Goal: Information Seeking & Learning: Check status

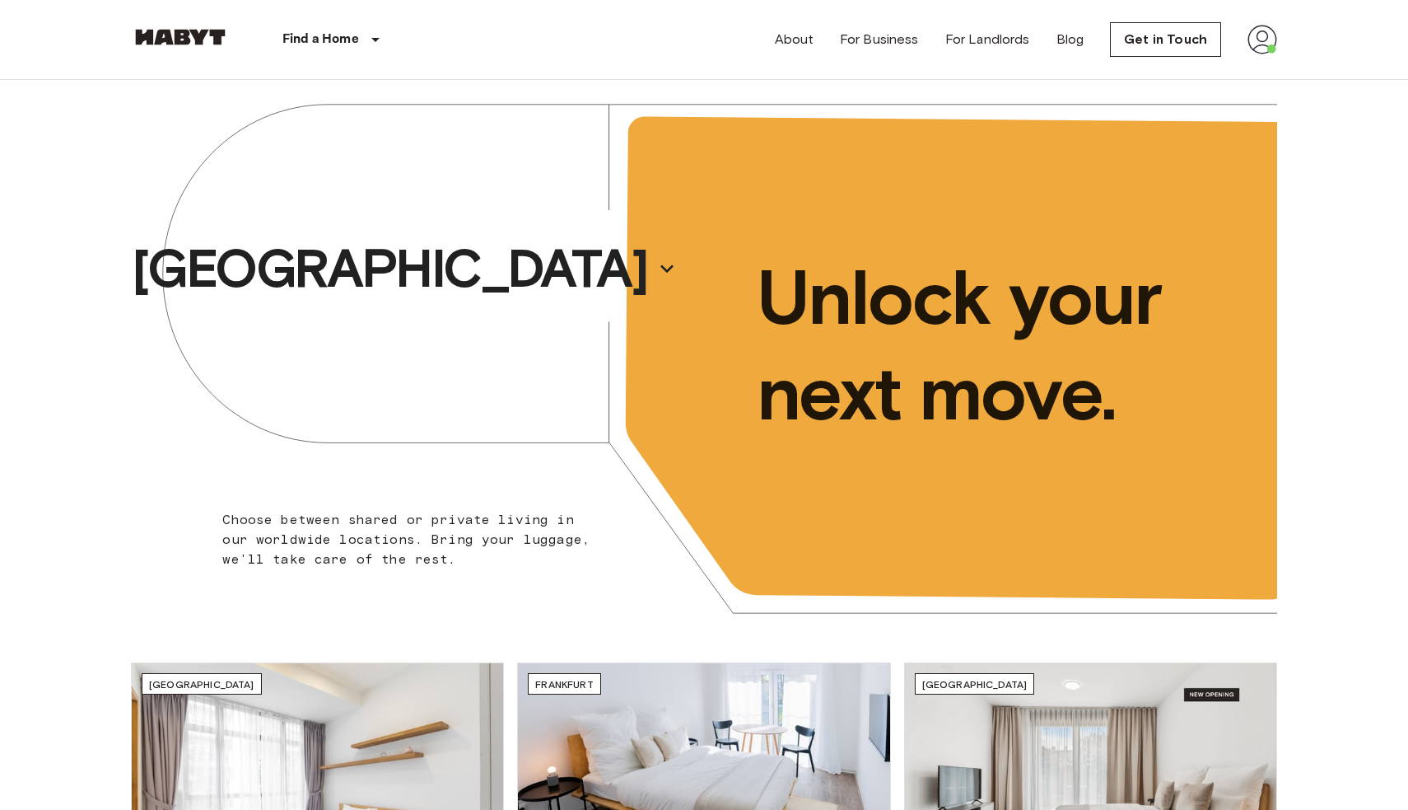
click at [1259, 46] on img at bounding box center [1263, 40] width 30 height 30
click at [1258, 60] on li "Profile" at bounding box center [1312, 69] width 165 height 30
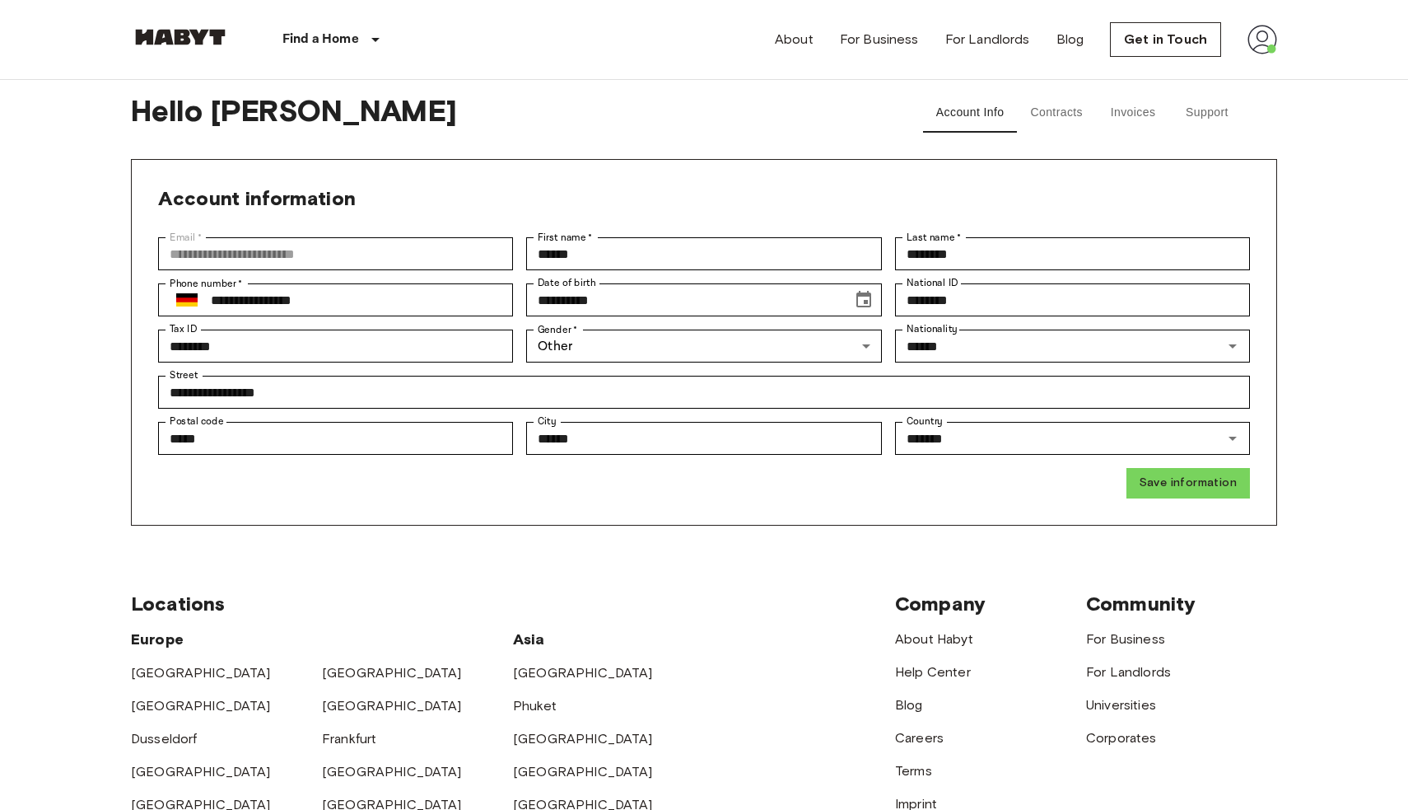
click at [1197, 112] on button "Support" at bounding box center [1207, 113] width 74 height 40
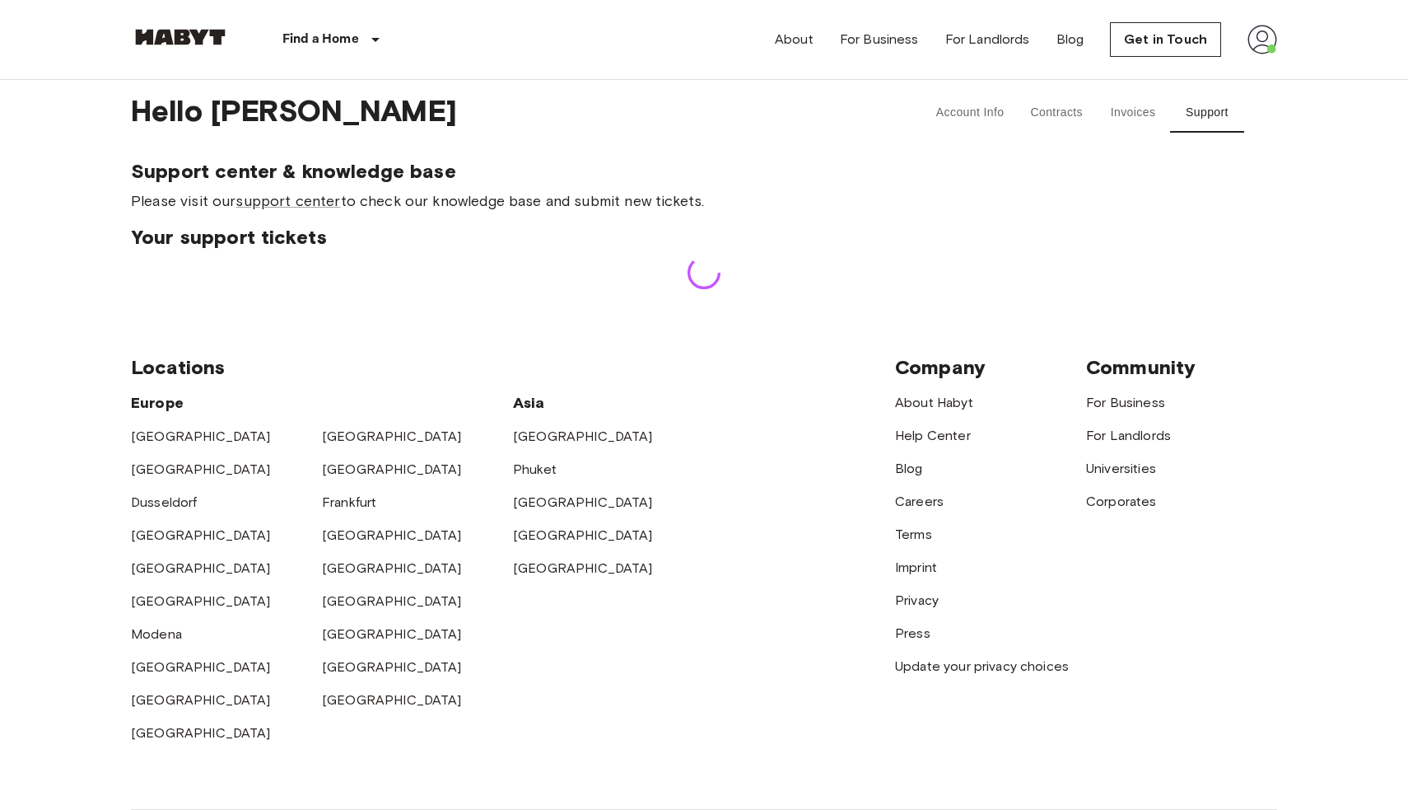
click at [734, 246] on span "Your support tickets" at bounding box center [704, 237] width 1146 height 25
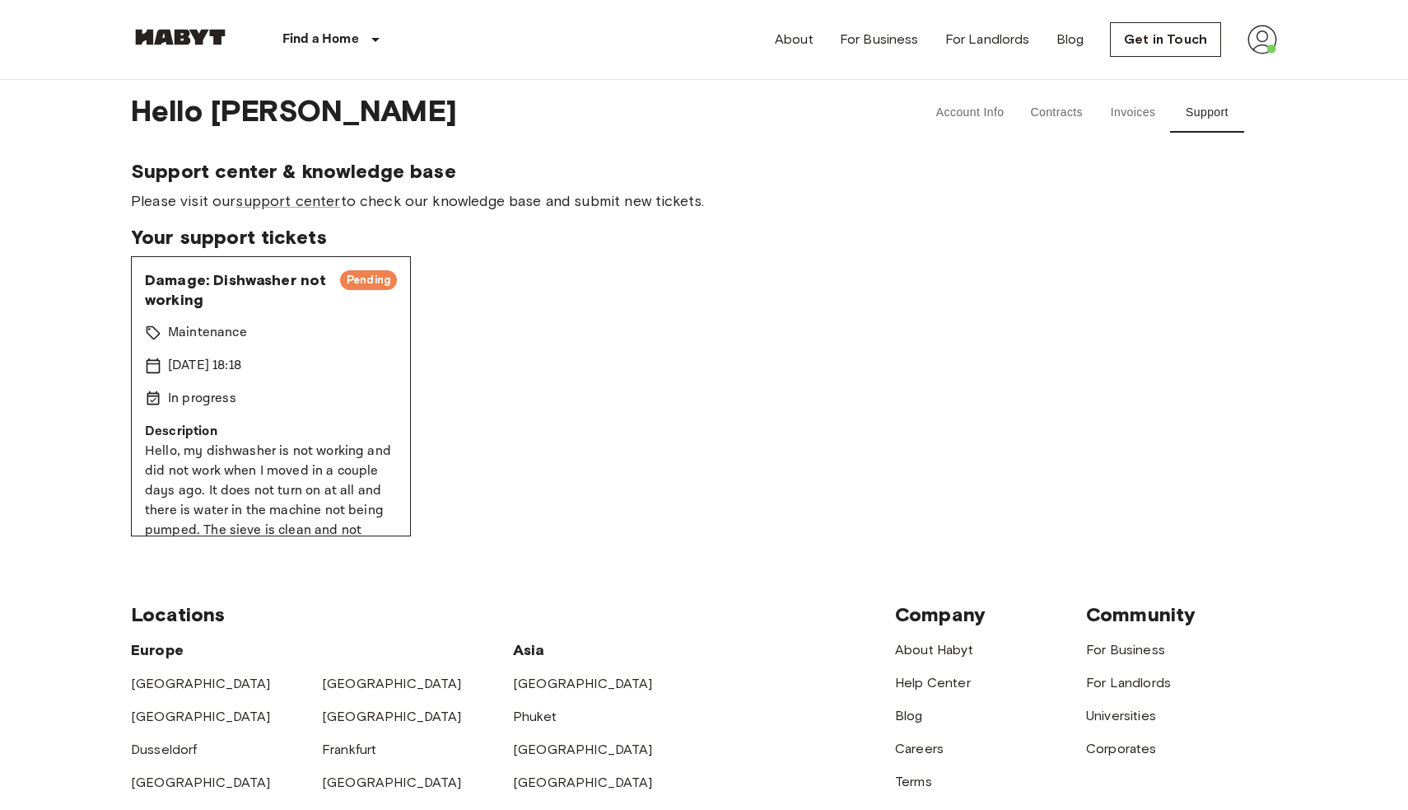
click at [366, 273] on span "Pending" at bounding box center [368, 280] width 57 height 16
click at [255, 289] on span "Damage: Dishwasher not working" at bounding box center [236, 290] width 182 height 40
click at [255, 288] on span "Damage: Dishwasher not working" at bounding box center [236, 290] width 182 height 40
click at [206, 345] on div "Damage: Dishwasher not working Pending Maintenance [DATE] 18:18 In progress Des…" at bounding box center [271, 396] width 280 height 280
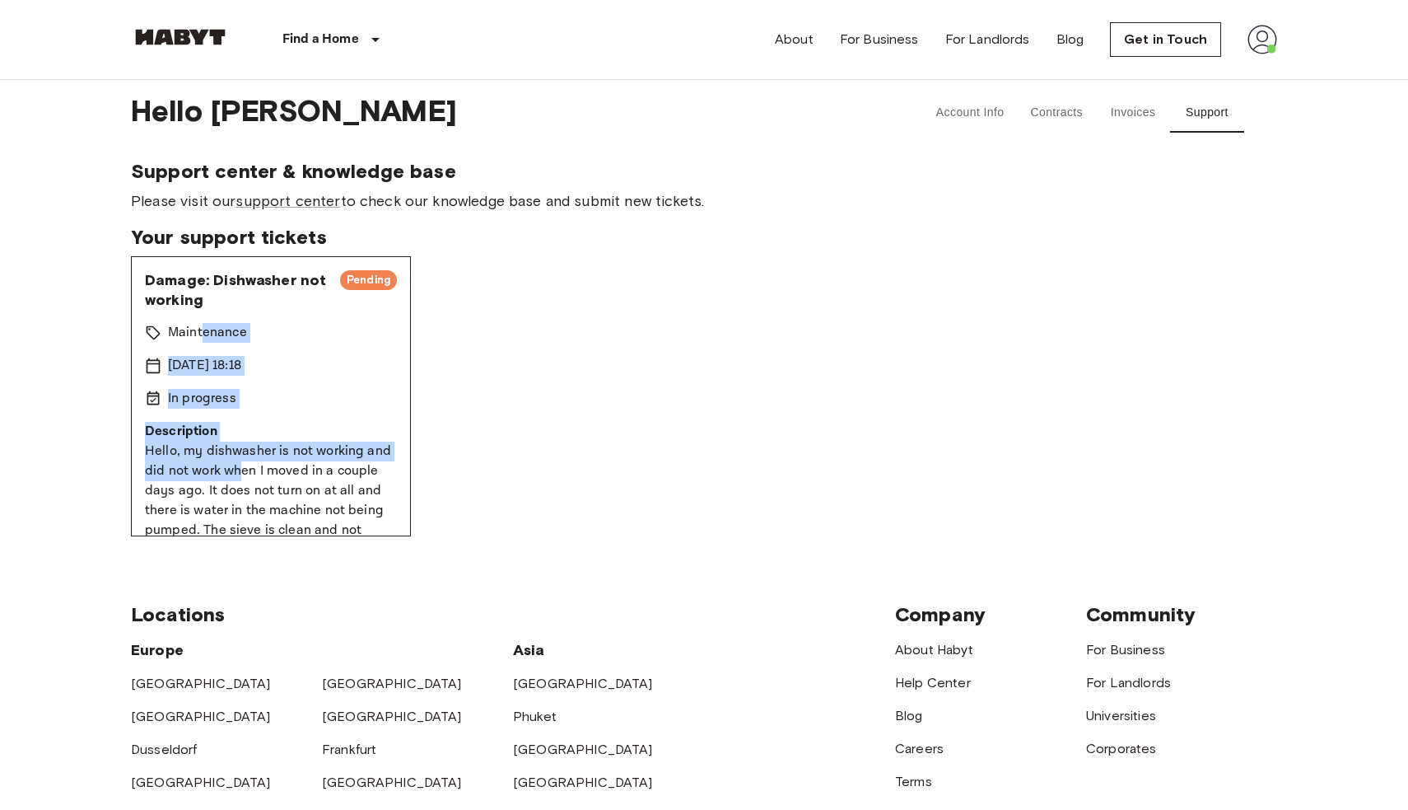
drag, startPoint x: 203, startPoint y: 335, endPoint x: 238, endPoint y: 459, distance: 128.5
click at [238, 459] on div "Damage: Dishwasher not working Pending Maintenance [DATE] 18:18 In progress Des…" at bounding box center [271, 396] width 280 height 280
click at [237, 456] on p "Hello, my dishwasher is not working and did not work when I moved in a couple d…" at bounding box center [271, 520] width 252 height 158
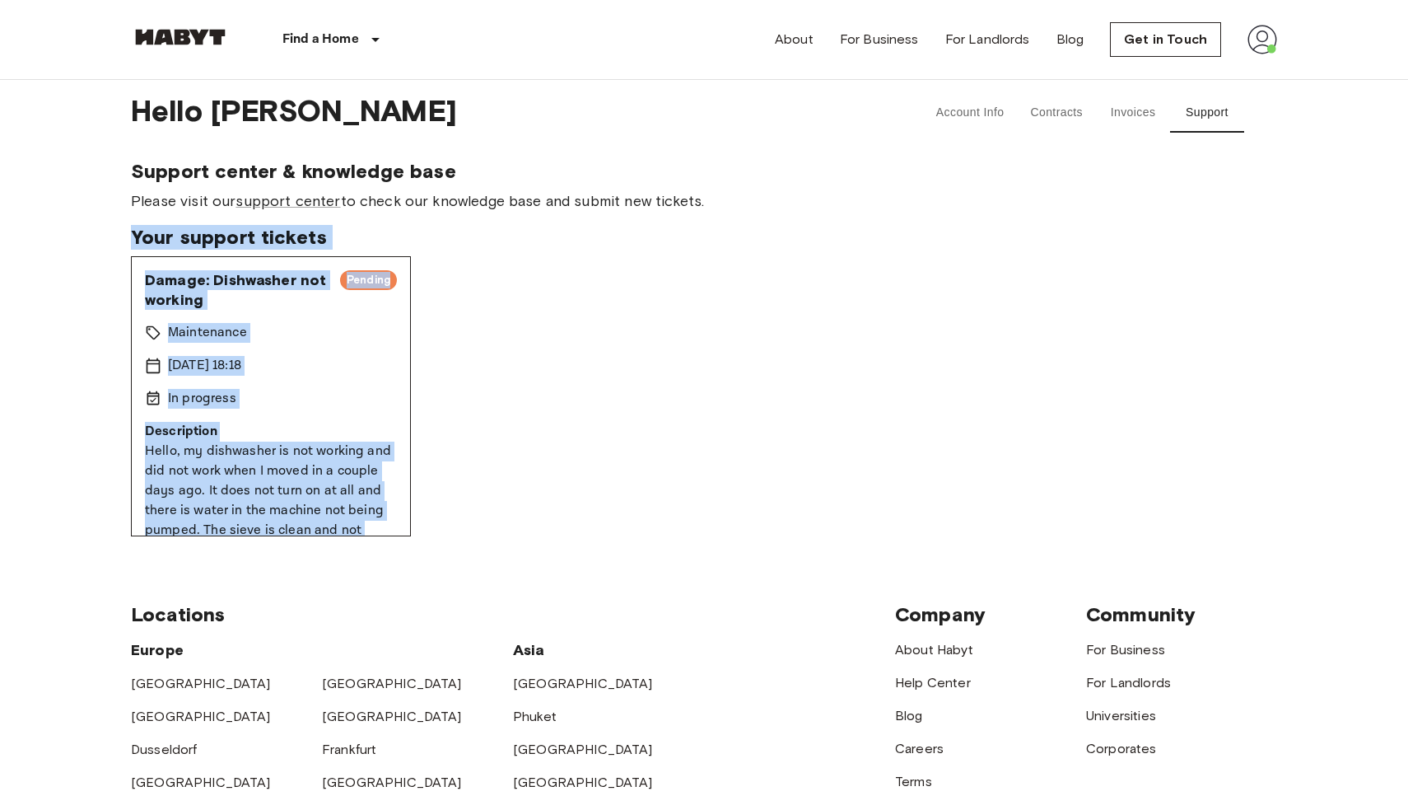
drag, startPoint x: 128, startPoint y: 230, endPoint x: 376, endPoint y: 580, distance: 428.9
click at [376, 580] on body "Find a Home [GEOGRAPHIC_DATA] [GEOGRAPHIC_DATA] [GEOGRAPHIC_DATA] [GEOGRAPHIC_D…" at bounding box center [704, 640] width 1408 height 1280
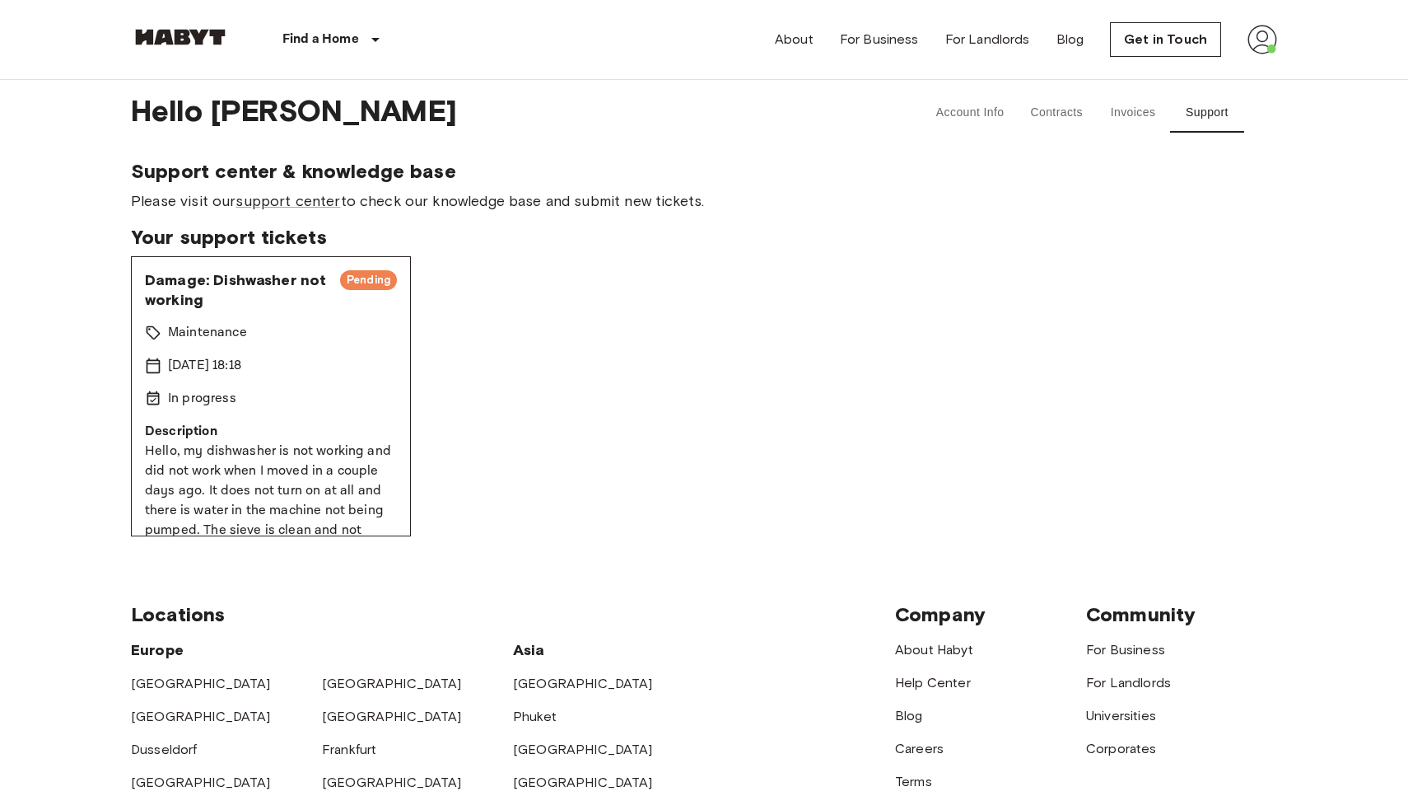
click at [376, 579] on div "Locations [GEOGRAPHIC_DATA] [GEOGRAPHIC_DATA] [GEOGRAPHIC_DATA] [GEOGRAPHIC_DAT…" at bounding box center [704, 796] width 1146 height 520
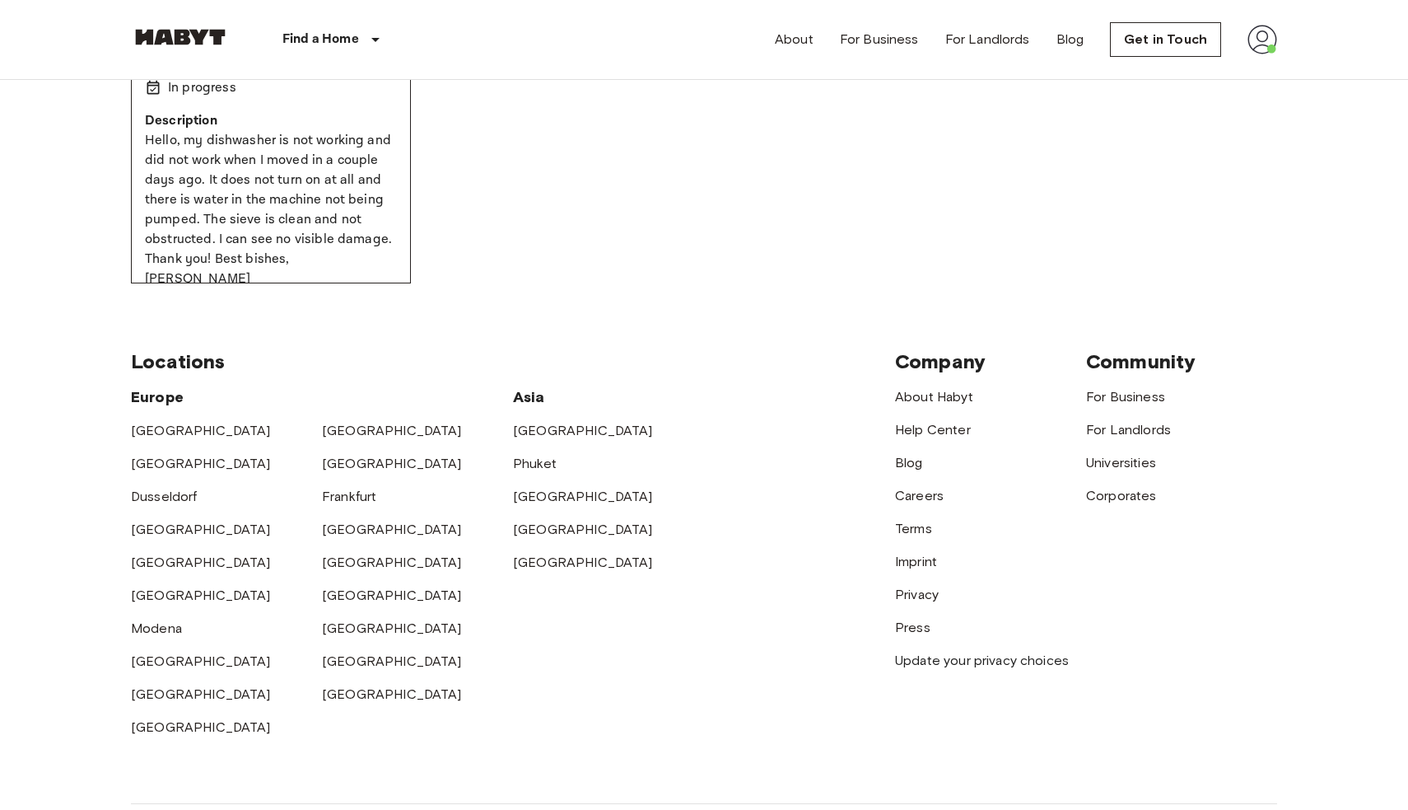
scroll to position [410, 0]
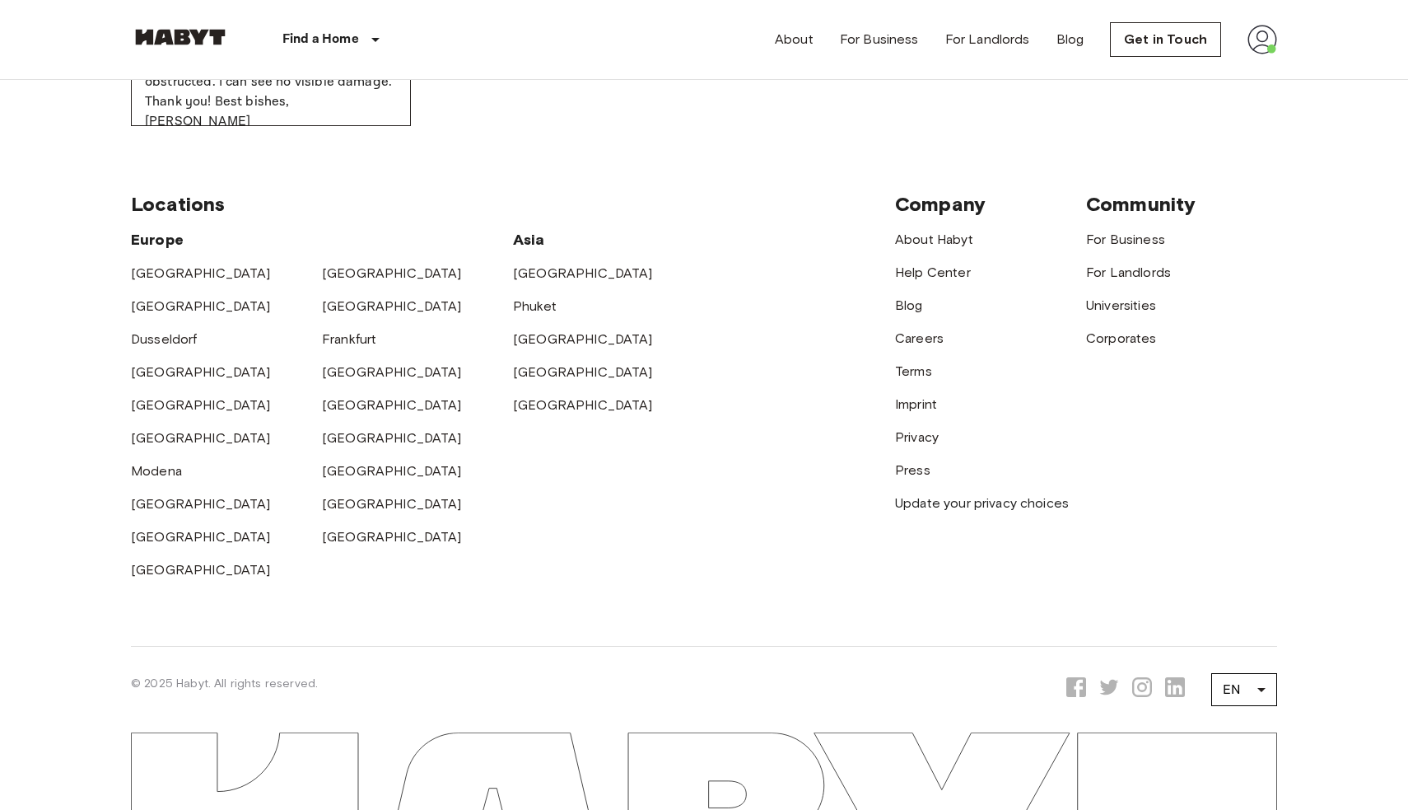
click at [276, 431] on div "[GEOGRAPHIC_DATA]" at bounding box center [226, 431] width 191 height 33
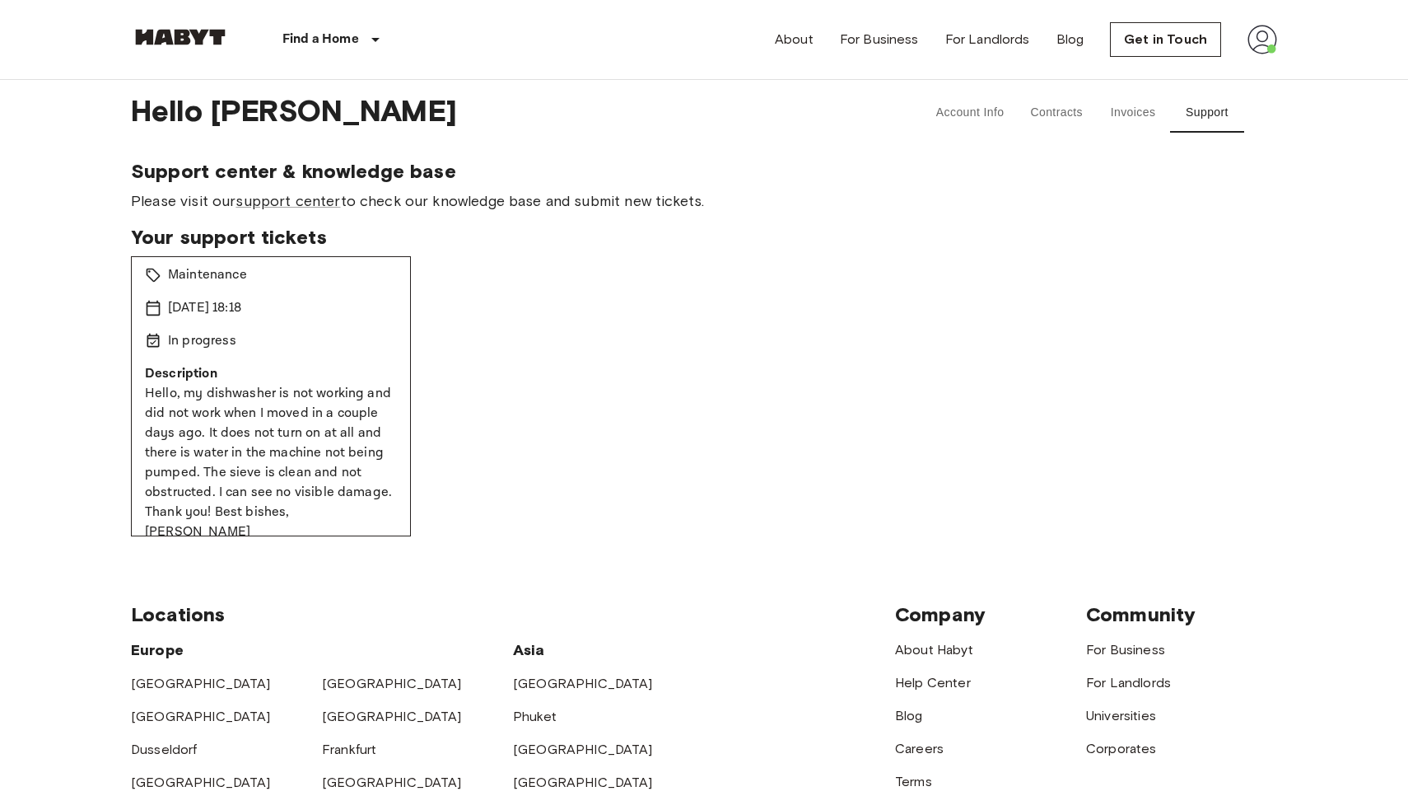
scroll to position [0, 0]
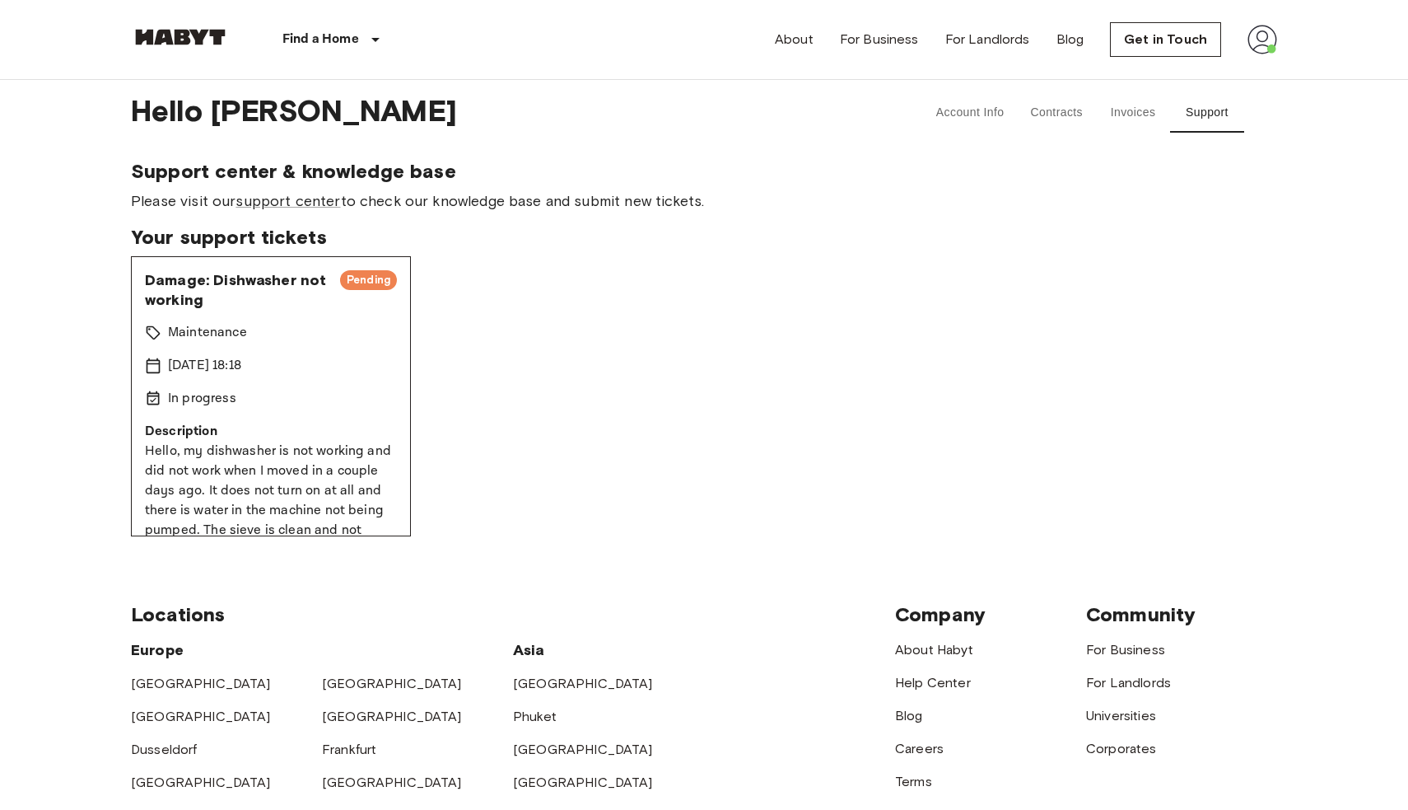
click at [557, 399] on div "Damage: Dishwasher not working Pending Maintenance [DATE] 18:18 In progress Des…" at bounding box center [704, 396] width 1146 height 280
click at [555, 401] on div "Damage: Dishwasher not working Pending Maintenance [DATE] 18:18 In progress Des…" at bounding box center [704, 396] width 1146 height 280
click at [539, 376] on div "Damage: Dishwasher not working Pending Maintenance [DATE] 18:18 In progress Des…" at bounding box center [704, 396] width 1146 height 280
click at [538, 379] on div "Damage: Dishwasher not working Pending Maintenance [DATE] 18:18 In progress Des…" at bounding box center [704, 396] width 1146 height 280
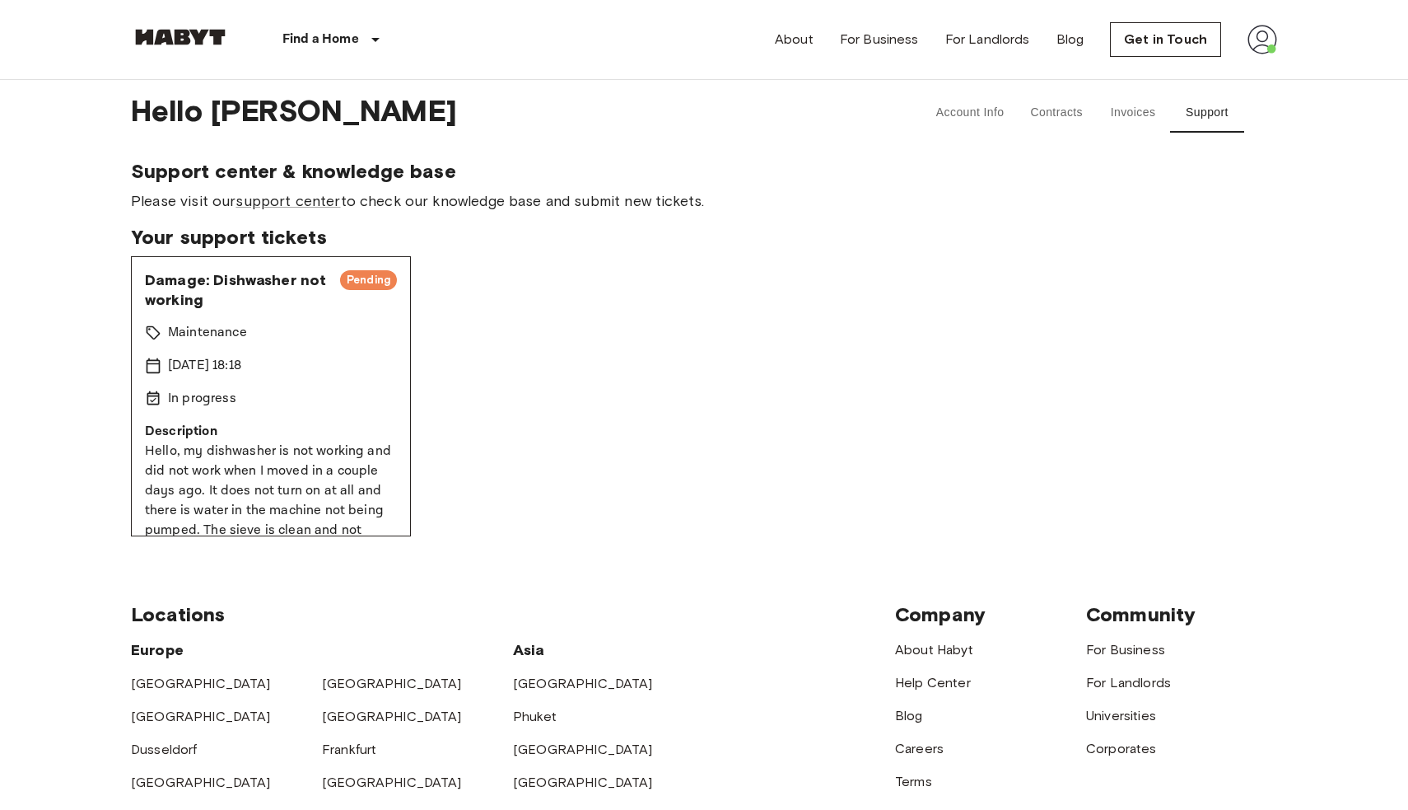
click at [539, 379] on div "Damage: Dishwasher not working Pending Maintenance [DATE] 18:18 In progress Des…" at bounding box center [704, 396] width 1146 height 280
click at [375, 281] on span "Pending" at bounding box center [368, 280] width 57 height 16
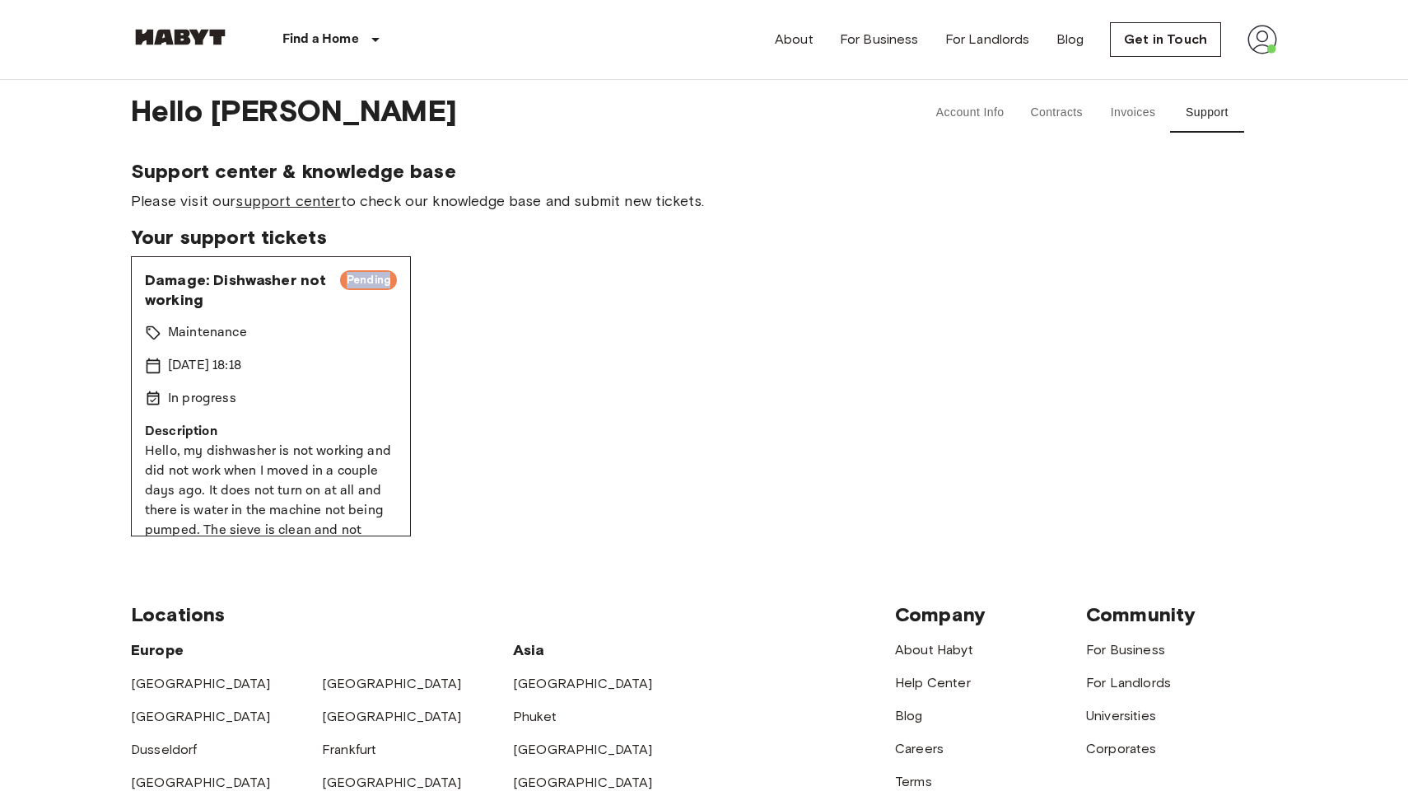
click at [282, 205] on link "support center" at bounding box center [288, 201] width 105 height 18
click at [240, 380] on div "Damage: Dishwasher not working Pending Maintenance [DATE] 18:18 In progress Des…" at bounding box center [271, 396] width 280 height 280
click at [222, 309] on span "Damage: Dishwasher not working" at bounding box center [236, 290] width 182 height 40
click at [222, 308] on span "Damage: Dishwasher not working" at bounding box center [236, 290] width 182 height 40
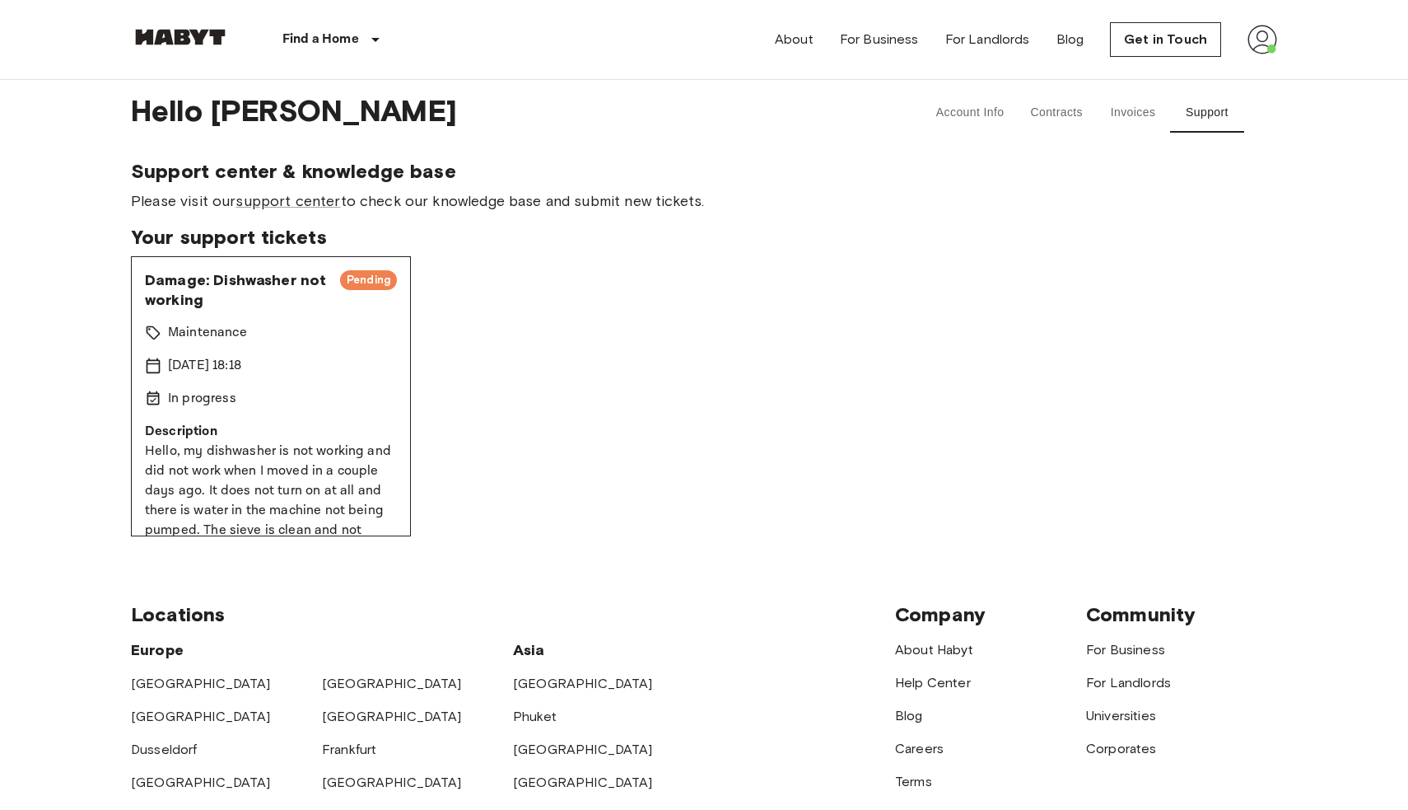
click at [218, 285] on span "Damage: Dishwasher not working" at bounding box center [236, 290] width 182 height 40
click at [221, 283] on span "Damage: Dishwasher not working" at bounding box center [236, 290] width 182 height 40
drag, startPoint x: 246, startPoint y: 263, endPoint x: 215, endPoint y: 277, distance: 34.3
click at [246, 263] on div "Damage: Dishwasher not working Pending Maintenance [DATE] 18:18 In progress Des…" at bounding box center [271, 396] width 280 height 280
click at [137, 304] on div "Damage: Dishwasher not working Pending Maintenance [DATE] 18:18 In progress Des…" at bounding box center [271, 396] width 280 height 280
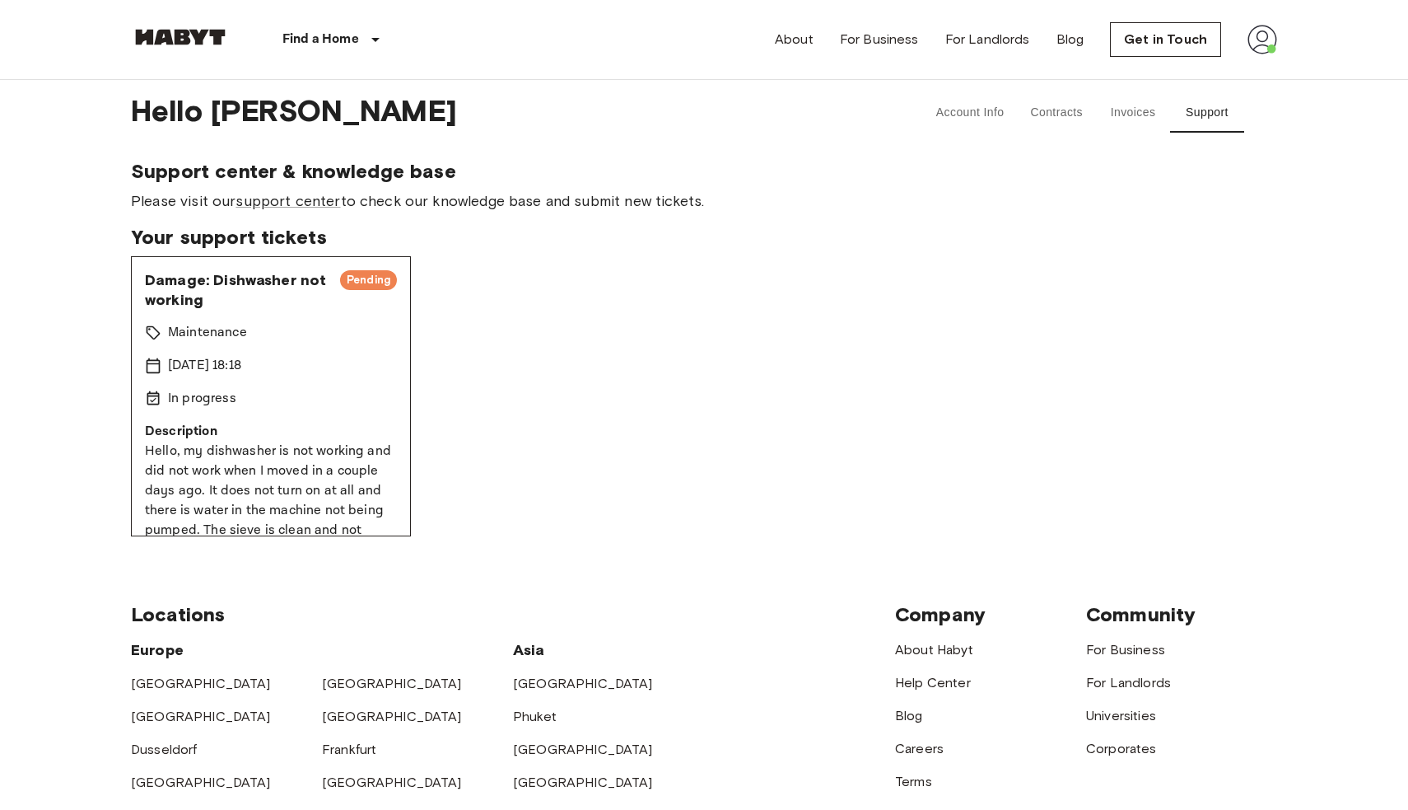
click at [135, 359] on div "Damage: Dishwasher not working Pending Maintenance [DATE] 18:18 In progress Des…" at bounding box center [271, 396] width 280 height 280
drag, startPoint x: 190, startPoint y: 394, endPoint x: 212, endPoint y: 403, distance: 23.3
click at [190, 394] on p "In progress" at bounding box center [202, 399] width 68 height 20
click at [235, 408] on div "In progress" at bounding box center [271, 399] width 252 height 20
click at [277, 442] on p "Hello, my dishwasher is not working and did not work when I moved in a couple d…" at bounding box center [271, 520] width 252 height 158
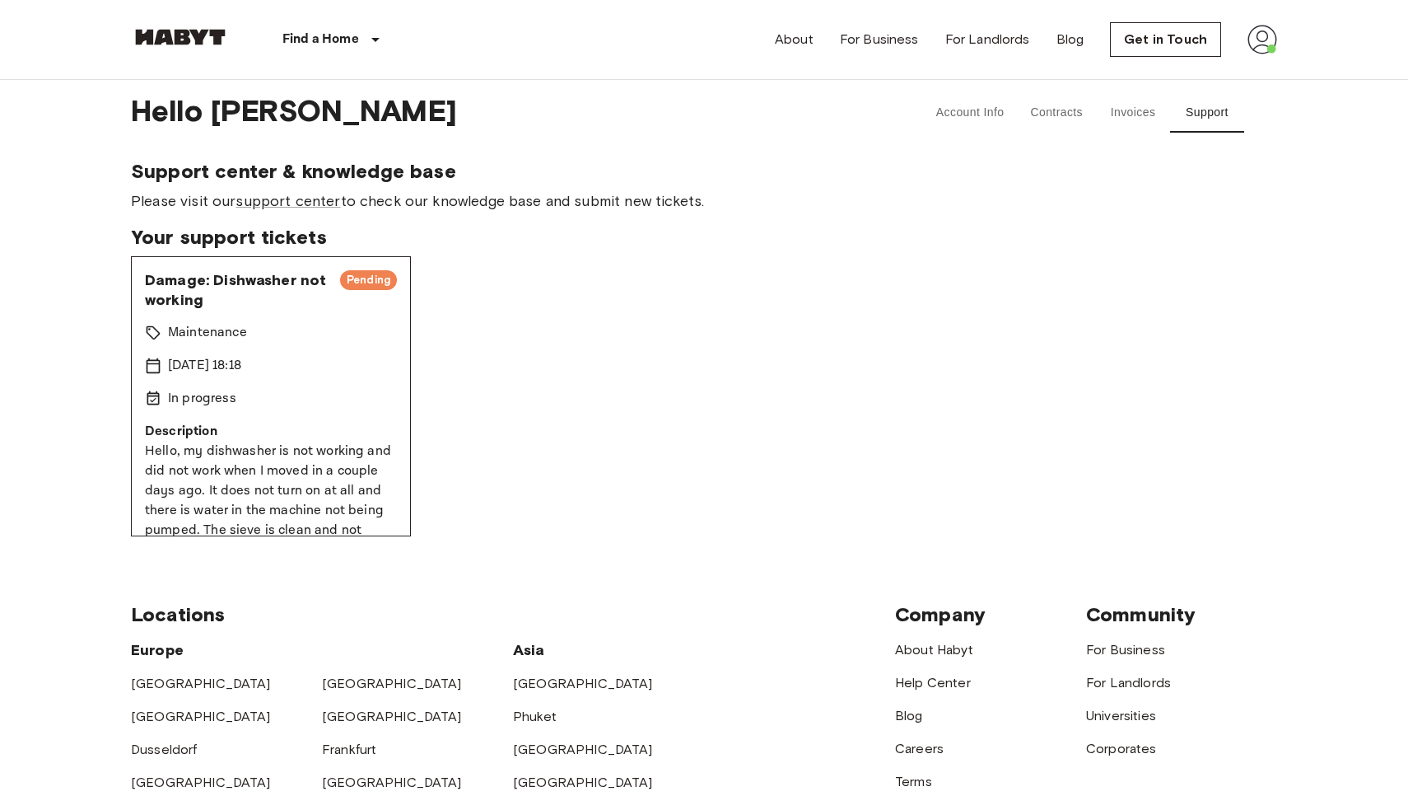
click at [270, 462] on p "Hello, my dishwasher is not working and did not work when I moved in a couple d…" at bounding box center [271, 520] width 252 height 158
click at [187, 484] on p "Hello, my dishwasher is not working and did not work when I moved in a couple d…" at bounding box center [271, 520] width 252 height 158
click at [155, 509] on p "Hello, my dishwasher is not working and did not work when I moved in a couple d…" at bounding box center [271, 520] width 252 height 158
drag, startPoint x: 186, startPoint y: 516, endPoint x: 259, endPoint y: 500, distance: 75.0
click at [186, 516] on p "Hello, my dishwasher is not working and did not work when I moved in a couple d…" at bounding box center [271, 520] width 252 height 158
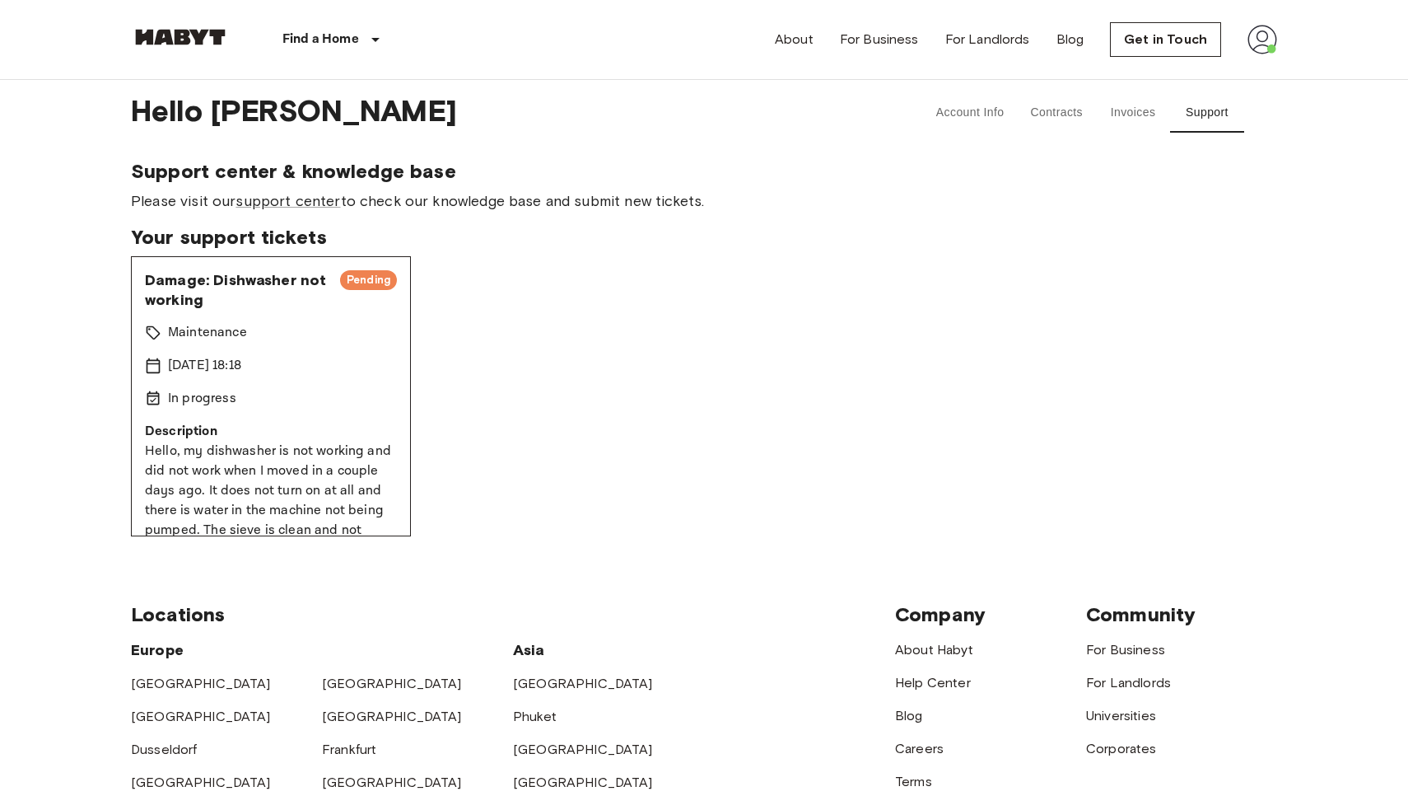
click at [277, 488] on p "Hello, my dishwasher is not working and did not work when I moved in a couple d…" at bounding box center [271, 520] width 252 height 158
click at [266, 440] on p "Description" at bounding box center [271, 432] width 252 height 20
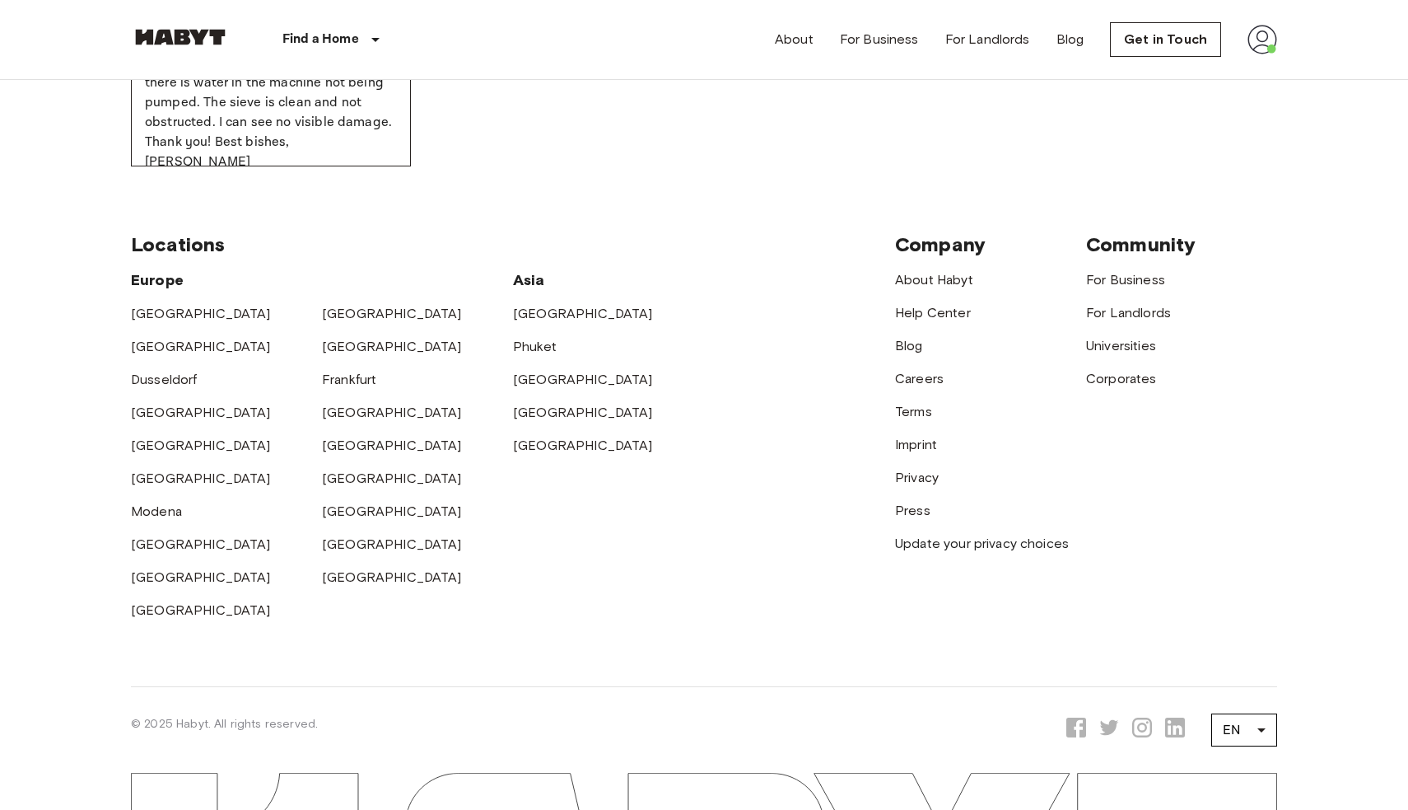
scroll to position [470, 0]
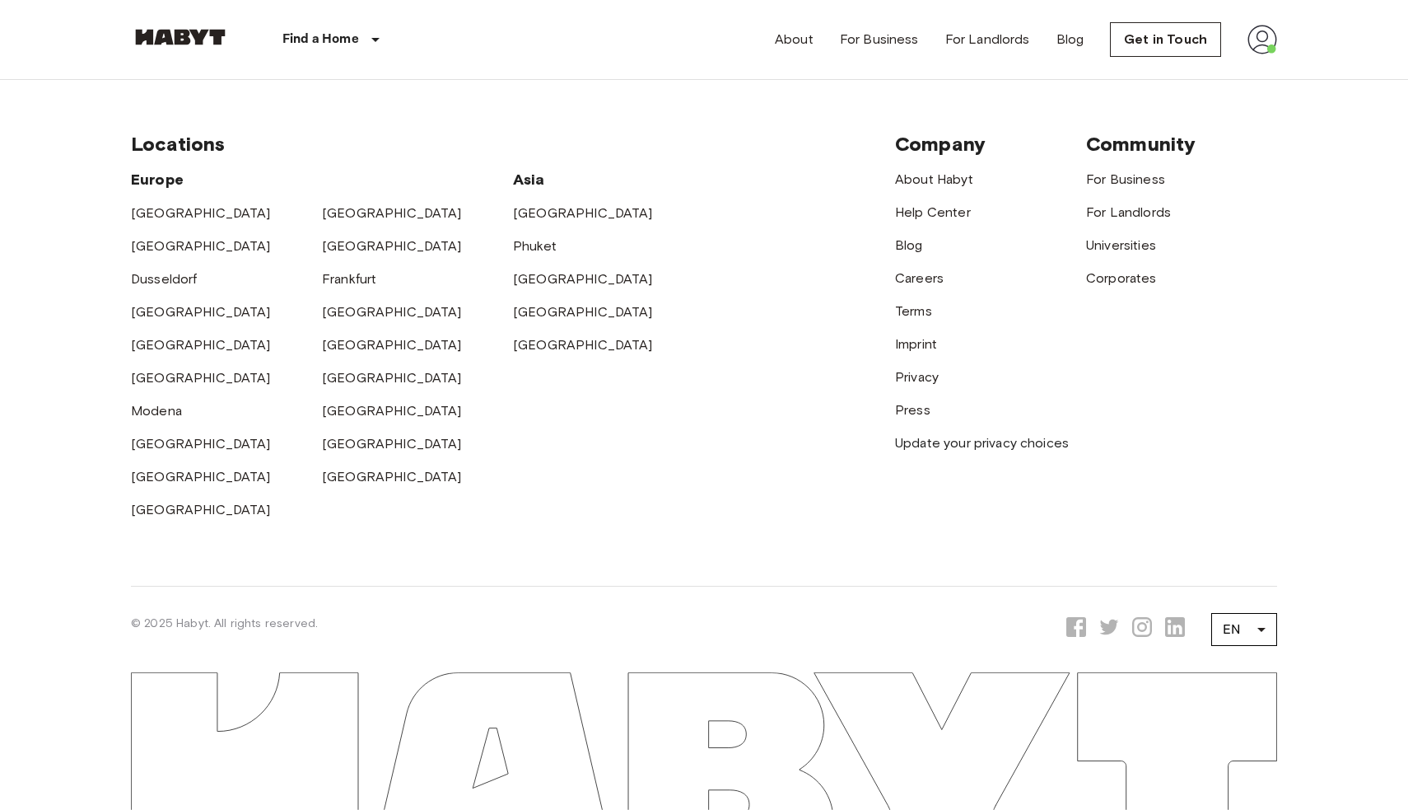
click at [273, 450] on div "[GEOGRAPHIC_DATA]" at bounding box center [226, 437] width 191 height 33
click at [496, 499] on div "[GEOGRAPHIC_DATA] [GEOGRAPHIC_DATA] [GEOGRAPHIC_DATA] [GEOGRAPHIC_DATA] [GEOGRA…" at bounding box center [322, 331] width 382 height 376
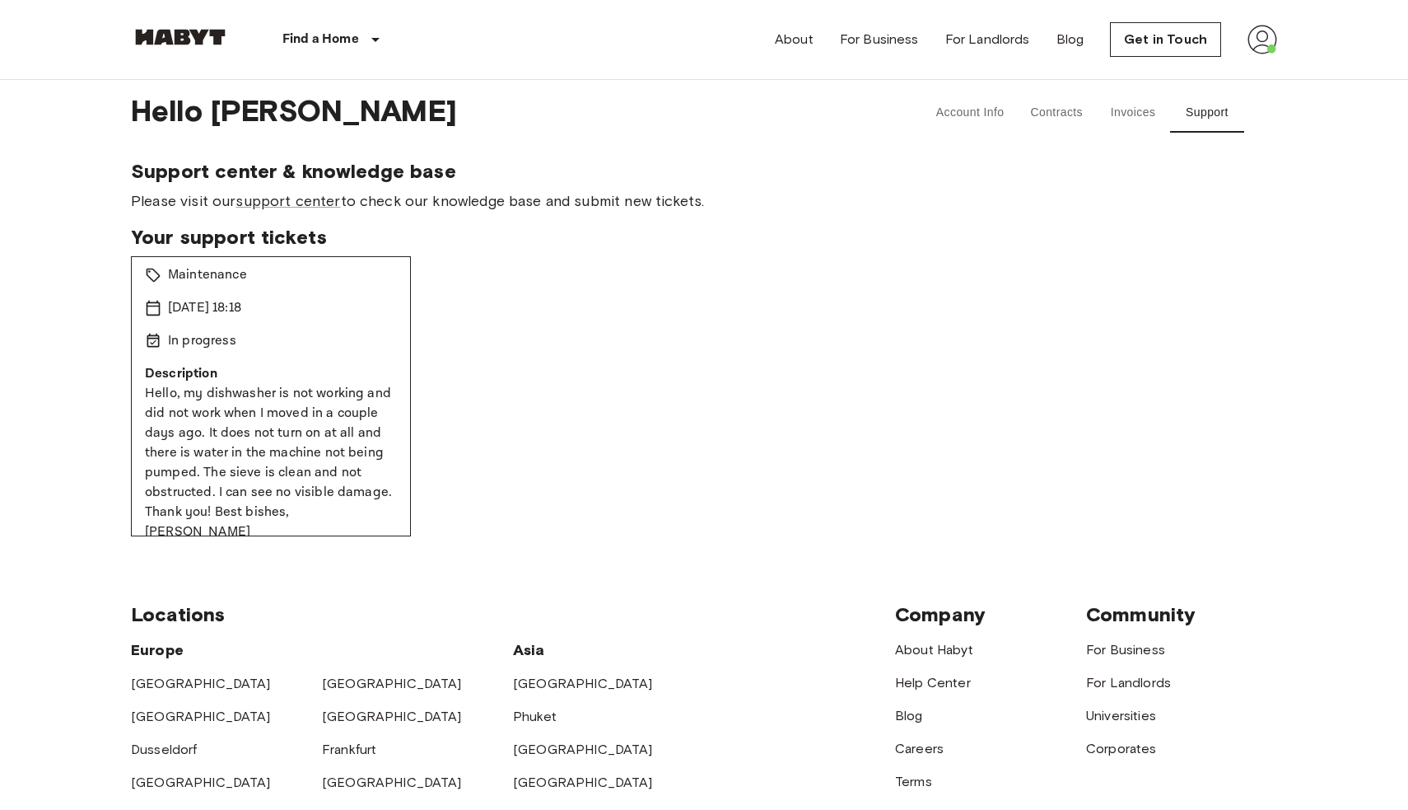
scroll to position [0, 0]
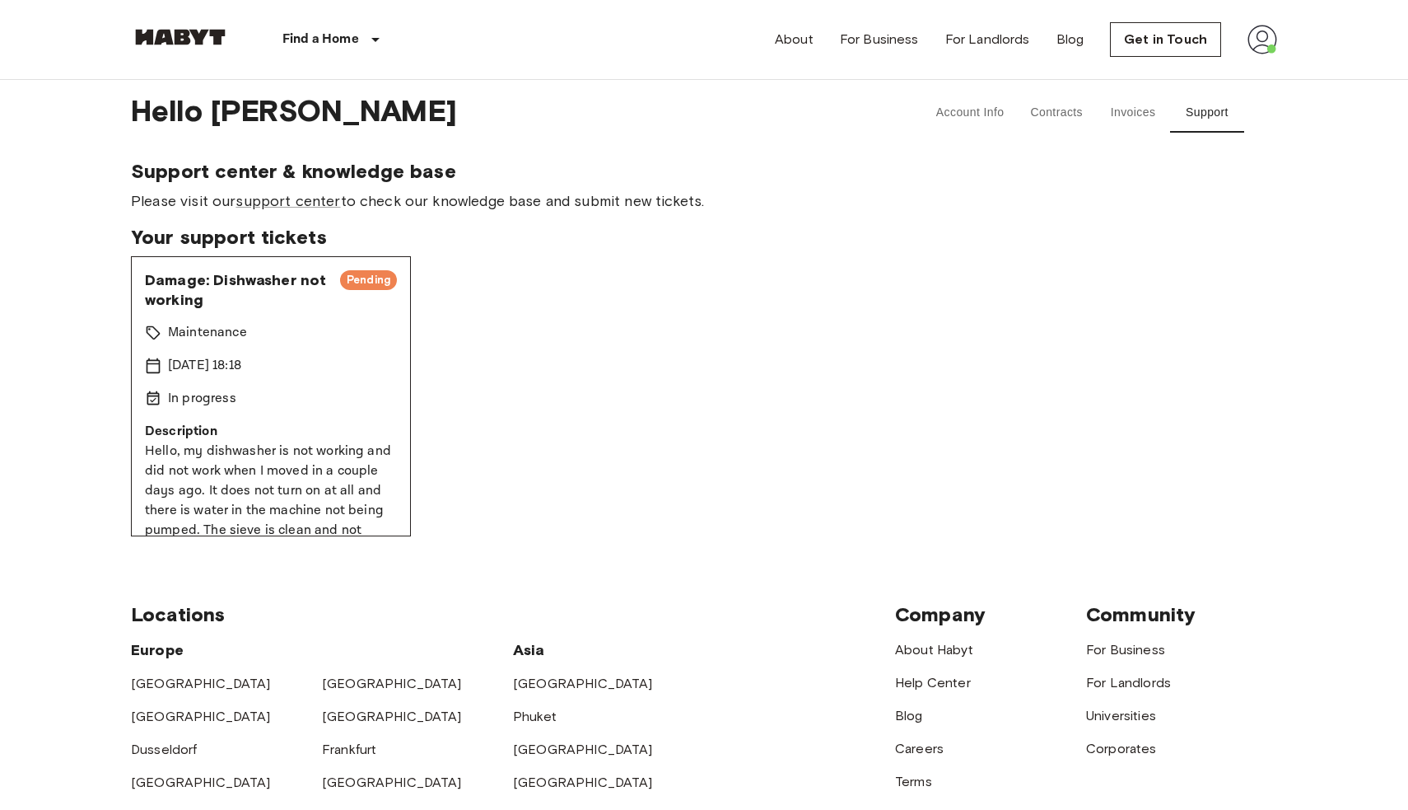
click at [790, 245] on span "Your support tickets" at bounding box center [704, 237] width 1146 height 25
click at [782, 245] on span "Your support tickets" at bounding box center [704, 237] width 1146 height 25
click at [782, 251] on div "Your support tickets Damage: Dishwasher not working Pending Maintenance [DATE] …" at bounding box center [704, 380] width 1146 height 311
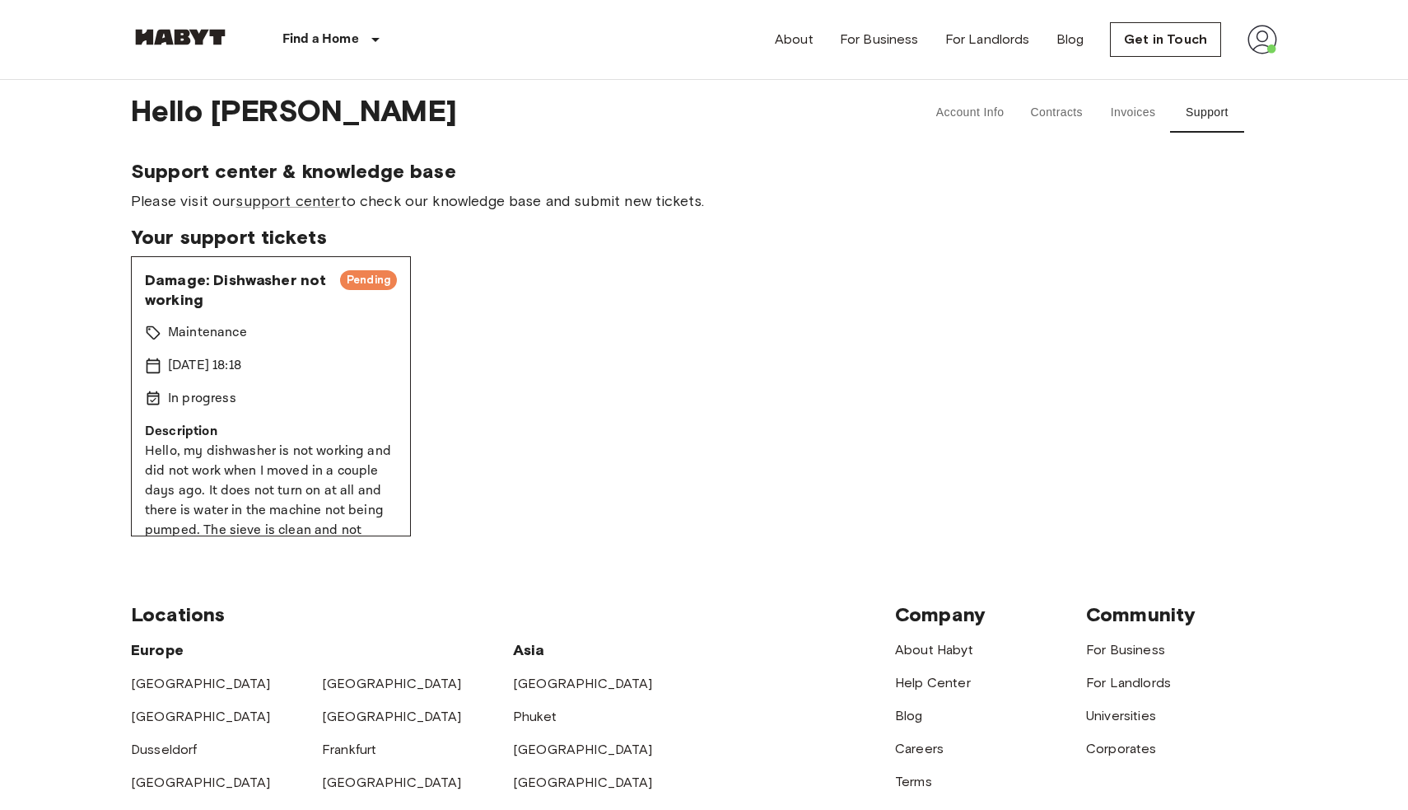
click at [782, 251] on div "Your support tickets Damage: Dishwasher not working Pending Maintenance [DATE] …" at bounding box center [704, 380] width 1146 height 311
click at [247, 329] on div "Maintenance" at bounding box center [271, 333] width 252 height 20
click at [219, 302] on span "Damage: Dishwasher not working" at bounding box center [236, 290] width 182 height 40
click at [372, 278] on span "Pending" at bounding box center [368, 280] width 57 height 16
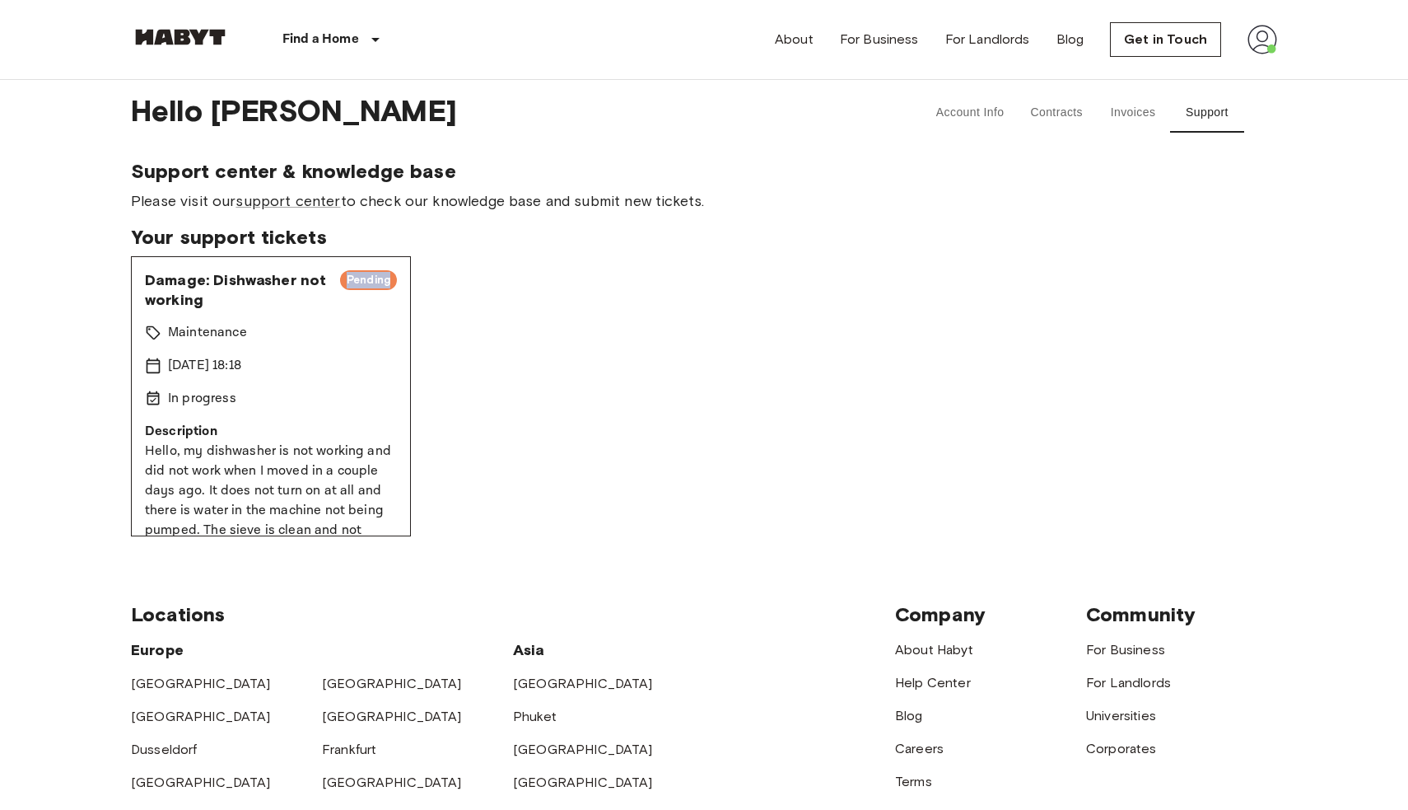
click at [372, 278] on span "Pending" at bounding box center [368, 280] width 57 height 16
click at [237, 346] on div "Damage: Dishwasher not working Pending Maintenance [DATE] 18:18 In progress Des…" at bounding box center [271, 396] width 280 height 280
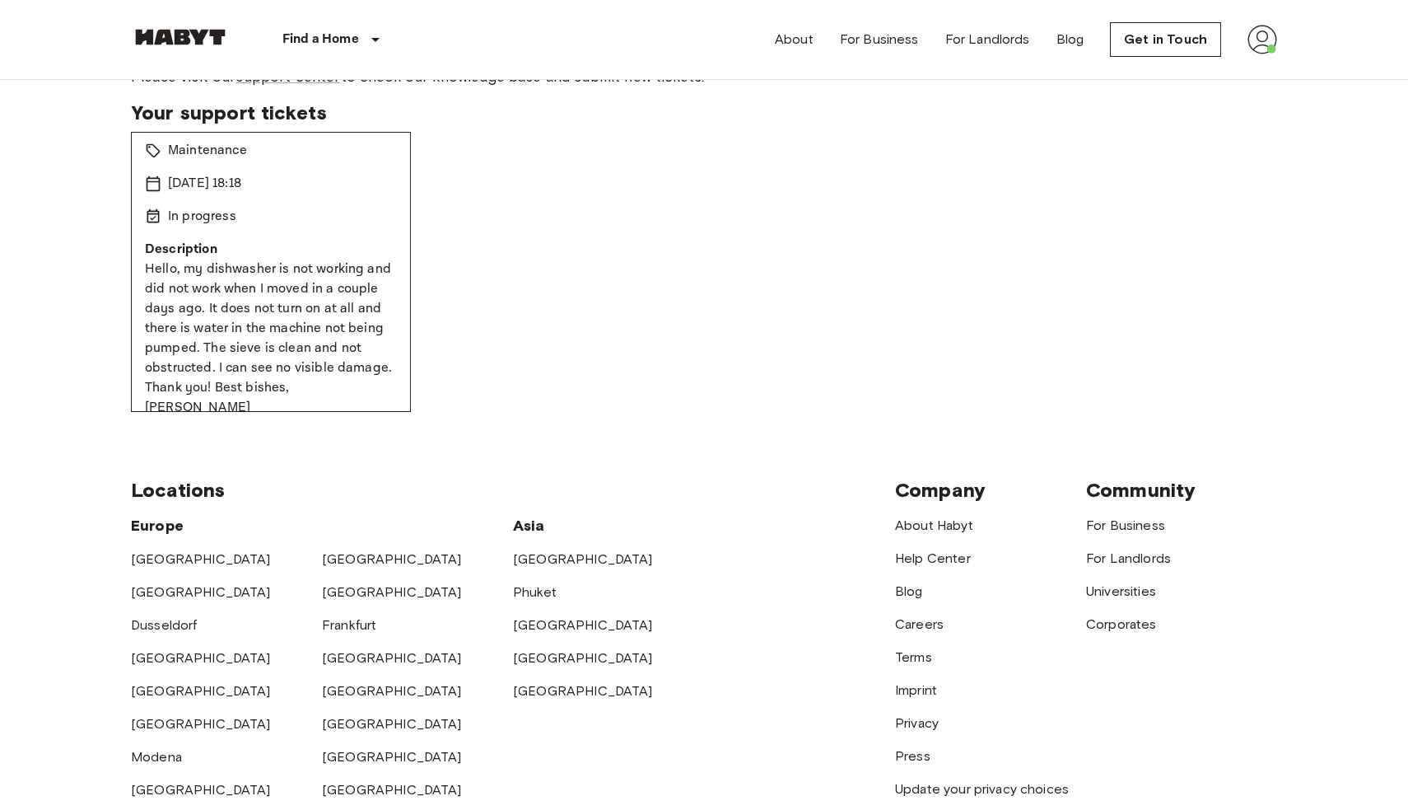
scroll to position [197, 0]
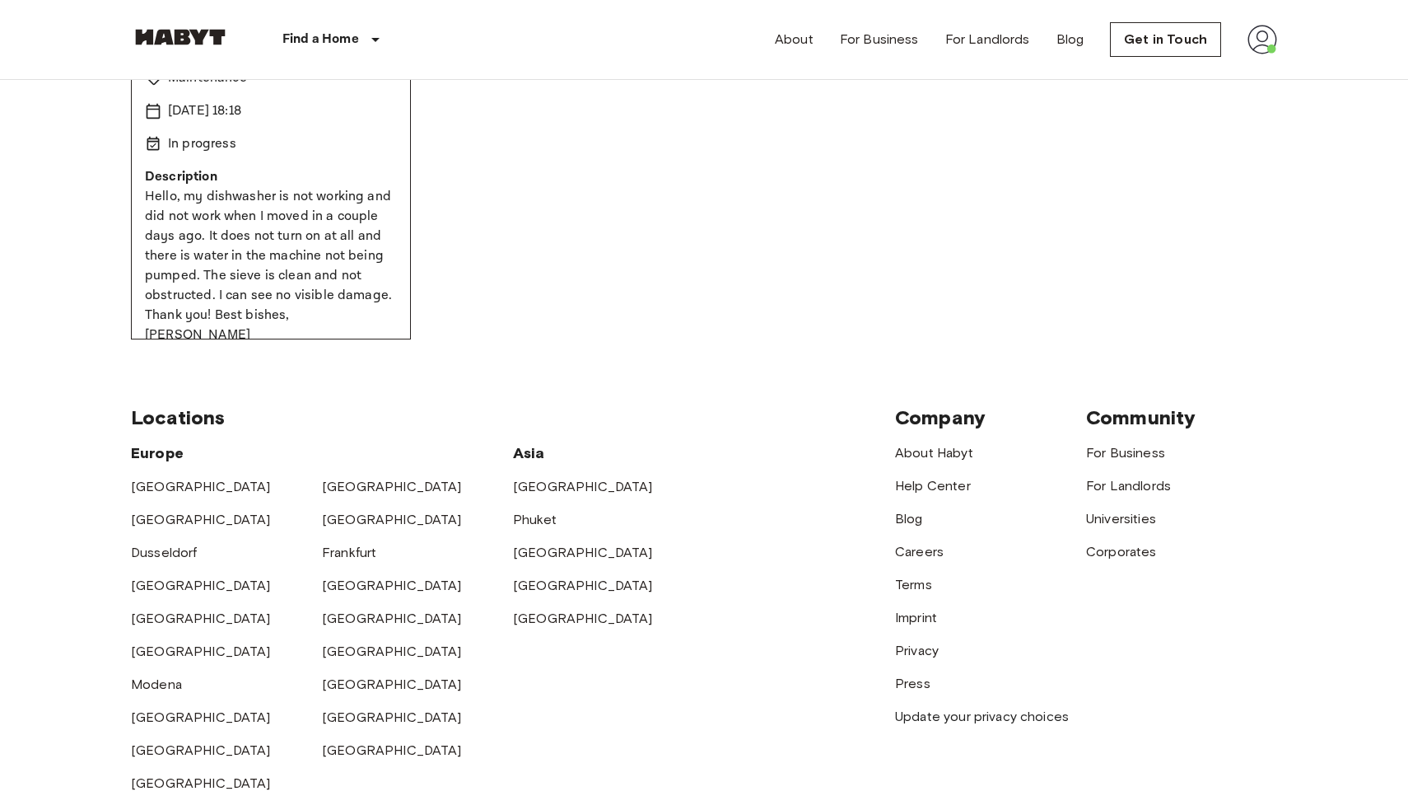
click at [511, 288] on div "Damage: Dishwasher not working Pending Maintenance [DATE] 18:18 In progress Des…" at bounding box center [704, 199] width 1146 height 280
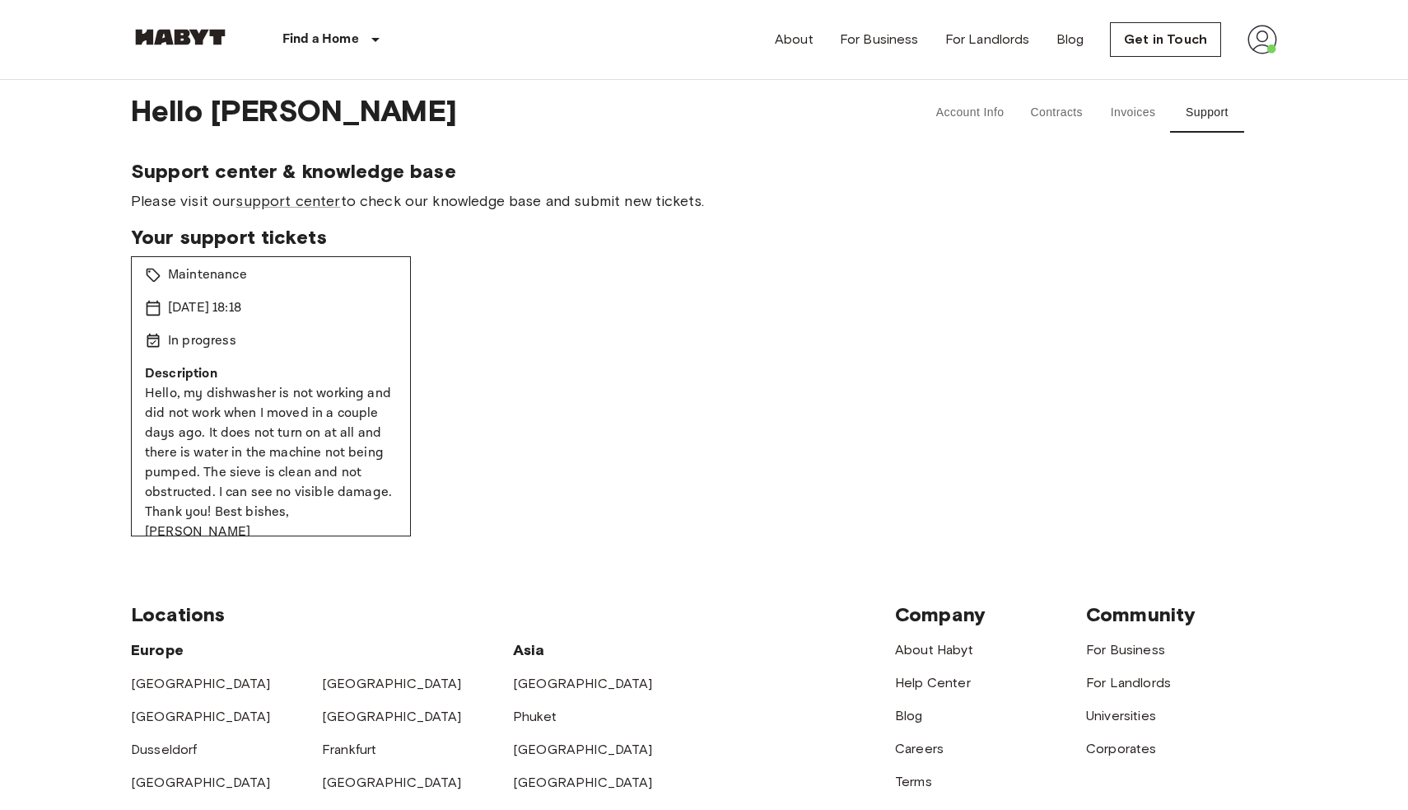
scroll to position [0, 0]
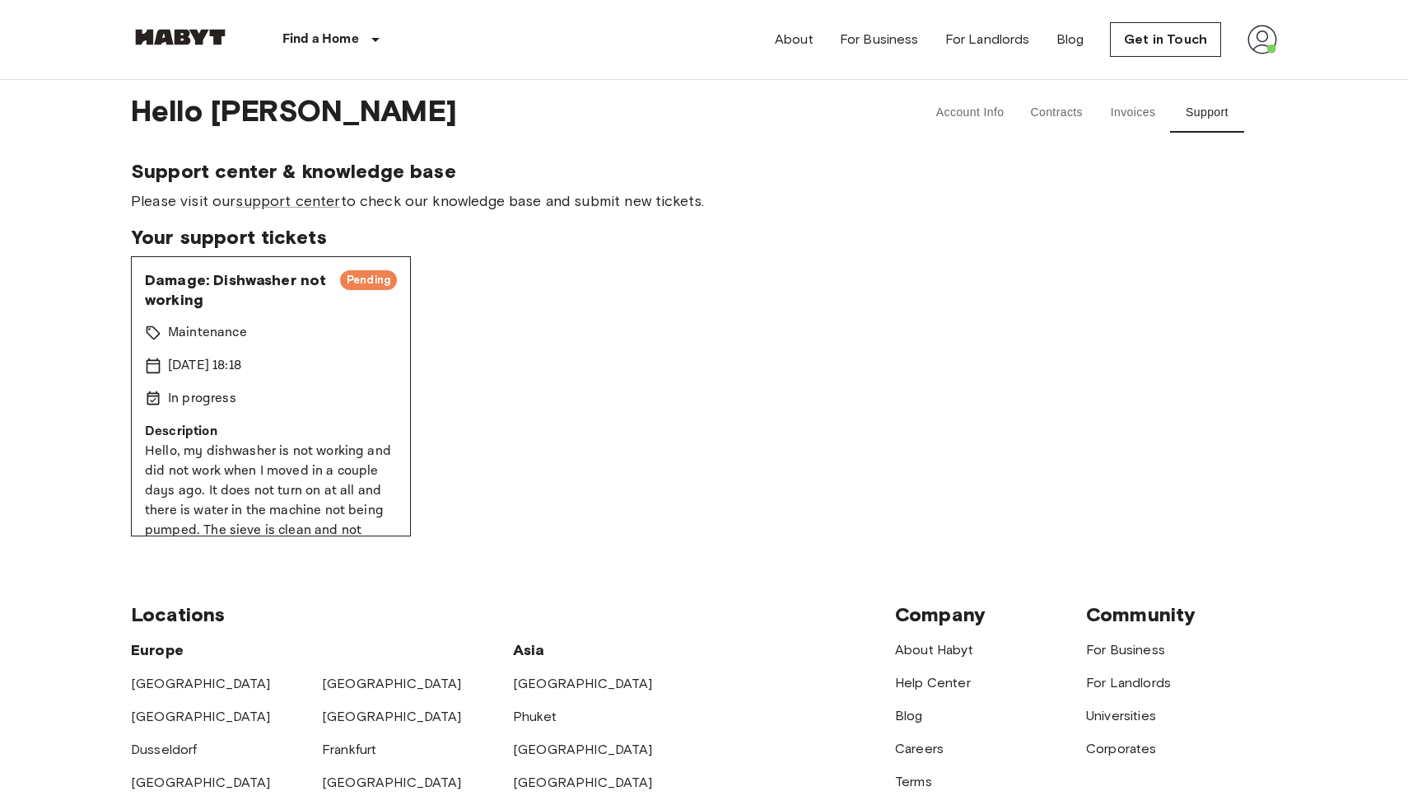
click at [899, 315] on div "Damage: Dishwasher not working Pending Maintenance [DATE] 18:18 In progress Des…" at bounding box center [704, 396] width 1146 height 280
click at [127, 421] on div "Hello [PERSON_NAME] Account Info Contracts Invoices Support Support center & kn…" at bounding box center [704, 308] width 1186 height 456
click at [270, 394] on div "In progress" at bounding box center [271, 399] width 252 height 20
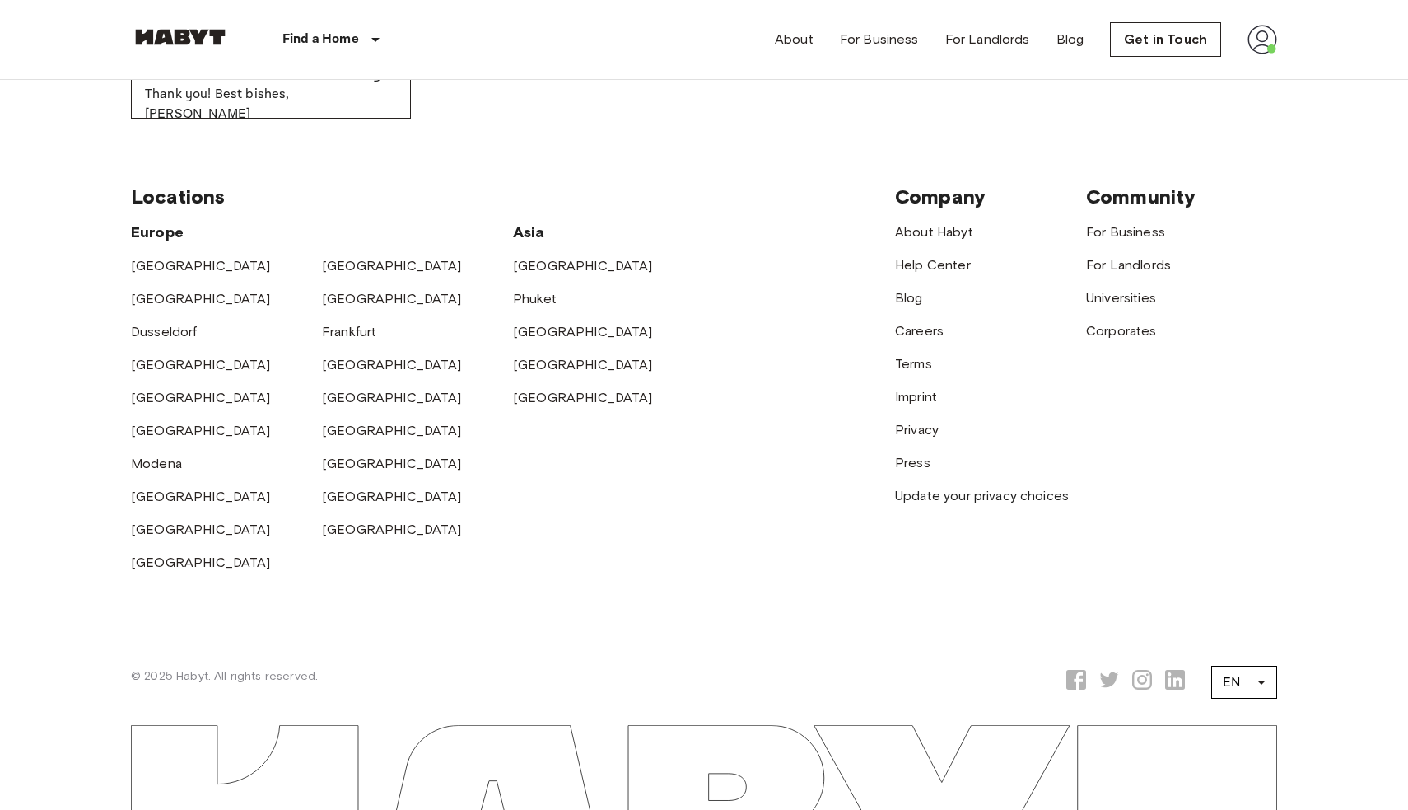
click at [249, 402] on div "[GEOGRAPHIC_DATA]" at bounding box center [226, 391] width 191 height 33
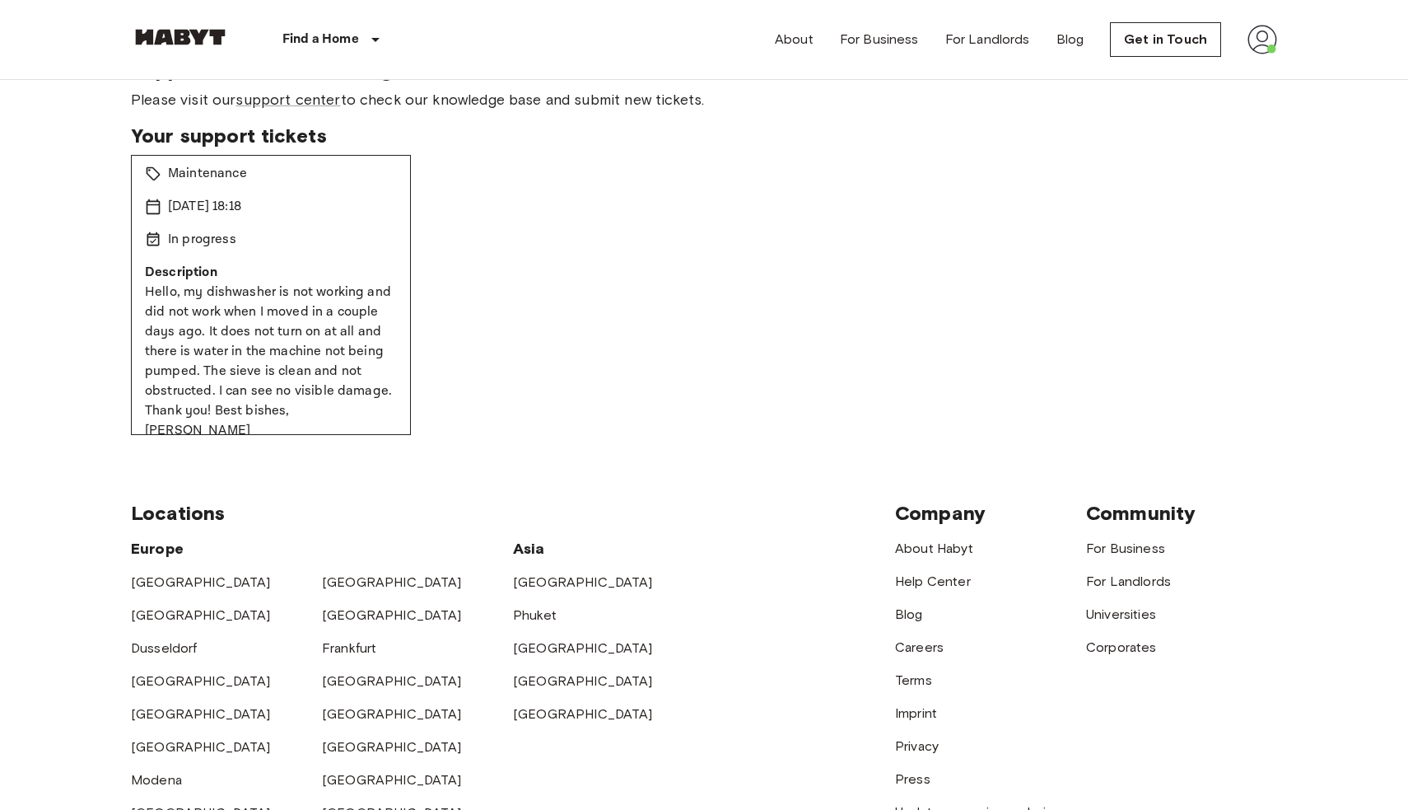
scroll to position [0, 0]
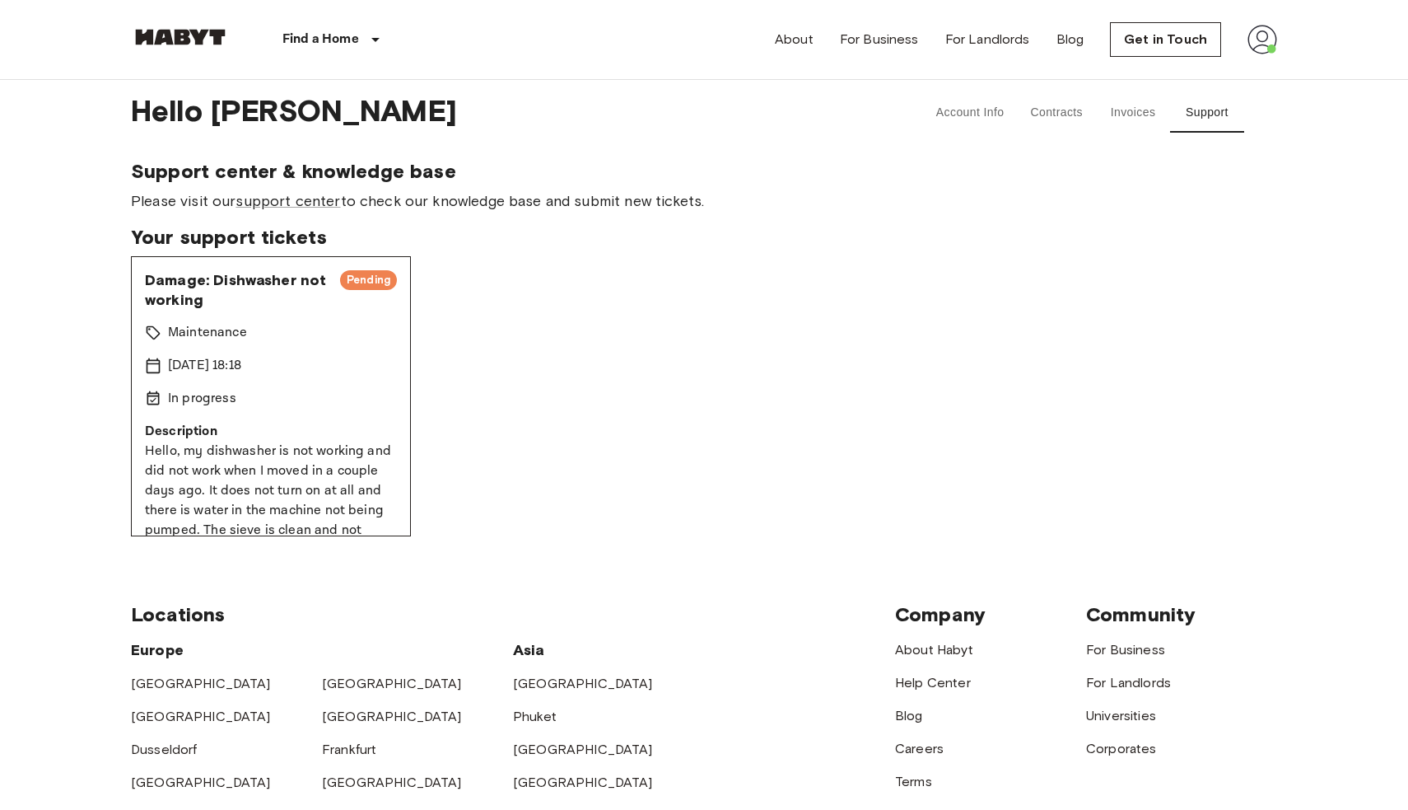
click at [221, 370] on p "[DATE] 18:18" at bounding box center [204, 366] width 73 height 20
click at [370, 289] on div "Pending" at bounding box center [368, 280] width 57 height 20
click at [277, 277] on span "Damage: Dishwasher not working" at bounding box center [236, 290] width 182 height 40
click at [251, 282] on span "Damage: Dishwasher not working" at bounding box center [236, 290] width 182 height 40
click at [175, 275] on span "Damage: Dishwasher not working" at bounding box center [236, 290] width 182 height 40
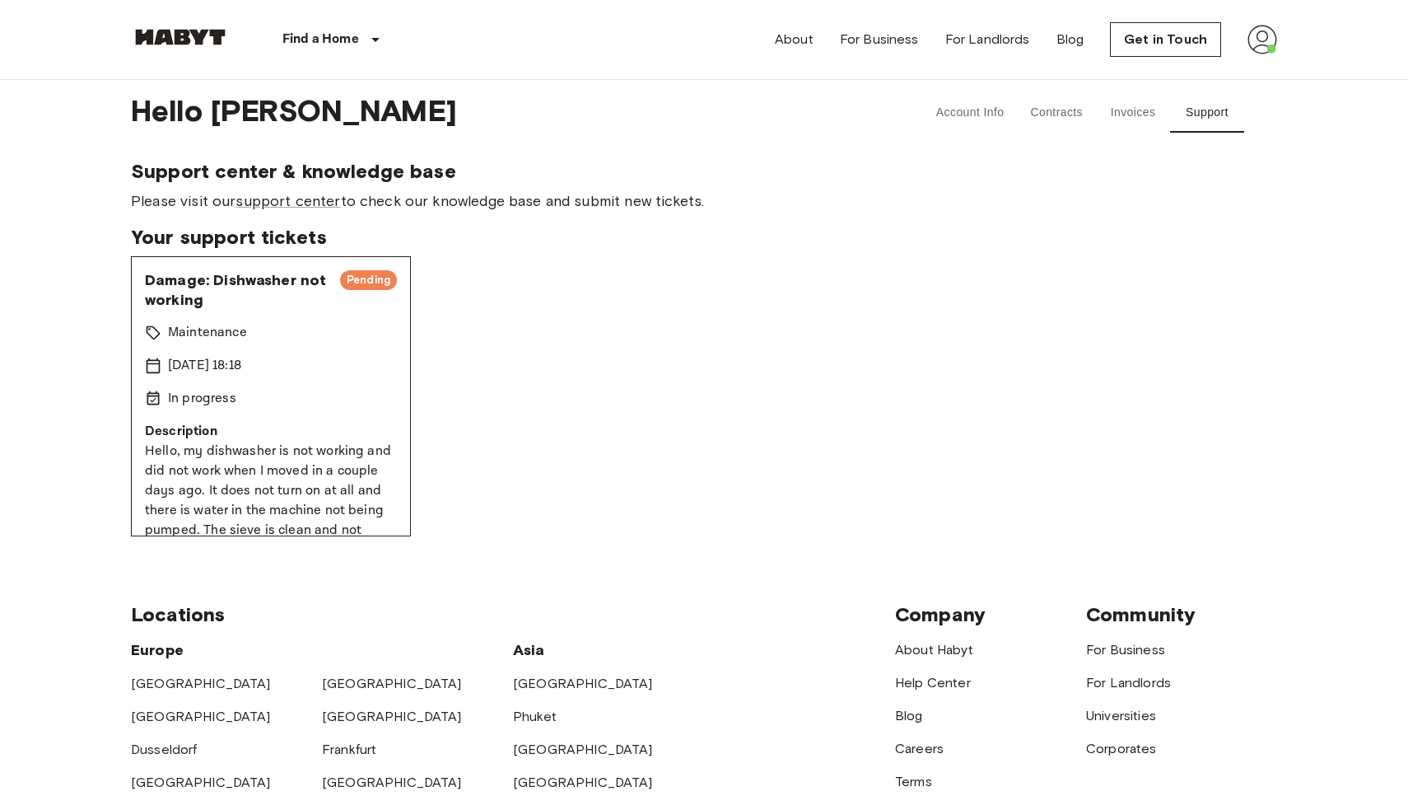
click at [165, 228] on span "Your support tickets" at bounding box center [704, 237] width 1146 height 25
click at [132, 251] on div "Your support tickets Damage: Dishwasher not working Pending Maintenance [DATE] …" at bounding box center [704, 380] width 1146 height 311
click at [213, 308] on span "Damage: Dishwasher not working" at bounding box center [236, 290] width 182 height 40
click at [178, 337] on p "Maintenance" at bounding box center [207, 333] width 79 height 20
click at [149, 362] on icon at bounding box center [153, 365] width 16 height 16
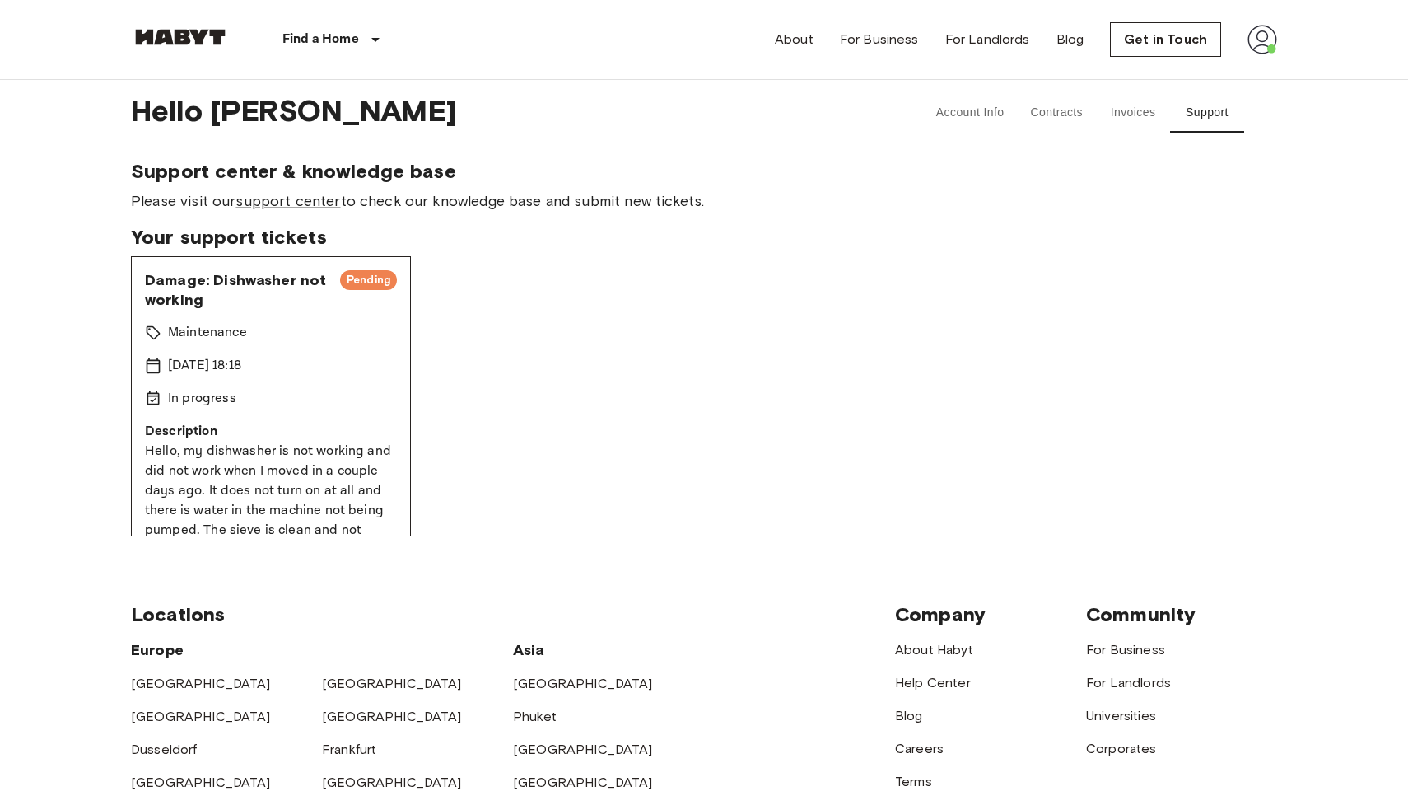
click at [157, 383] on div "Damage: Dishwasher not working Pending Maintenance [DATE] 18:18 In progress Des…" at bounding box center [271, 396] width 280 height 280
click at [157, 400] on icon at bounding box center [153, 398] width 16 height 16
click at [154, 396] on icon at bounding box center [153, 398] width 16 height 16
click at [168, 342] on p "Maintenance" at bounding box center [207, 333] width 79 height 20
click at [165, 320] on div "Damage: Dishwasher not working Pending Maintenance [DATE] 18:18 In progress Des…" at bounding box center [271, 396] width 280 height 280
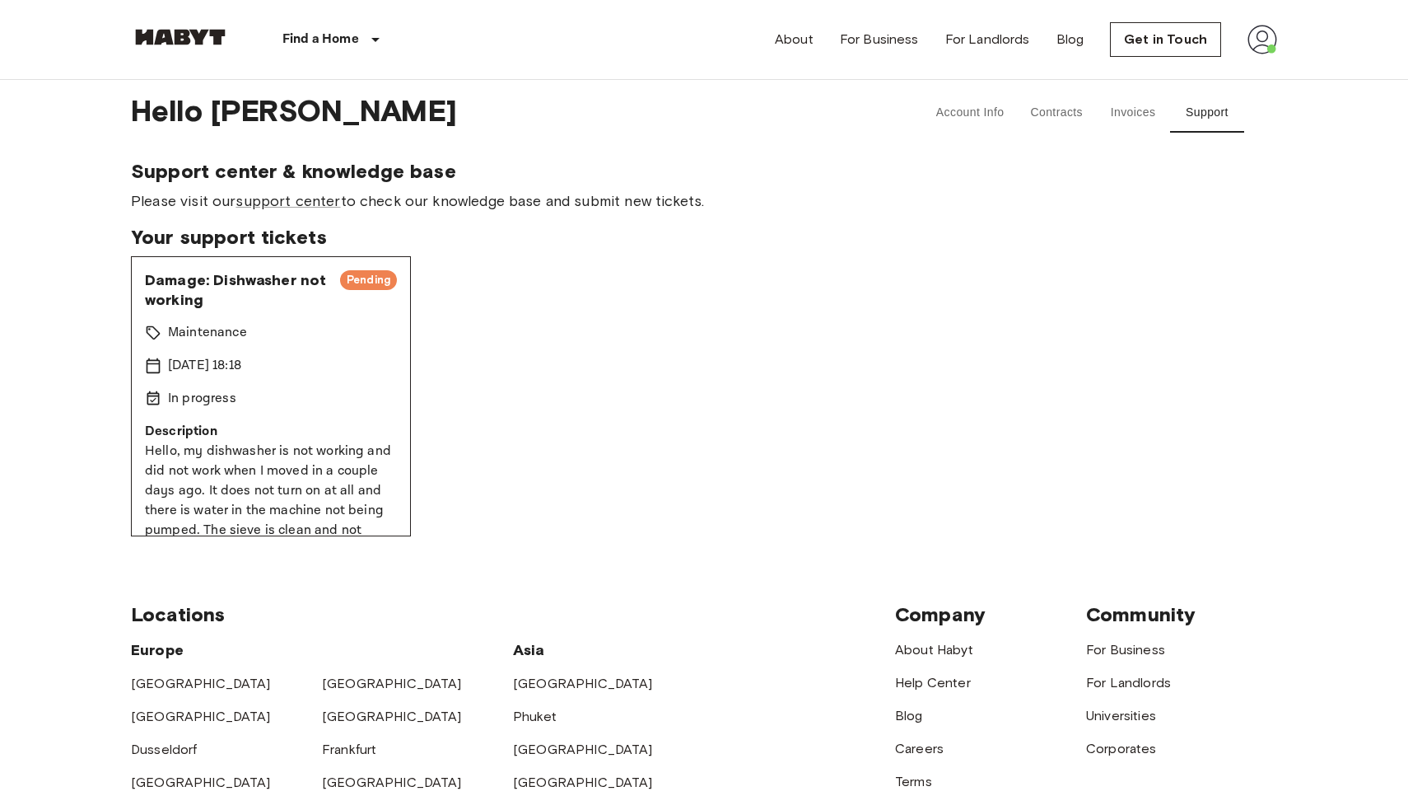
click at [166, 449] on p "Hello, my dishwasher is not working and did not work when I moved in a couple d…" at bounding box center [271, 520] width 252 height 158
click at [171, 493] on p "Hello, my dishwasher is not working and did not work when I moved in a couple d…" at bounding box center [271, 520] width 252 height 158
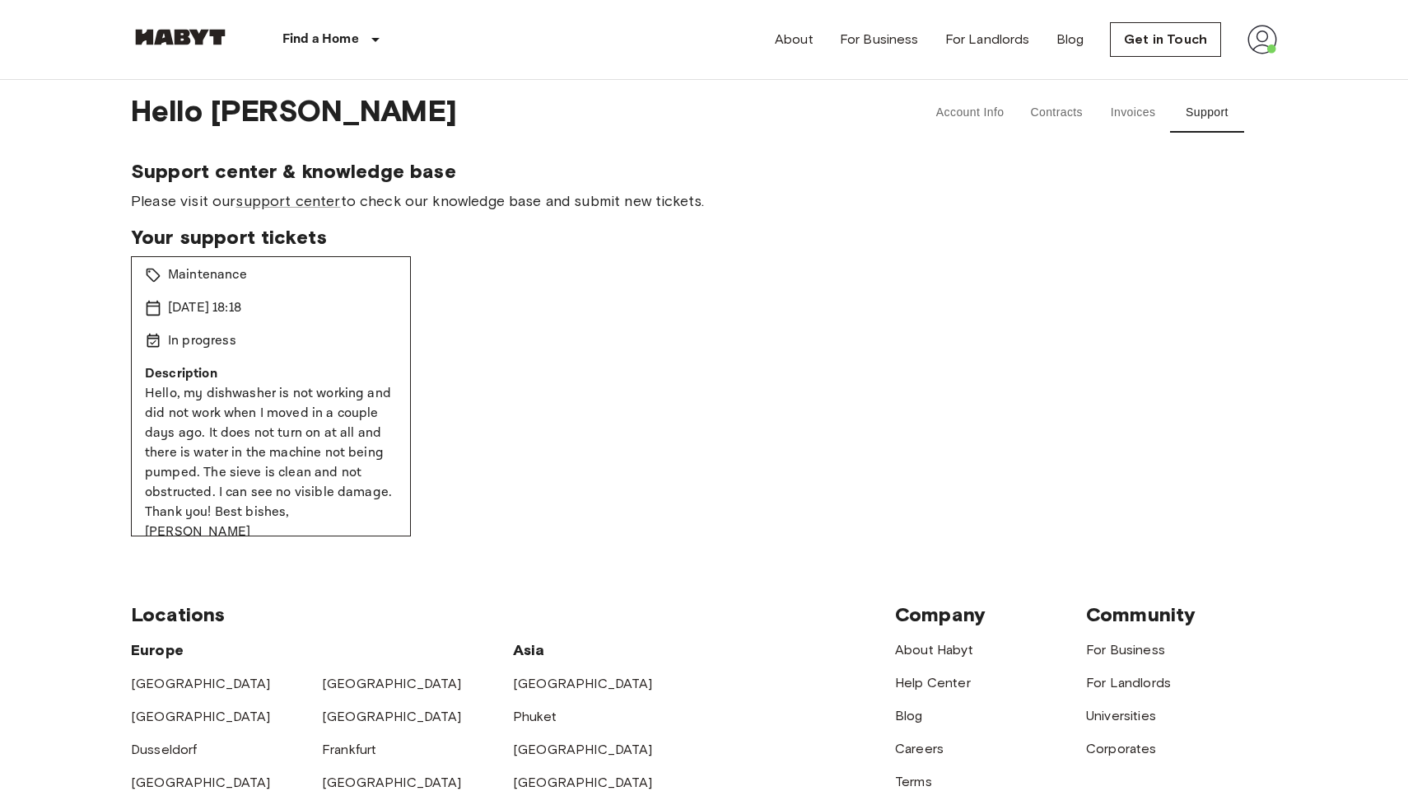
scroll to position [83, 0]
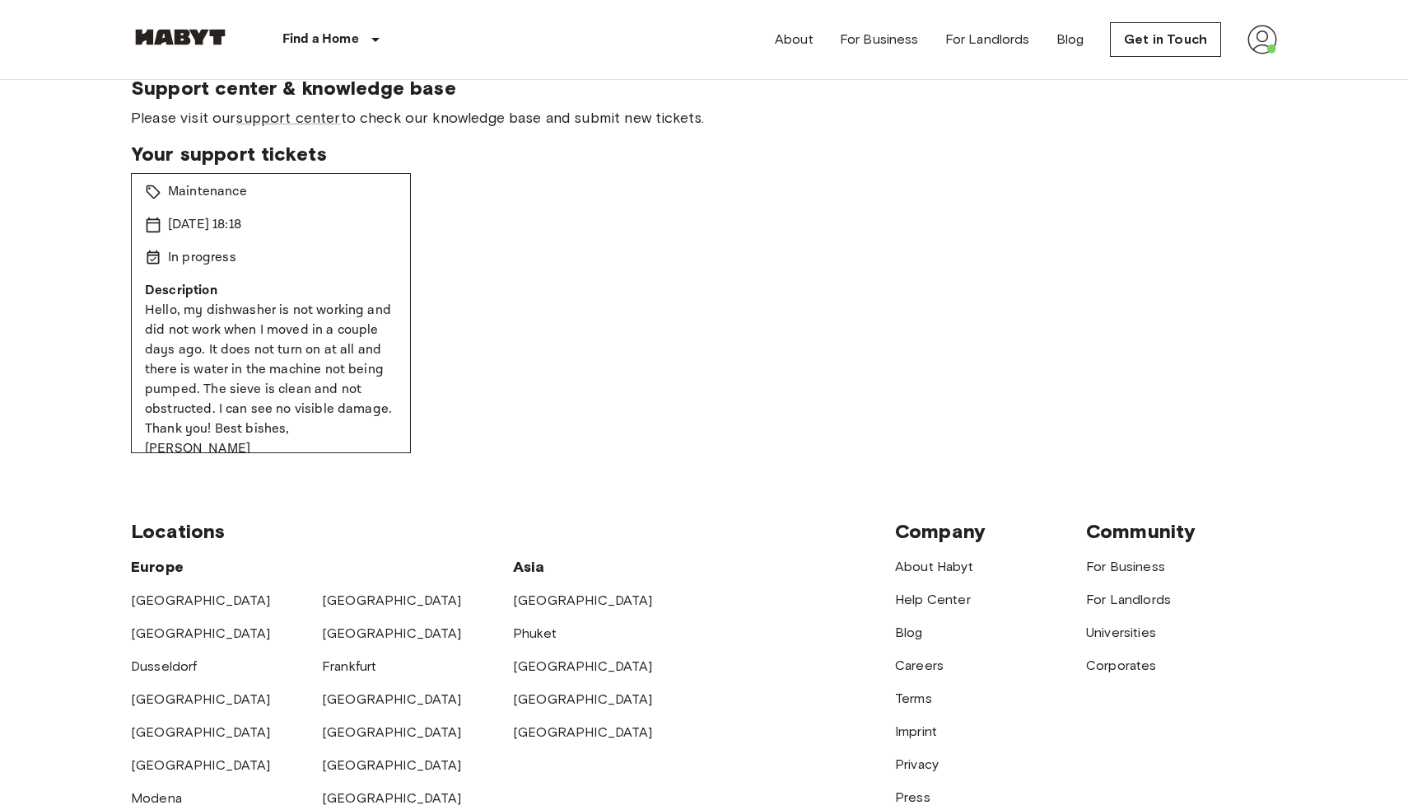
click at [209, 418] on p "Hello, my dishwasher is not working and did not work when I moved in a couple d…" at bounding box center [271, 380] width 252 height 158
click at [226, 435] on p "Hello, my dishwasher is not working and did not work when I moved in a couple d…" at bounding box center [271, 380] width 252 height 158
click at [259, 446] on div "Damage: Dishwasher not working Pending Maintenance [DATE] 18:18 In progress Des…" at bounding box center [271, 313] width 280 height 280
click at [317, 480] on div "Locations [GEOGRAPHIC_DATA] [GEOGRAPHIC_DATA] [GEOGRAPHIC_DATA] [GEOGRAPHIC_DAT…" at bounding box center [704, 713] width 1146 height 520
click at [335, 396] on p "Hello, my dishwasher is not working and did not work when I moved in a couple d…" at bounding box center [271, 380] width 252 height 158
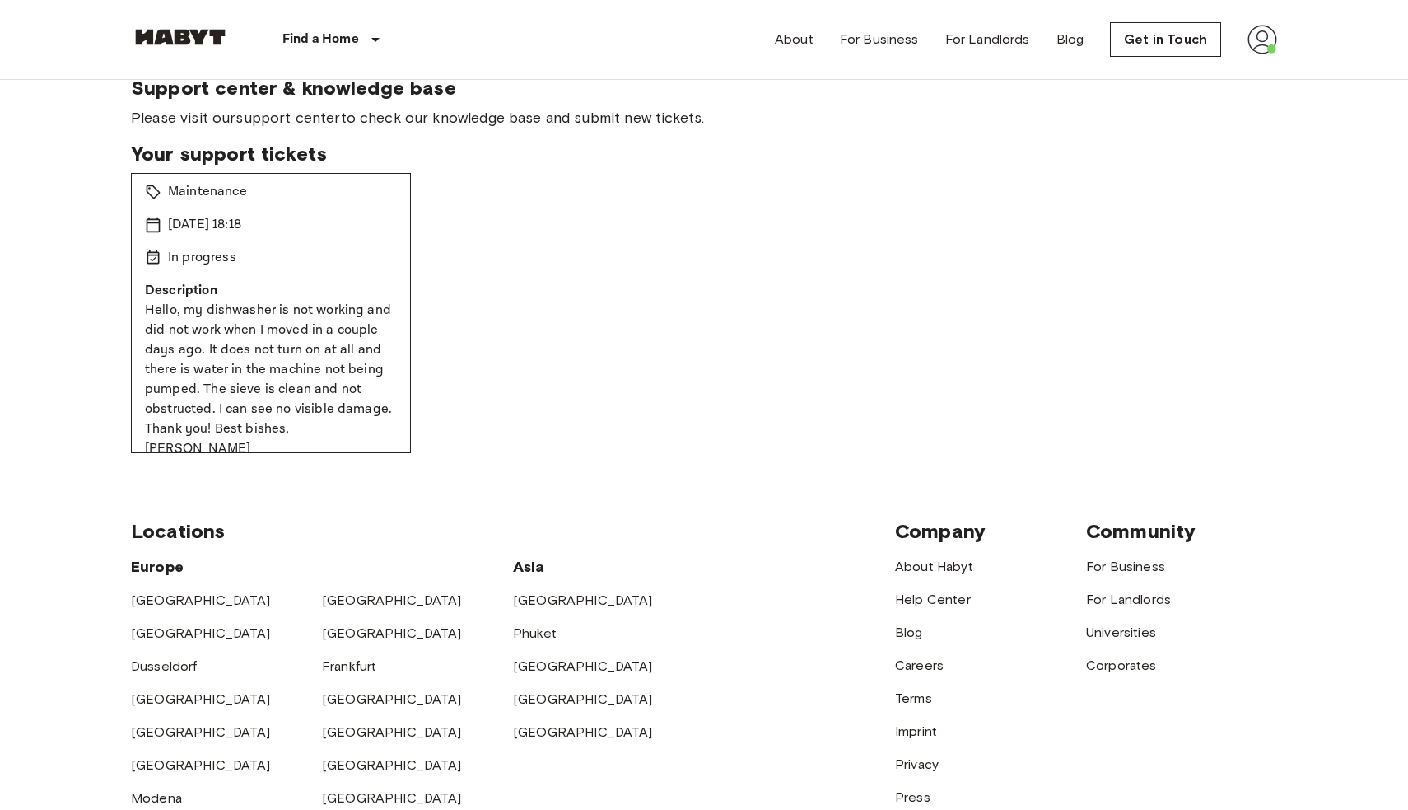
drag, startPoint x: 288, startPoint y: 353, endPoint x: 271, endPoint y: 347, distance: 18.5
click at [288, 353] on p "Hello, my dishwasher is not working and did not work when I moved in a couple d…" at bounding box center [271, 380] width 252 height 158
click at [263, 344] on p "Hello, my dishwasher is not working and did not work when I moved in a couple d…" at bounding box center [271, 380] width 252 height 158
click at [321, 352] on p "Hello, my dishwasher is not working and did not work when I moved in a couple d…" at bounding box center [271, 380] width 252 height 158
click at [264, 336] on p "Hello, my dishwasher is not working and did not work when I moved in a couple d…" at bounding box center [271, 380] width 252 height 158
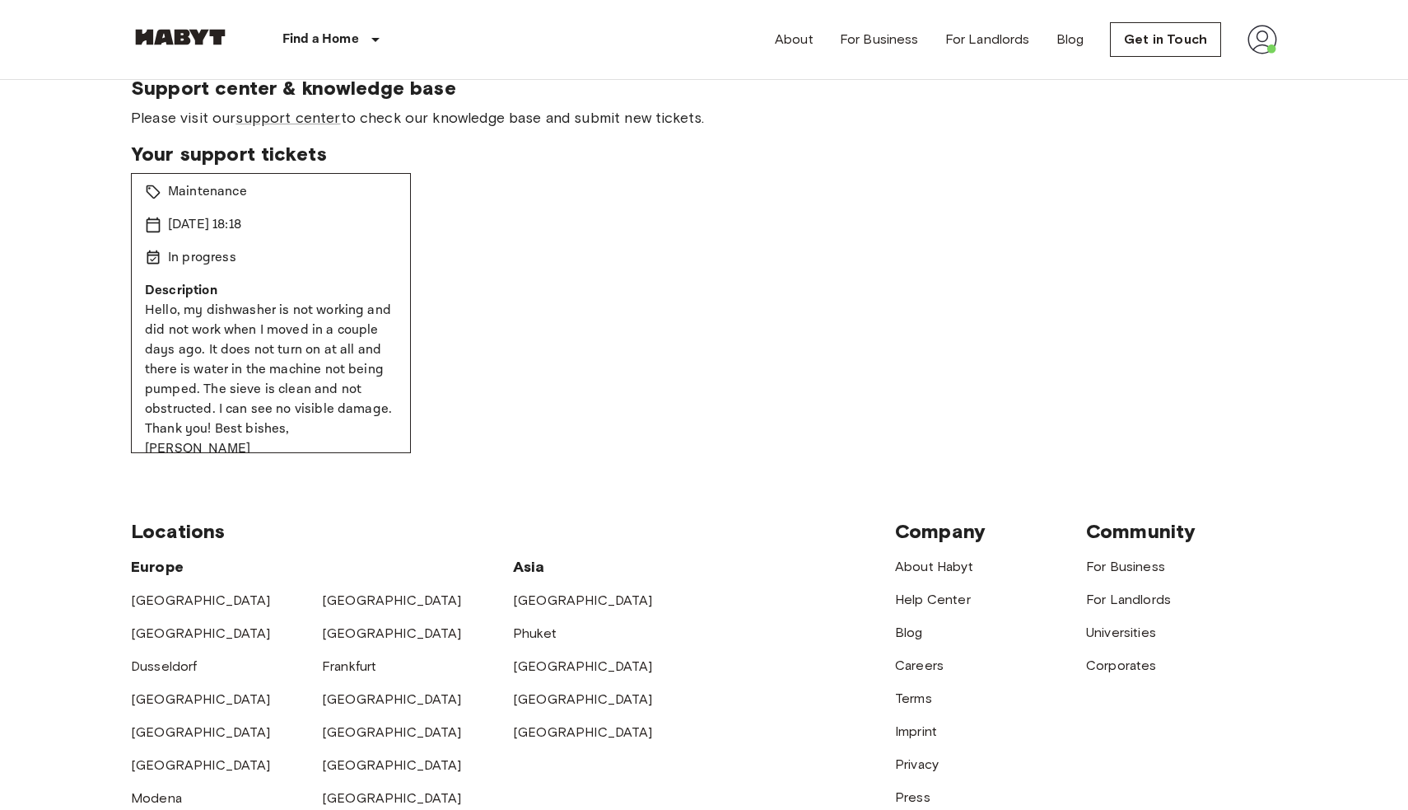
click at [334, 310] on p "Hello, my dishwasher is not working and did not work when I moved in a couple d…" at bounding box center [271, 380] width 252 height 158
click at [285, 282] on p "Description" at bounding box center [271, 291] width 252 height 20
click at [292, 267] on div "In progress" at bounding box center [271, 258] width 252 height 20
click at [336, 253] on div "In progress" at bounding box center [271, 258] width 252 height 20
click at [236, 233] on p "[DATE] 18:18" at bounding box center [204, 225] width 73 height 20
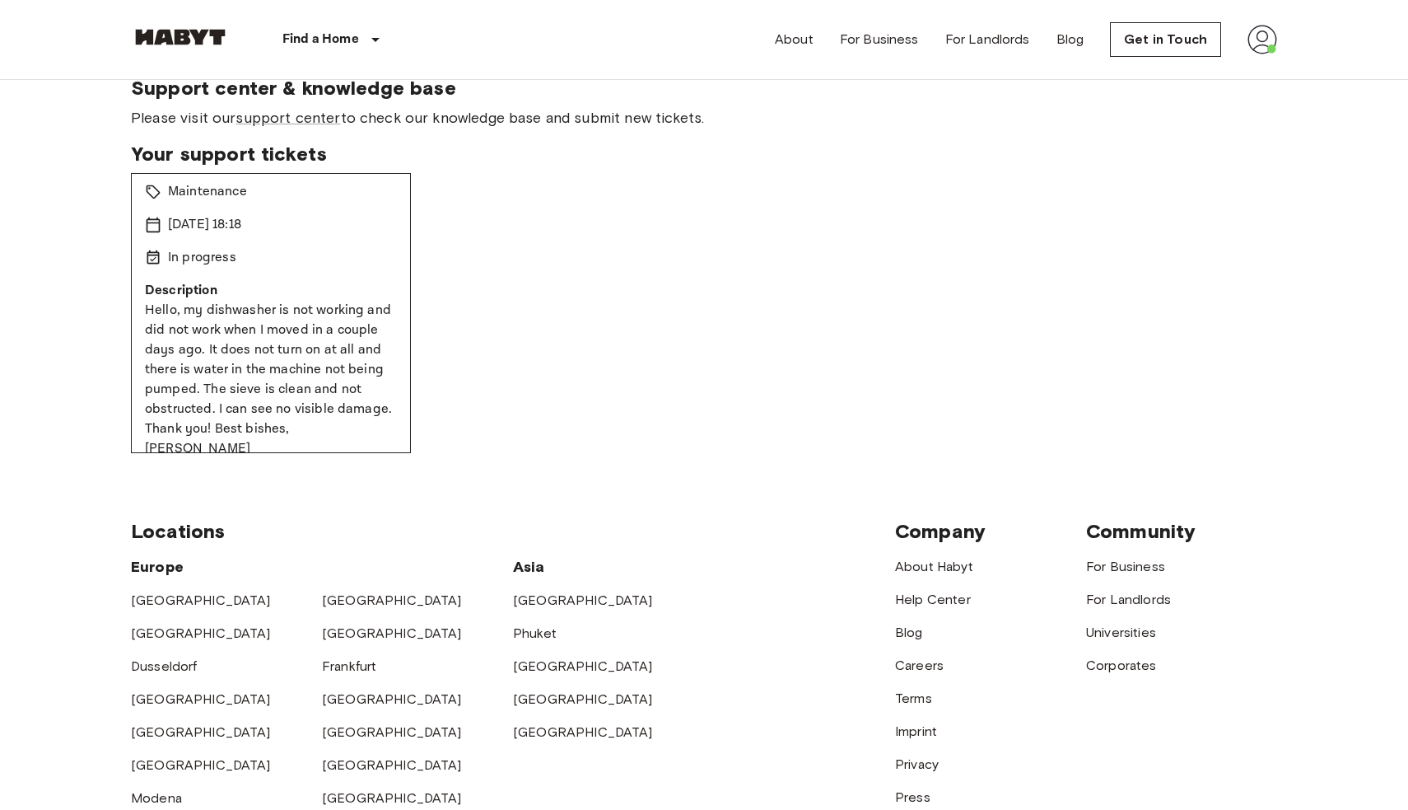
drag, startPoint x: 172, startPoint y: 276, endPoint x: 184, endPoint y: 299, distance: 26.2
click at [172, 276] on div "Damage: Dishwasher not working Pending Maintenance [DATE] 18:18 In progress Des…" at bounding box center [271, 313] width 280 height 280
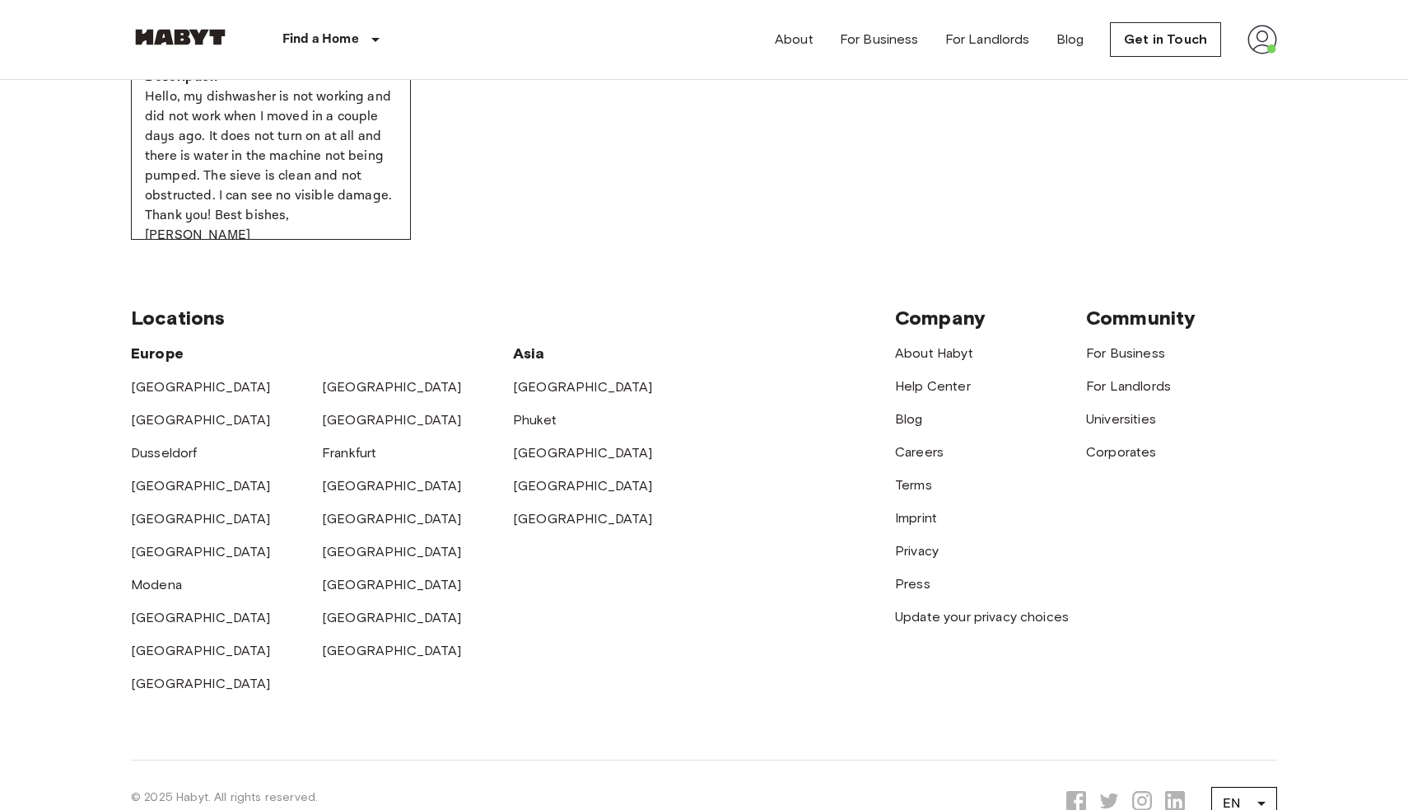
scroll to position [0, 0]
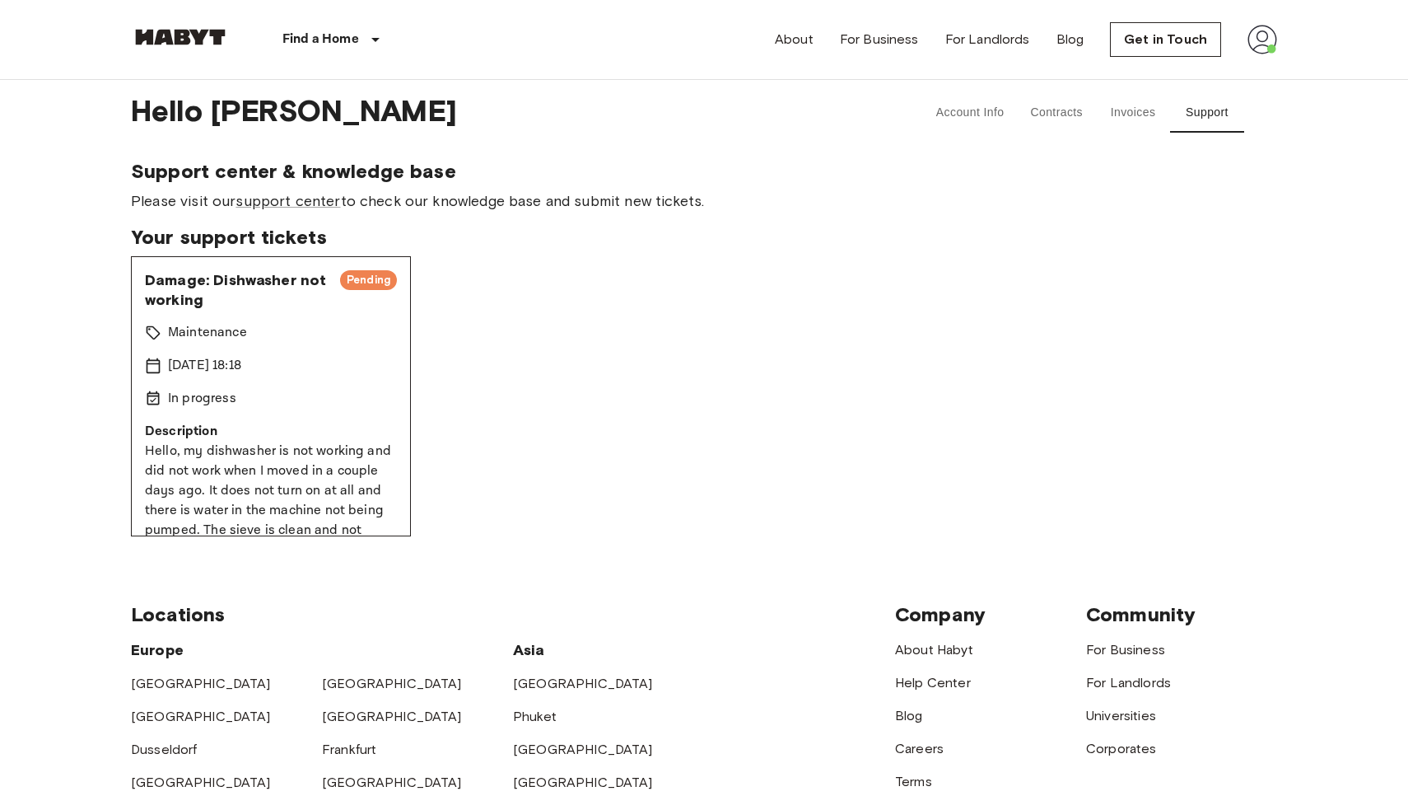
click at [216, 391] on p "In progress" at bounding box center [202, 399] width 68 height 20
drag, startPoint x: 194, startPoint y: 321, endPoint x: 246, endPoint y: 437, distance: 127.2
click at [246, 437] on div "Damage: Dishwasher not working Pending Maintenance [DATE] 18:18 In progress Des…" at bounding box center [271, 396] width 280 height 280
click at [246, 436] on p "Description" at bounding box center [271, 432] width 252 height 20
click at [364, 287] on span "Pending" at bounding box center [368, 280] width 57 height 16
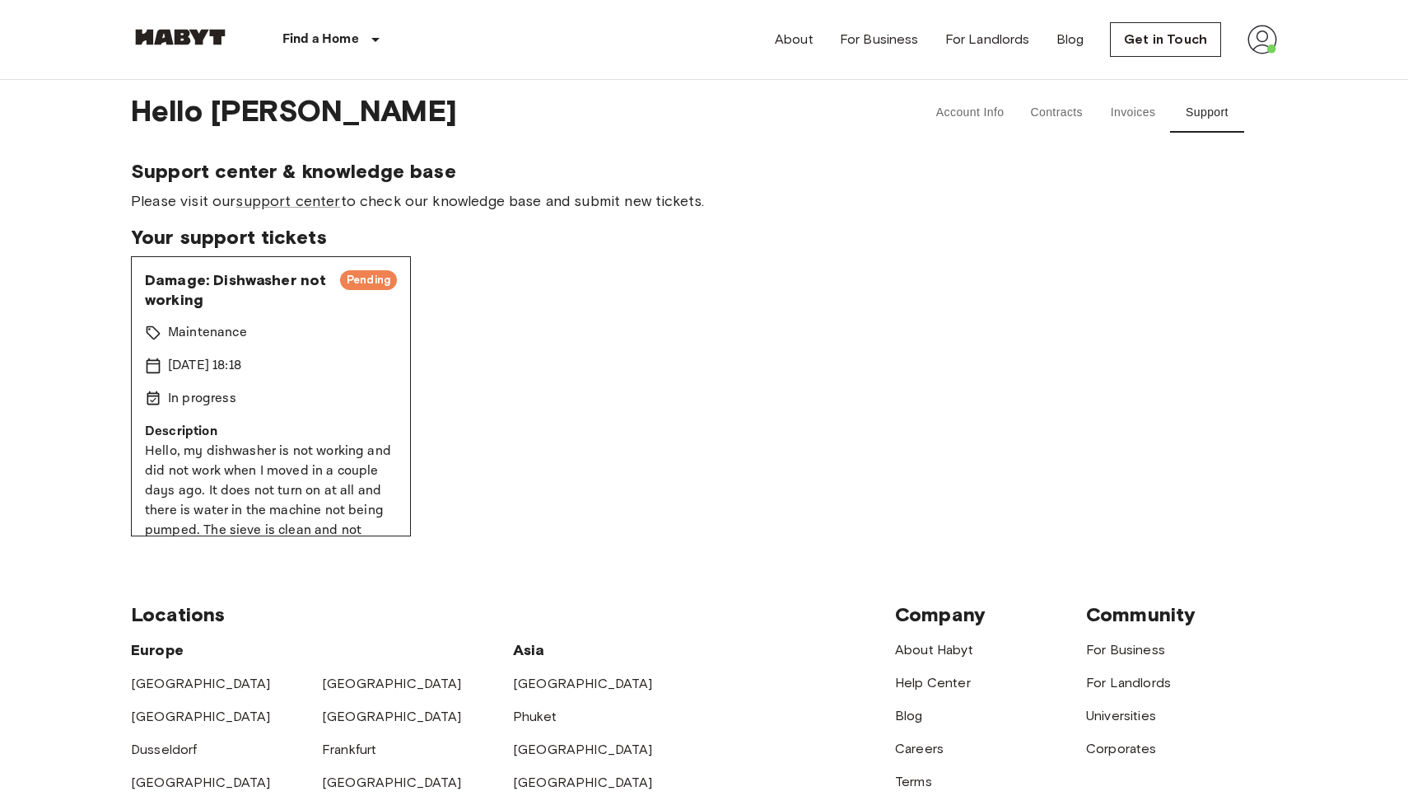
click at [259, 288] on span "Damage: Dishwasher not working" at bounding box center [236, 290] width 182 height 40
click at [147, 275] on span "Damage: Dishwasher not working" at bounding box center [236, 290] width 182 height 40
click at [149, 288] on span "Damage: Dishwasher not working" at bounding box center [236, 290] width 182 height 40
click at [192, 287] on span "Damage: Dishwasher not working" at bounding box center [236, 290] width 182 height 40
click at [194, 318] on div "Damage: Dishwasher not working Pending Maintenance [DATE] 18:18 In progress Des…" at bounding box center [271, 396] width 280 height 280
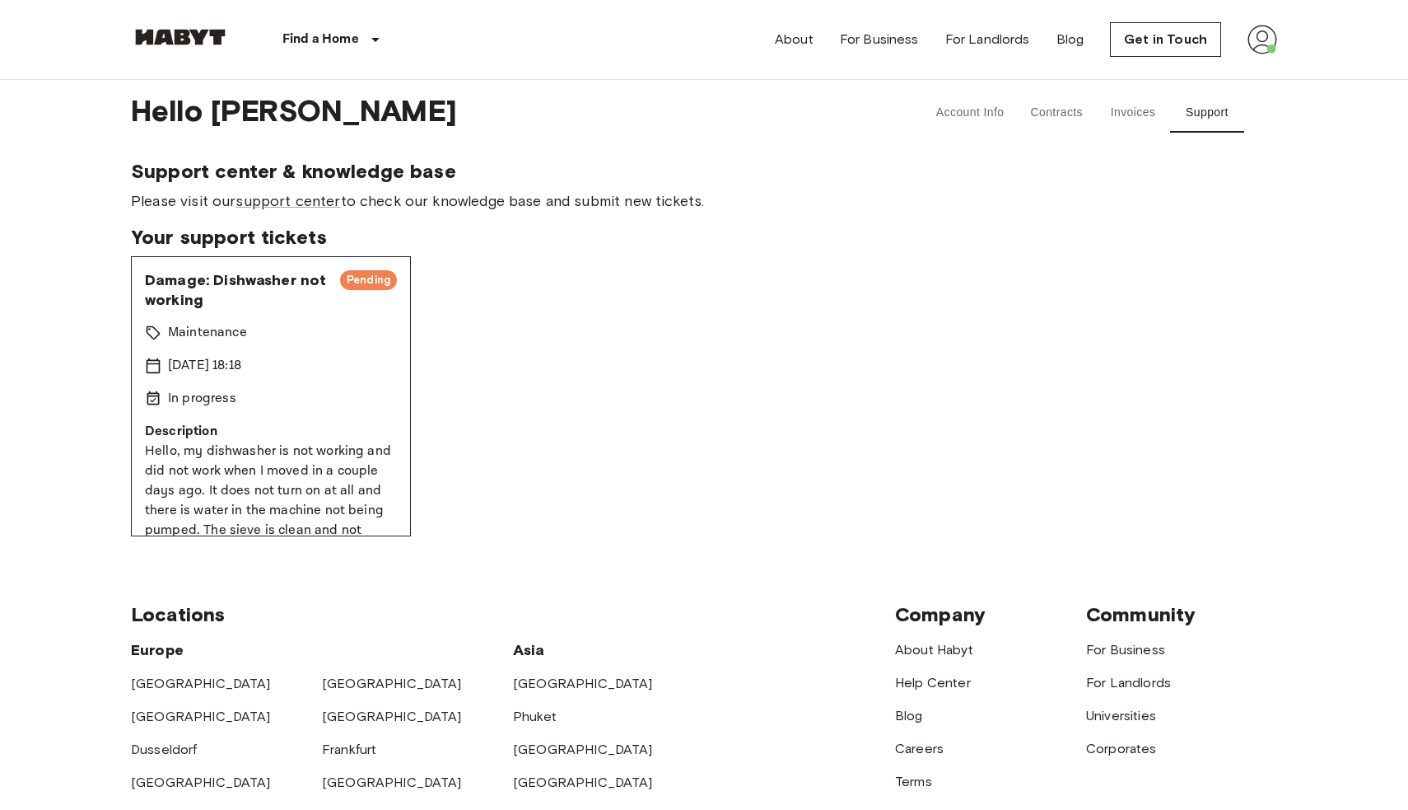
click at [151, 368] on icon at bounding box center [153, 365] width 16 height 16
click at [185, 418] on div "Damage: Dishwasher not working Pending Maintenance [DATE] 18:18 In progress Des…" at bounding box center [271, 396] width 280 height 280
click at [228, 429] on p "Description" at bounding box center [271, 432] width 252 height 20
drag, startPoint x: 171, startPoint y: 441, endPoint x: 186, endPoint y: 460, distance: 23.4
click at [172, 441] on div "Description Hello, my dishwasher is not working and did not work when I moved i…" at bounding box center [271, 511] width 252 height 178
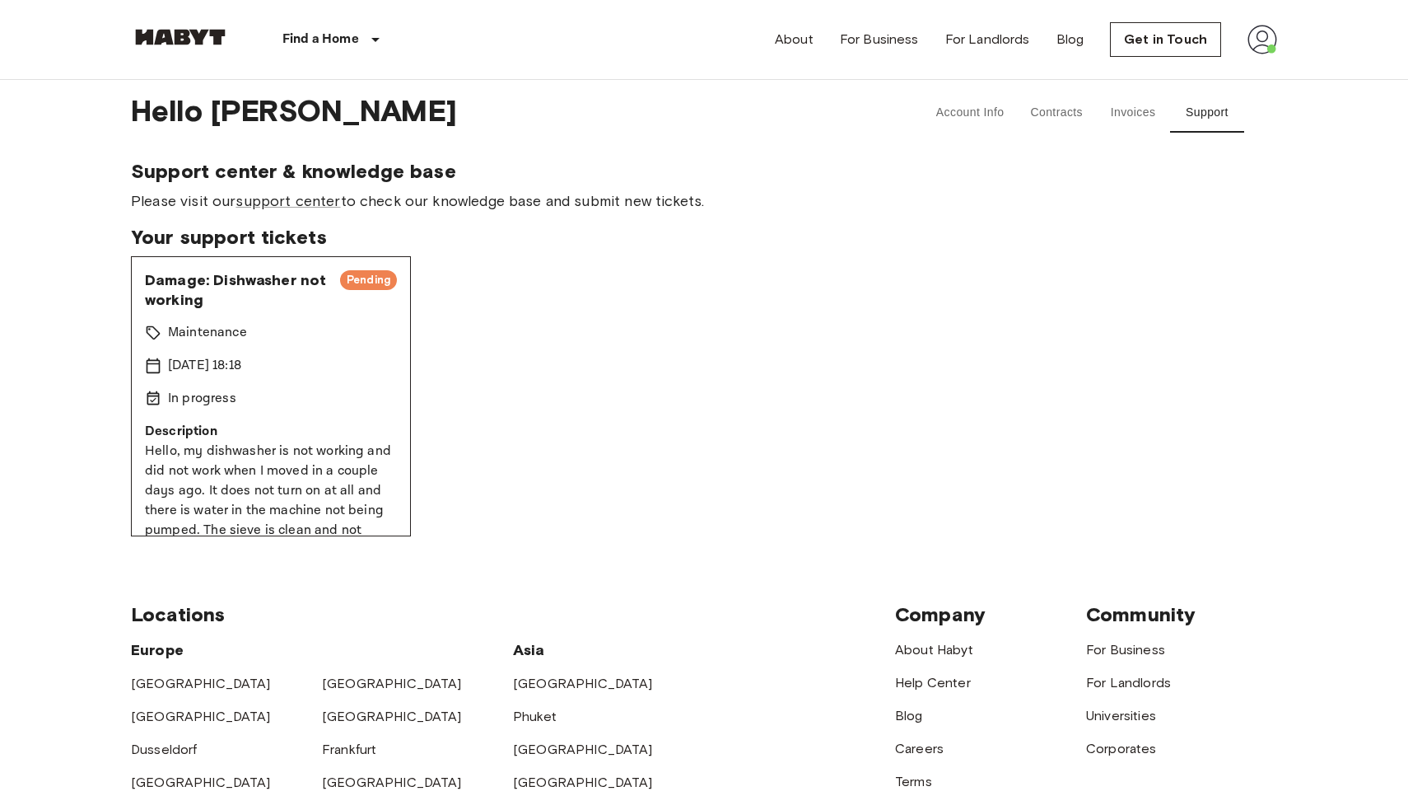
click at [189, 466] on p "Hello, my dishwasher is not working and did not work when I moved in a couple d…" at bounding box center [271, 520] width 252 height 158
click at [208, 493] on p "Hello, my dishwasher is not working and did not work when I moved in a couple d…" at bounding box center [271, 520] width 252 height 158
click at [294, 450] on p "Hello, my dishwasher is not working and did not work when I moved in a couple d…" at bounding box center [271, 520] width 252 height 158
click at [327, 482] on p "Hello, my dishwasher is not working and did not work when I moved in a couple d…" at bounding box center [271, 520] width 252 height 158
click at [320, 497] on p "Hello, my dishwasher is not working and did not work when I moved in a couple d…" at bounding box center [271, 520] width 252 height 158
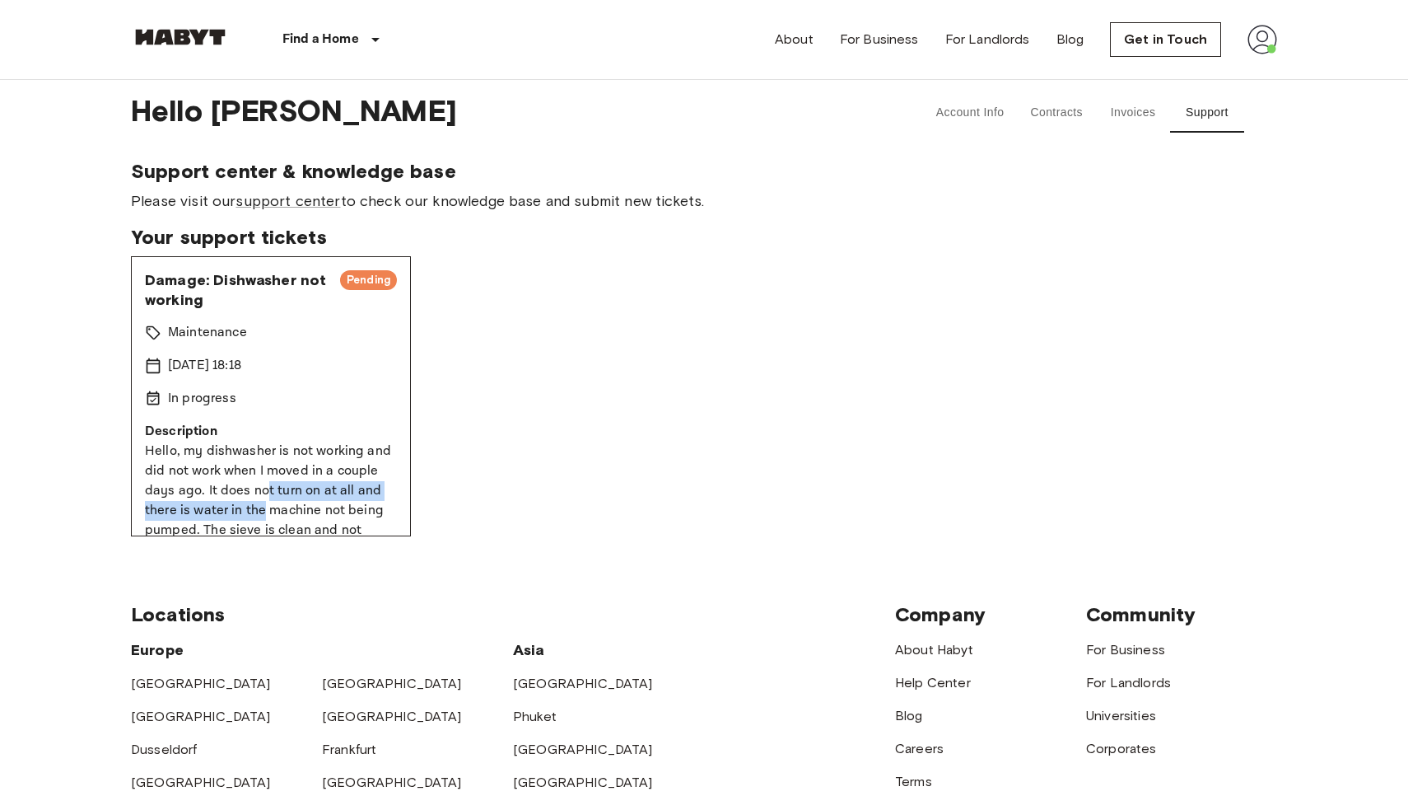
drag, startPoint x: 263, startPoint y: 499, endPoint x: 231, endPoint y: 511, distance: 33.6
click at [263, 498] on p "Hello, my dishwasher is not working and did not work when I moved in a couple d…" at bounding box center [271, 520] width 252 height 158
click at [217, 514] on p "Hello, my dishwasher is not working and did not work when I moved in a couple d…" at bounding box center [271, 520] width 252 height 158
click at [240, 435] on p "Description" at bounding box center [271, 432] width 252 height 20
click at [207, 399] on p "In progress" at bounding box center [202, 399] width 68 height 20
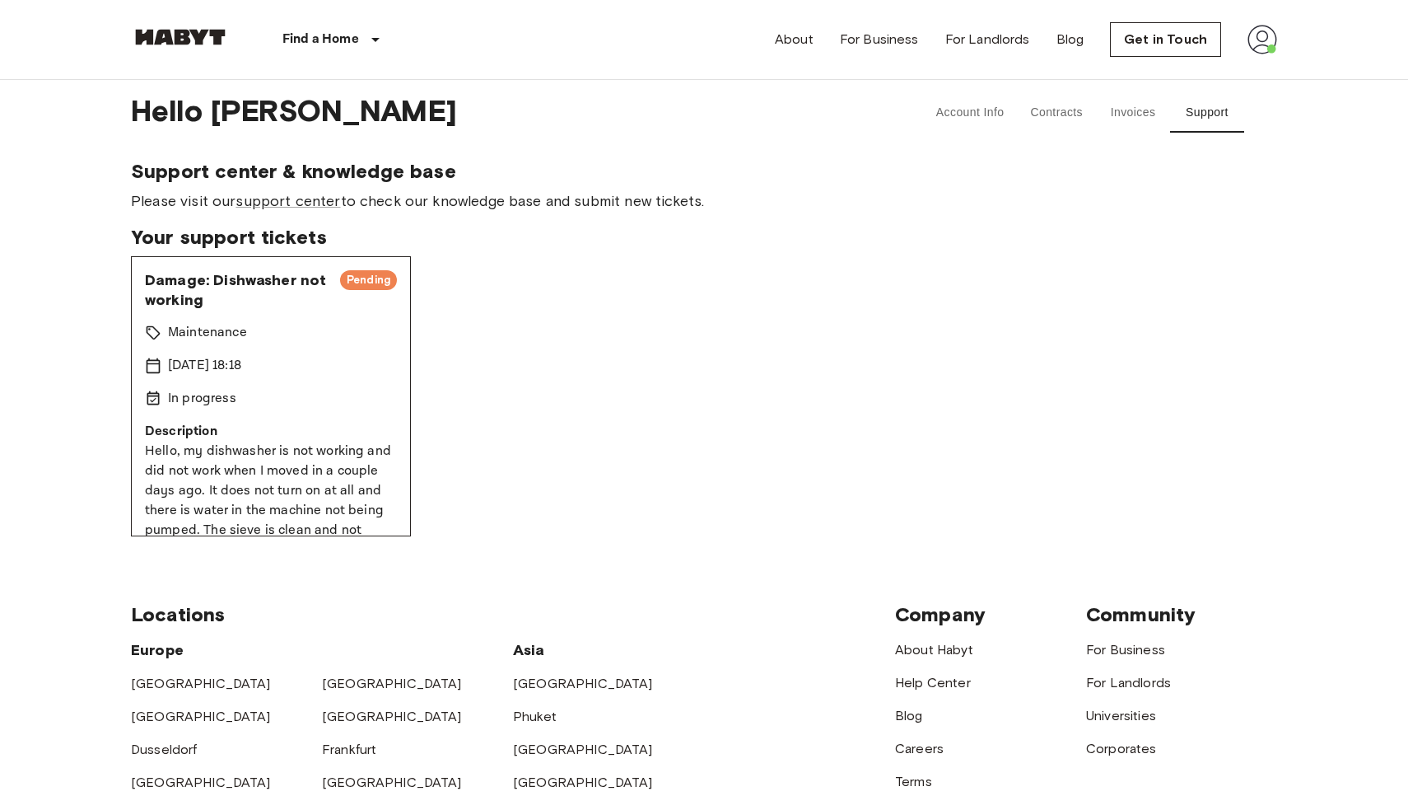
click at [207, 399] on p "In progress" at bounding box center [202, 399] width 68 height 20
click at [551, 343] on div "Damage: Dishwasher not working Pending Maintenance [DATE] 18:18 In progress Des…" at bounding box center [704, 396] width 1146 height 280
click at [535, 405] on div "Damage: Dishwasher not working Pending Maintenance [DATE] 18:18 In progress Des…" at bounding box center [704, 396] width 1146 height 280
click at [366, 399] on div "In progress" at bounding box center [271, 399] width 252 height 20
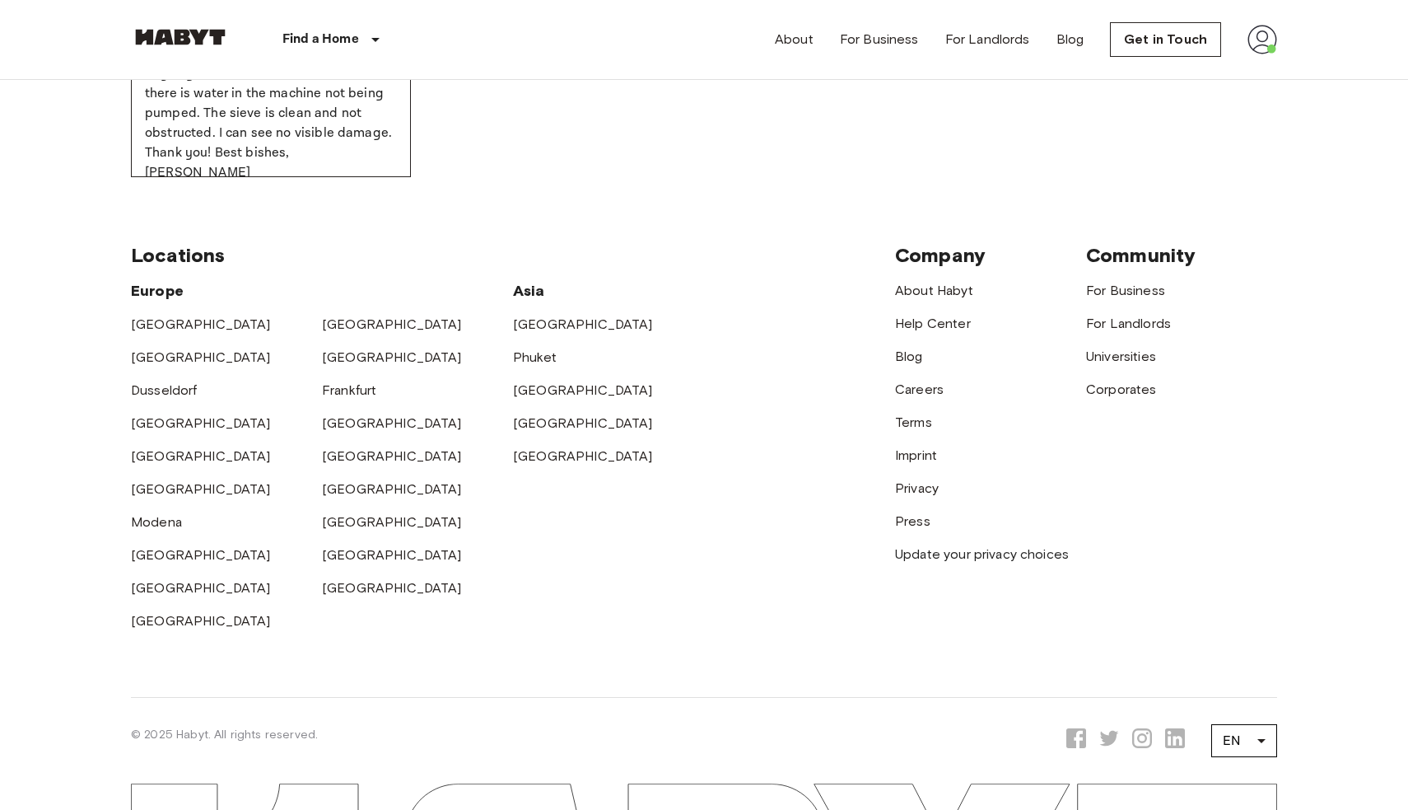
scroll to position [470, 0]
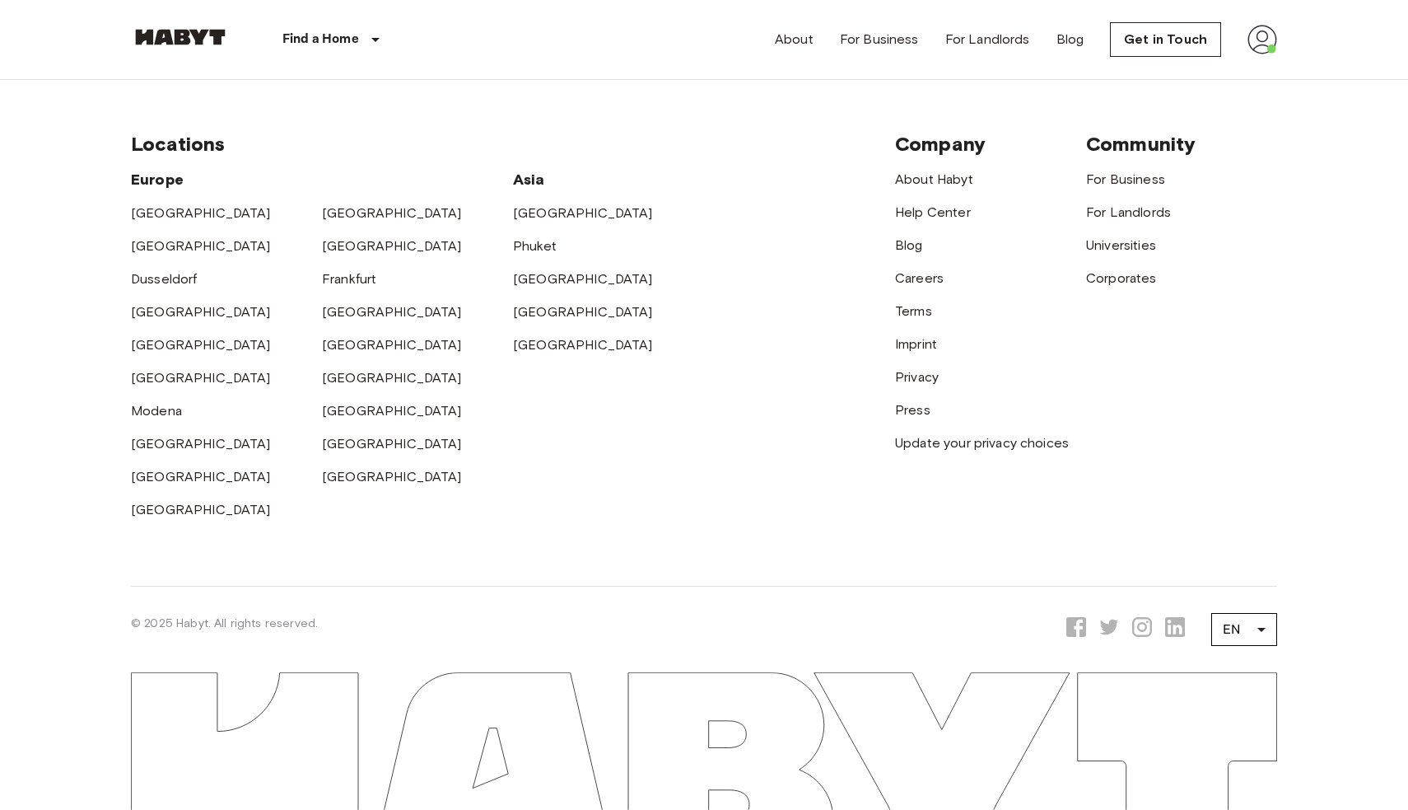
click at [495, 544] on div "Locations [GEOGRAPHIC_DATA] [GEOGRAPHIC_DATA] [GEOGRAPHIC_DATA] [GEOGRAPHIC_DAT…" at bounding box center [704, 326] width 1146 height 520
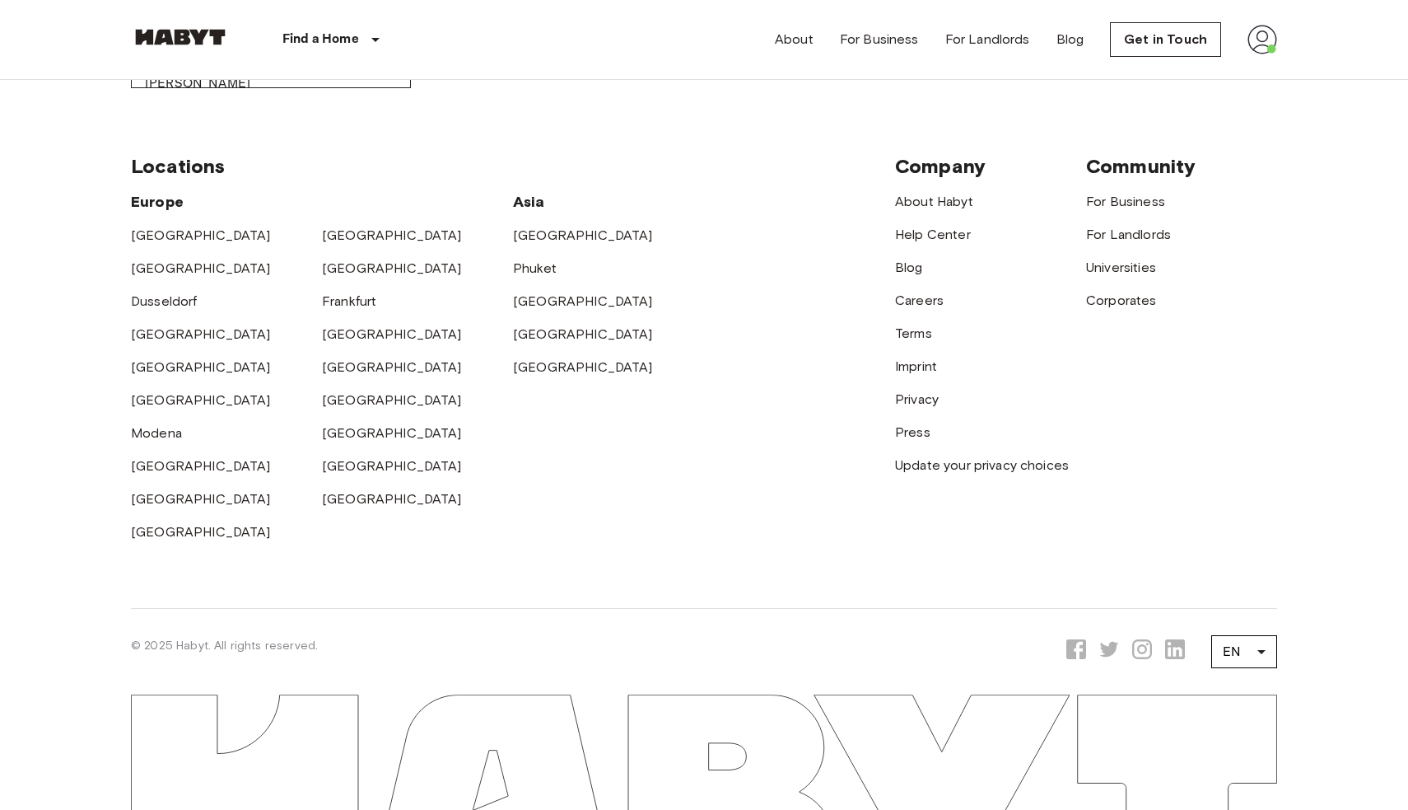
scroll to position [0, 0]
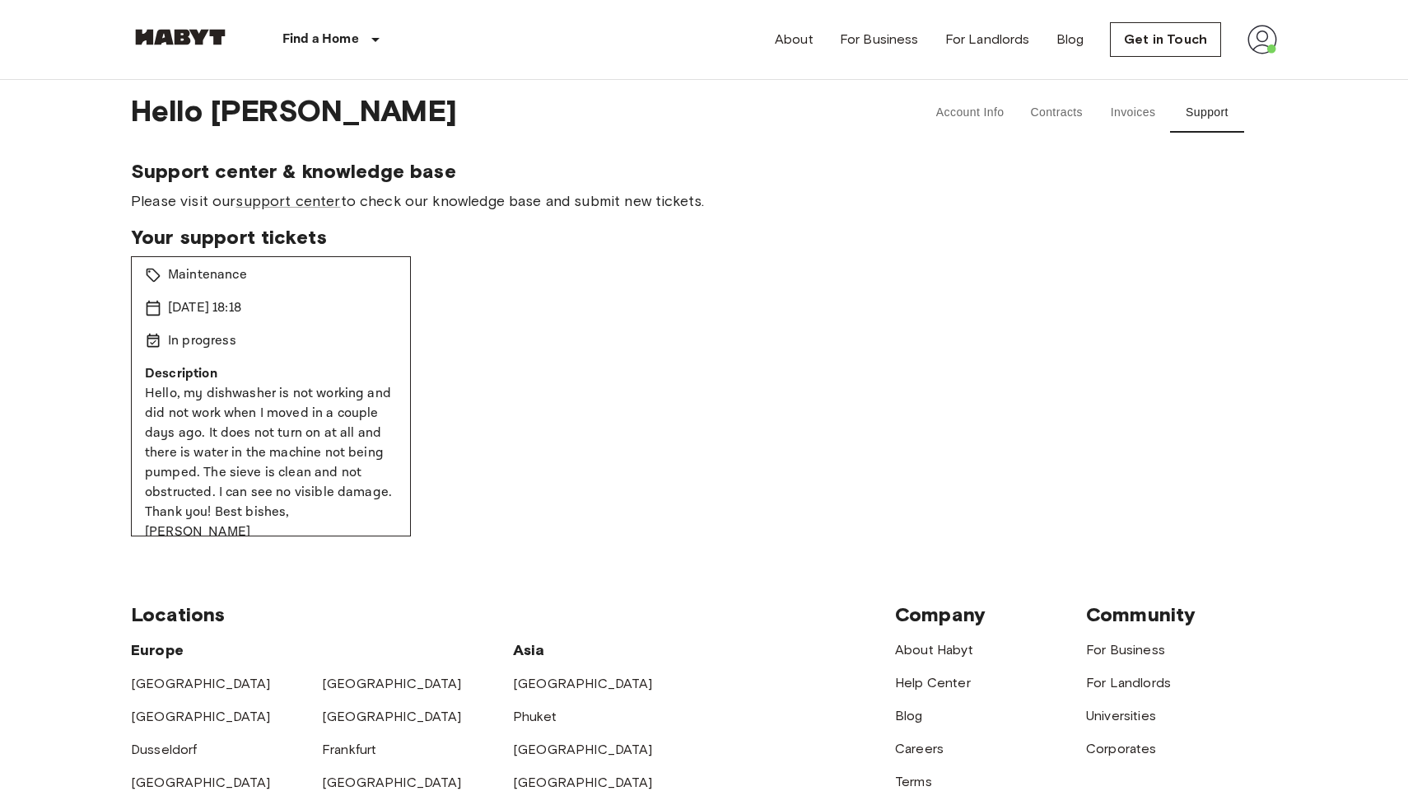
click at [429, 371] on div "Damage: Dishwasher not working Pending Maintenance [DATE] 18:18 In progress Des…" at bounding box center [704, 396] width 1146 height 280
click at [274, 406] on p "Hello, my dishwasher is not working and did not work when I moved in a couple d…" at bounding box center [271, 463] width 252 height 158
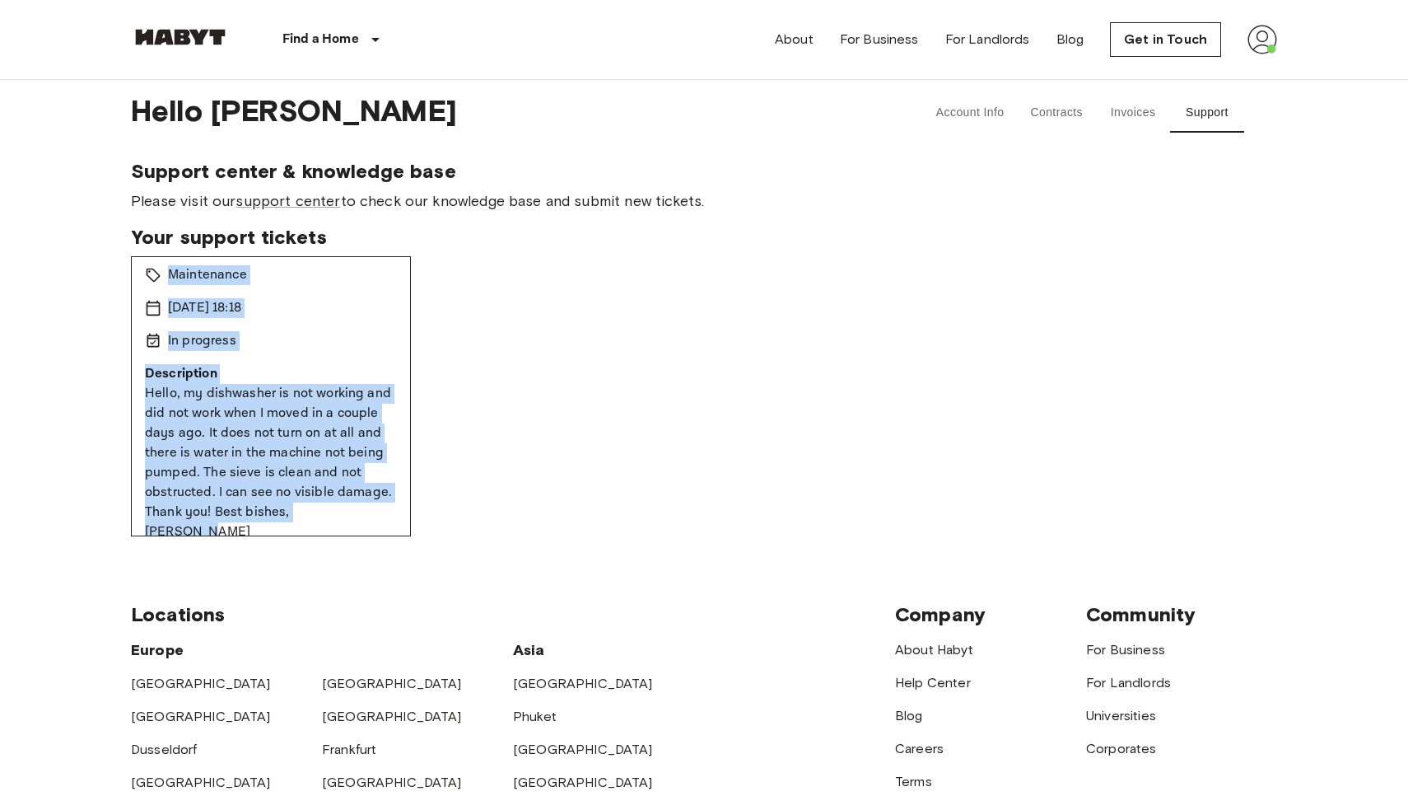
drag, startPoint x: 165, startPoint y: 257, endPoint x: 343, endPoint y: 506, distance: 305.8
click at [344, 507] on div "Damage: Dishwasher not working Pending Maintenance [DATE] 18:18 In progress Des…" at bounding box center [271, 396] width 280 height 280
click at [338, 504] on p "Hello, my dishwasher is not working and did not work when I moved in a couple d…" at bounding box center [271, 463] width 252 height 158
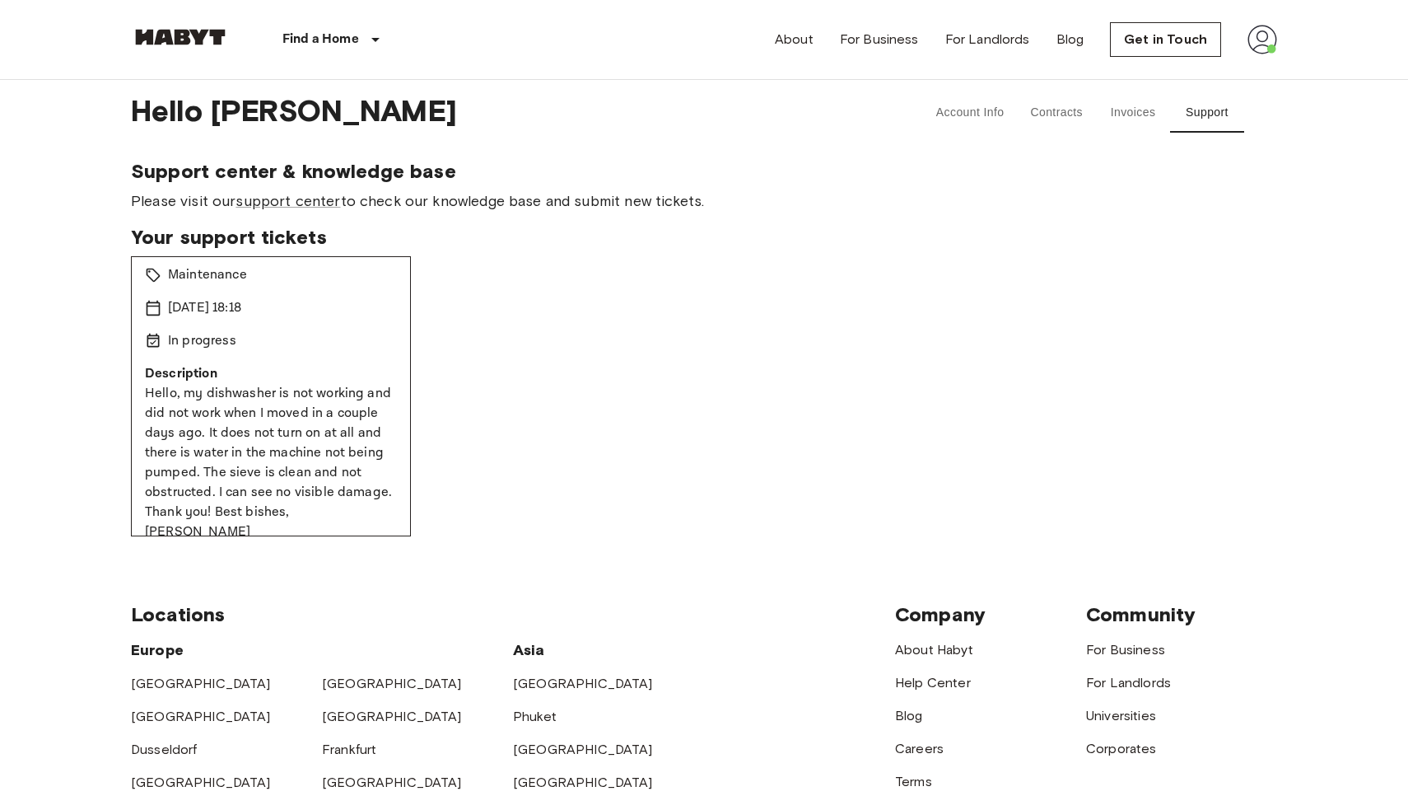
click at [468, 372] on div "Damage: Dishwasher not working Pending Maintenance [DATE] 18:18 In progress Des…" at bounding box center [704, 396] width 1146 height 280
click at [468, 376] on div "Damage: Dishwasher not working Pending Maintenance [DATE] 18:18 In progress Des…" at bounding box center [704, 396] width 1146 height 280
click at [551, 479] on div "Damage: Dishwasher not working Pending Maintenance [DATE] 18:18 In progress Des…" at bounding box center [704, 396] width 1146 height 280
drag, startPoint x: 137, startPoint y: 115, endPoint x: 376, endPoint y: 511, distance: 463.0
click at [376, 511] on div "Hello [PERSON_NAME] Account Info Contracts Invoices Support Support center & kn…" at bounding box center [704, 308] width 1146 height 456
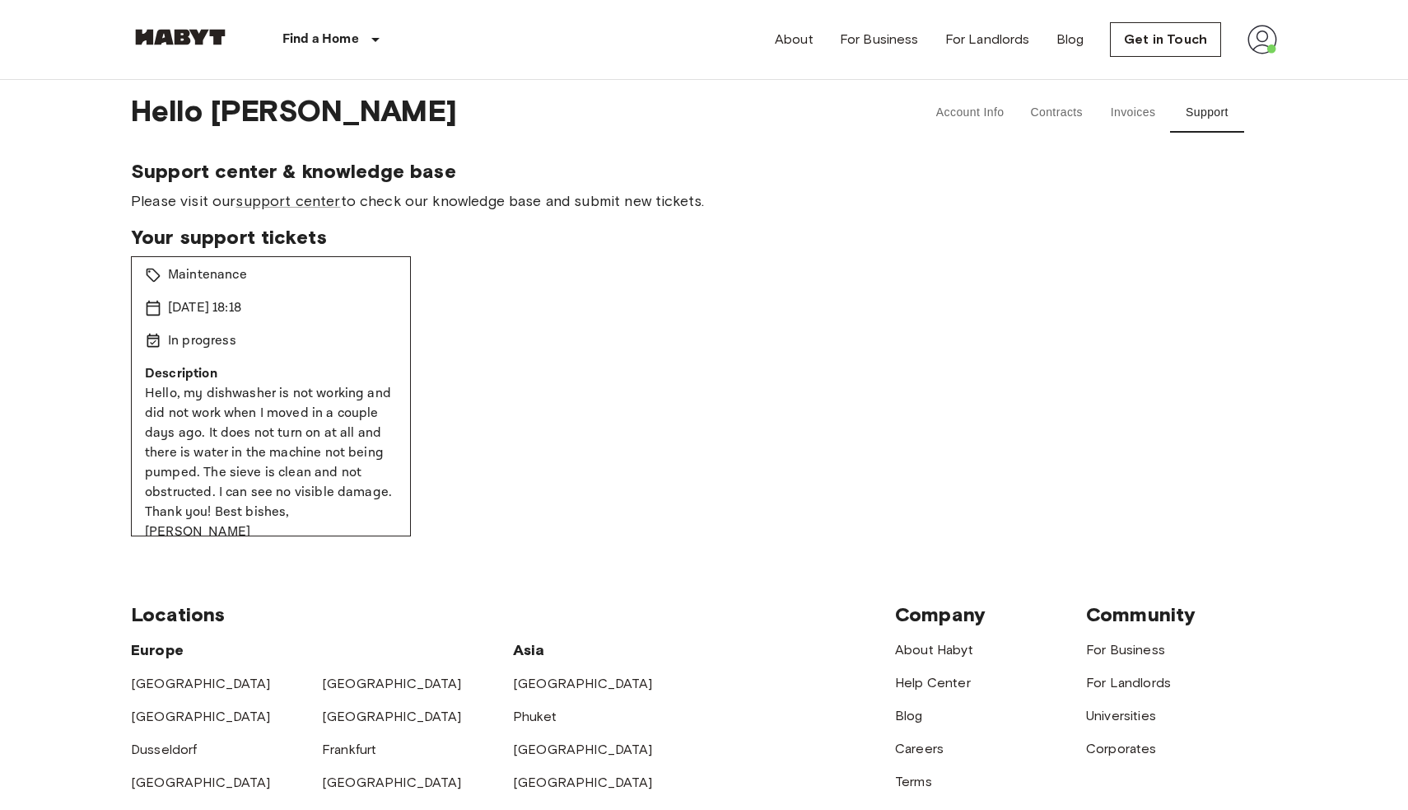
click at [509, 473] on div "Damage: Dishwasher not working Pending Maintenance [DATE] 18:18 In progress Des…" at bounding box center [704, 396] width 1146 height 280
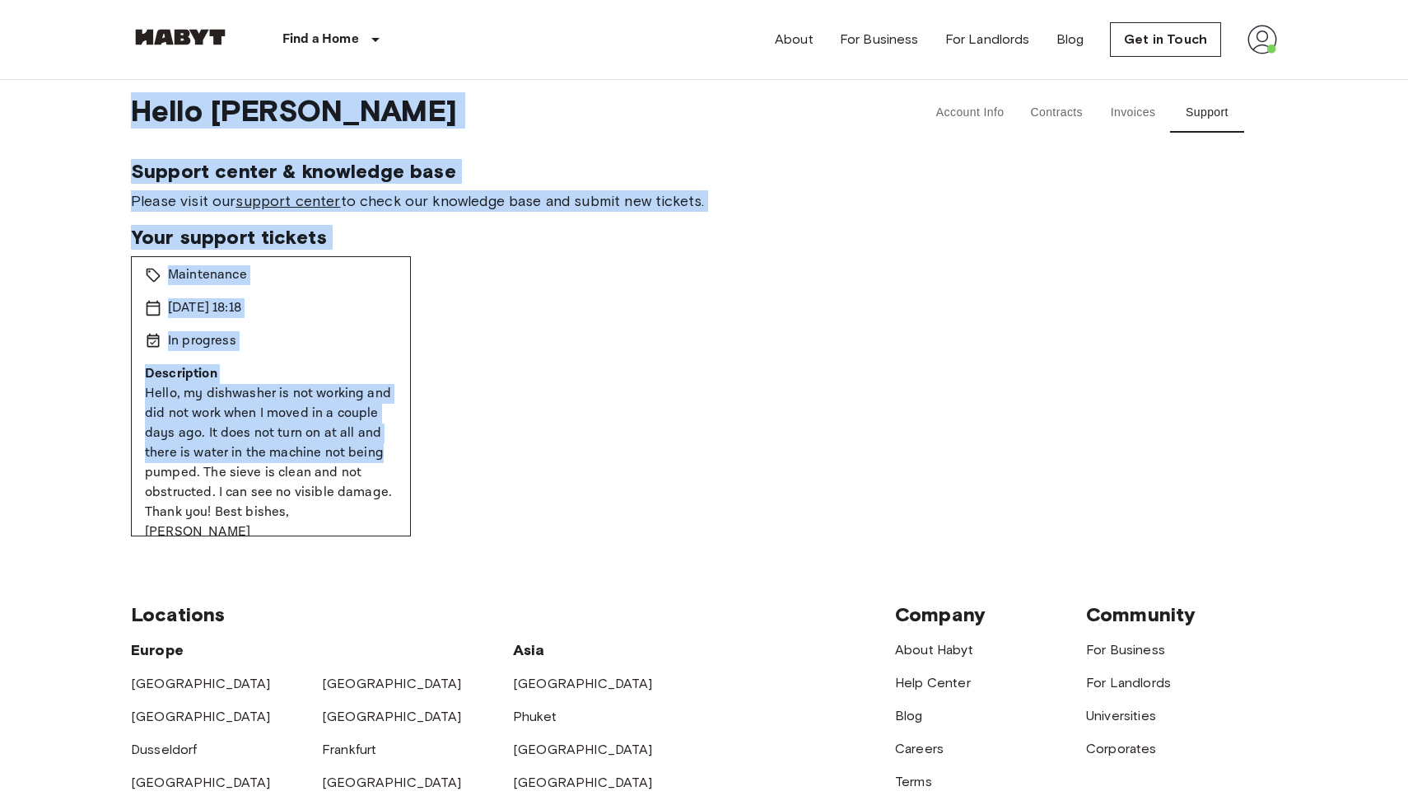
drag, startPoint x: 138, startPoint y: 111, endPoint x: 413, endPoint y: 515, distance: 488.9
click at [413, 515] on div "Hello [PERSON_NAME] Account Info Contracts Invoices Support Support center & kn…" at bounding box center [704, 308] width 1146 height 456
click at [406, 509] on div "Damage: Dishwasher not working Pending Maintenance [DATE] 18:18 In progress Des…" at bounding box center [271, 396] width 280 height 280
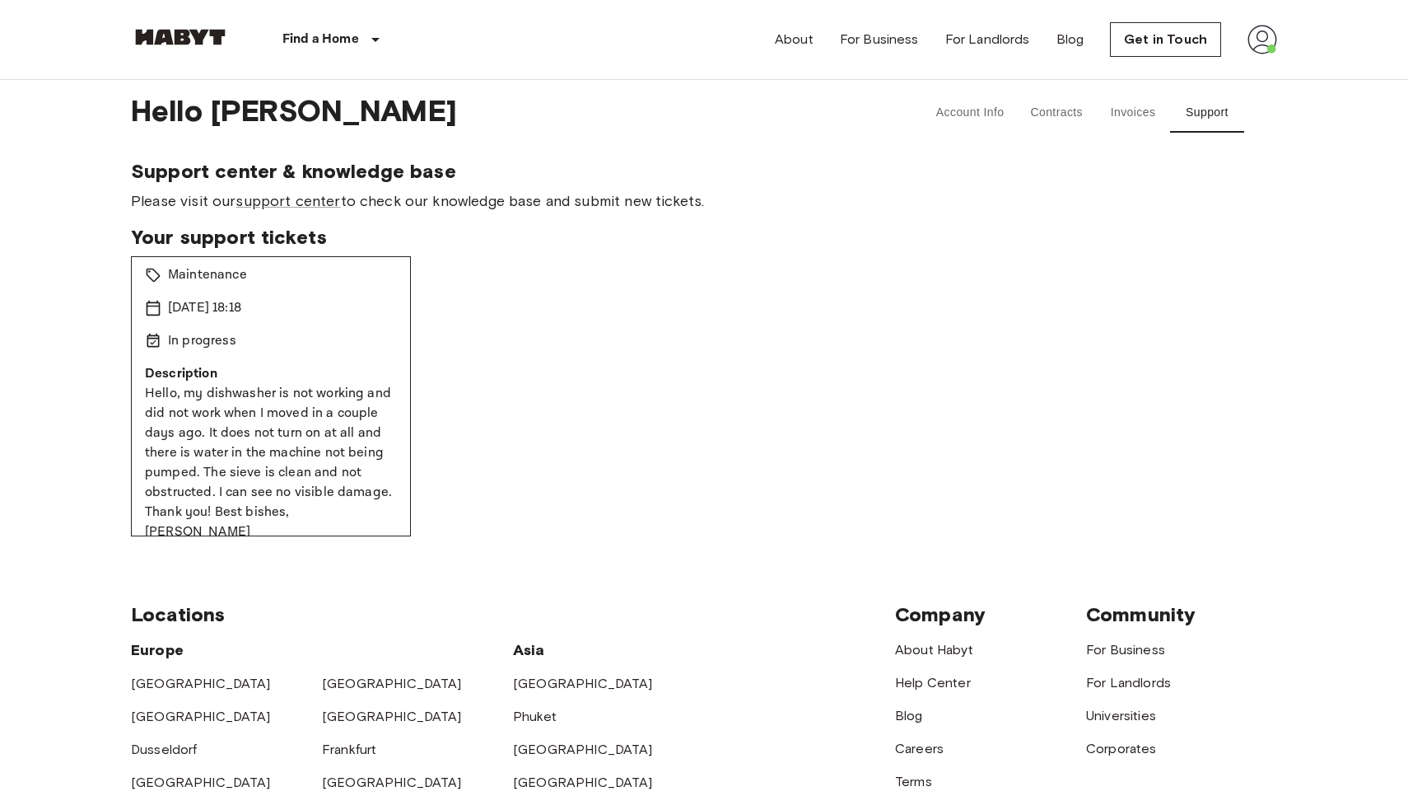
click at [334, 334] on div "In progress" at bounding box center [271, 341] width 252 height 20
drag, startPoint x: 132, startPoint y: 113, endPoint x: 380, endPoint y: 516, distance: 473.3
click at [380, 516] on div "Hello [PERSON_NAME] Account Info Contracts Invoices Support Support center & kn…" at bounding box center [704, 308] width 1146 height 456
click at [801, 335] on div "Damage: Dishwasher not working Pending Maintenance [DATE] 18:18 In progress Des…" at bounding box center [704, 396] width 1146 height 280
click at [757, 193] on span "Please visit our support center to check our knowledge base and submit new tick…" at bounding box center [704, 200] width 1146 height 21
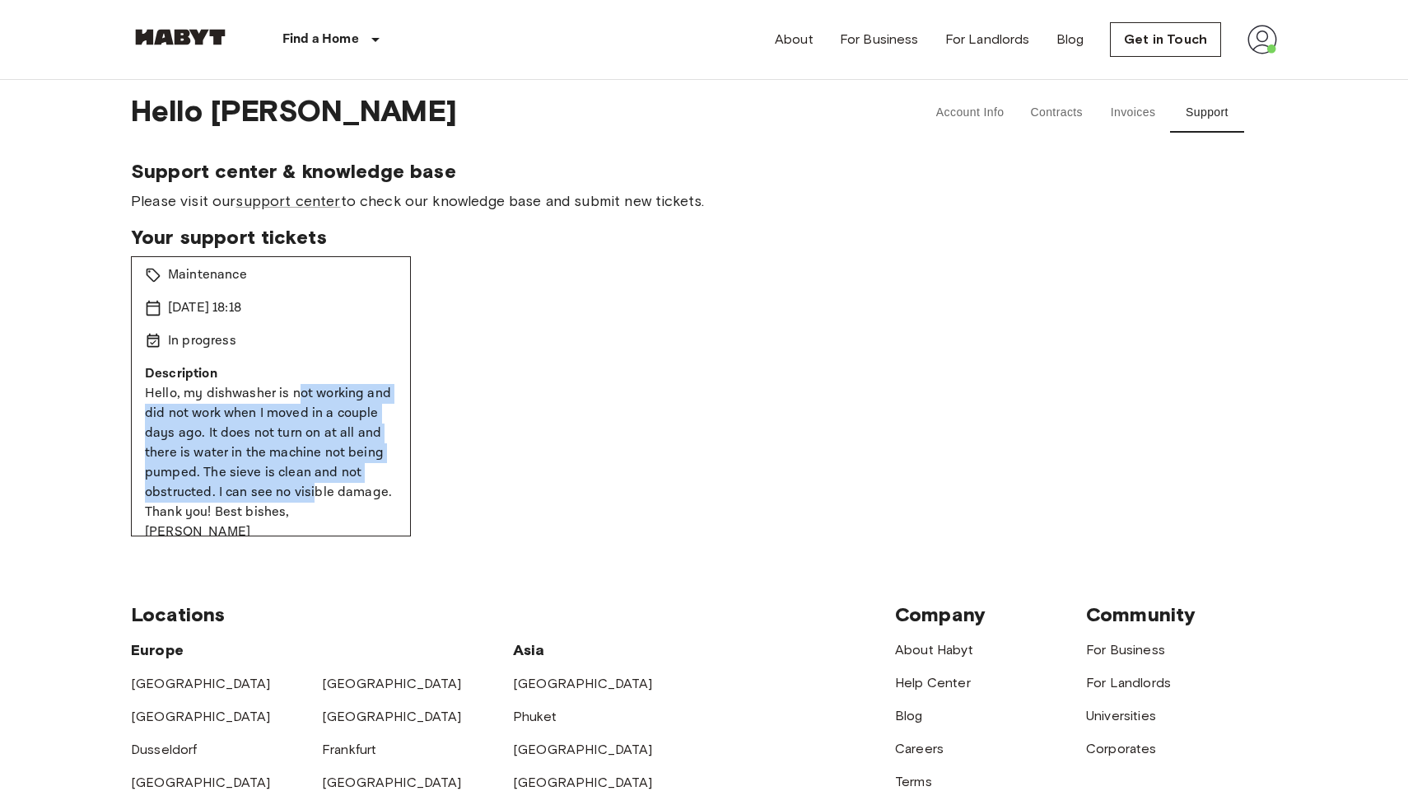
drag, startPoint x: 292, startPoint y: 395, endPoint x: 313, endPoint y: 494, distance: 101.1
click at [313, 494] on p "Hello, my dishwasher is not working and did not work when I moved in a couple d…" at bounding box center [271, 463] width 252 height 158
drag, startPoint x: 313, startPoint y: 494, endPoint x: 290, endPoint y: 465, distance: 37.6
click at [312, 494] on p "Hello, my dishwasher is not working and did not work when I moved in a couple d…" at bounding box center [271, 463] width 252 height 158
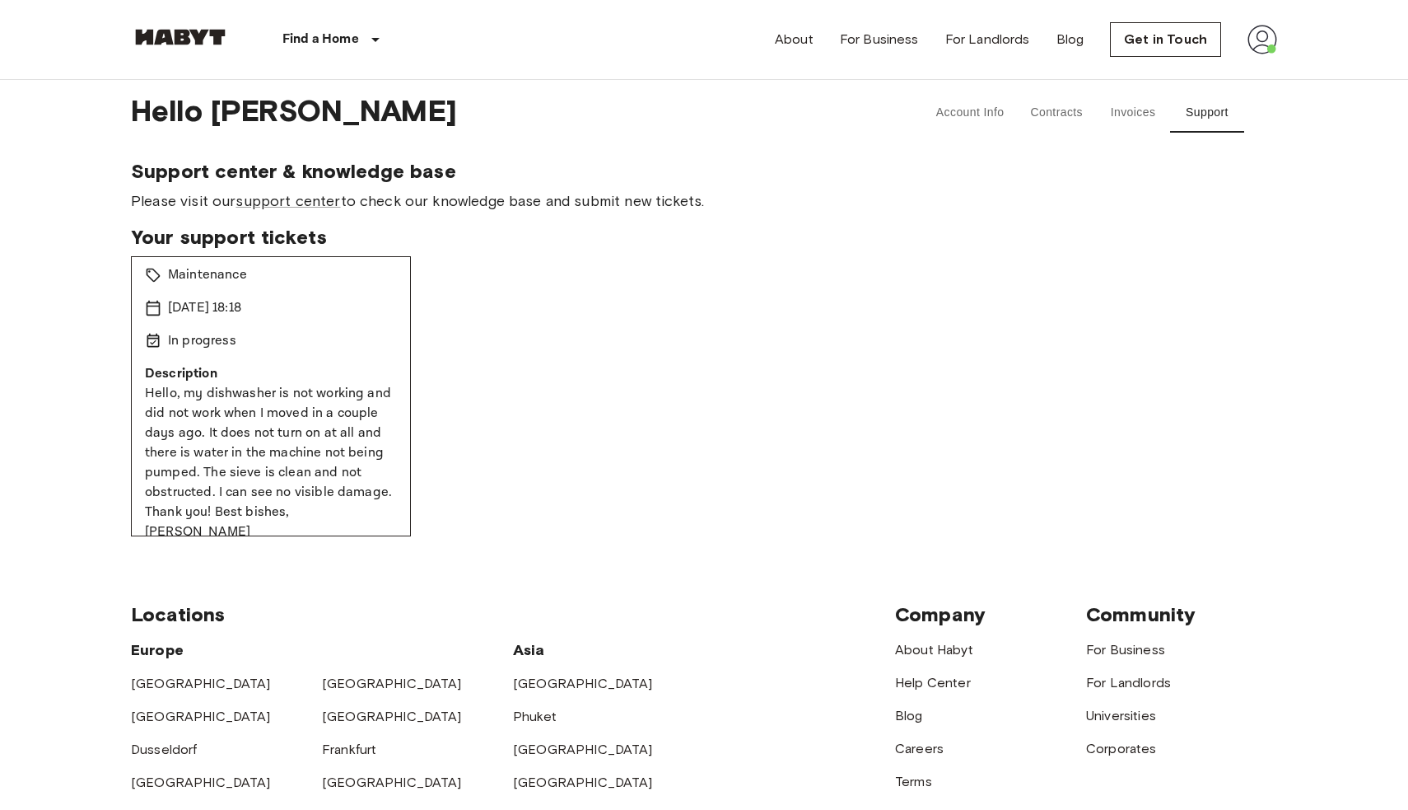
drag, startPoint x: 218, startPoint y: 392, endPoint x: 281, endPoint y: 520, distance: 142.2
click at [281, 520] on p "Hello, my dishwasher is not working and did not work when I moved in a couple d…" at bounding box center [271, 463] width 252 height 158
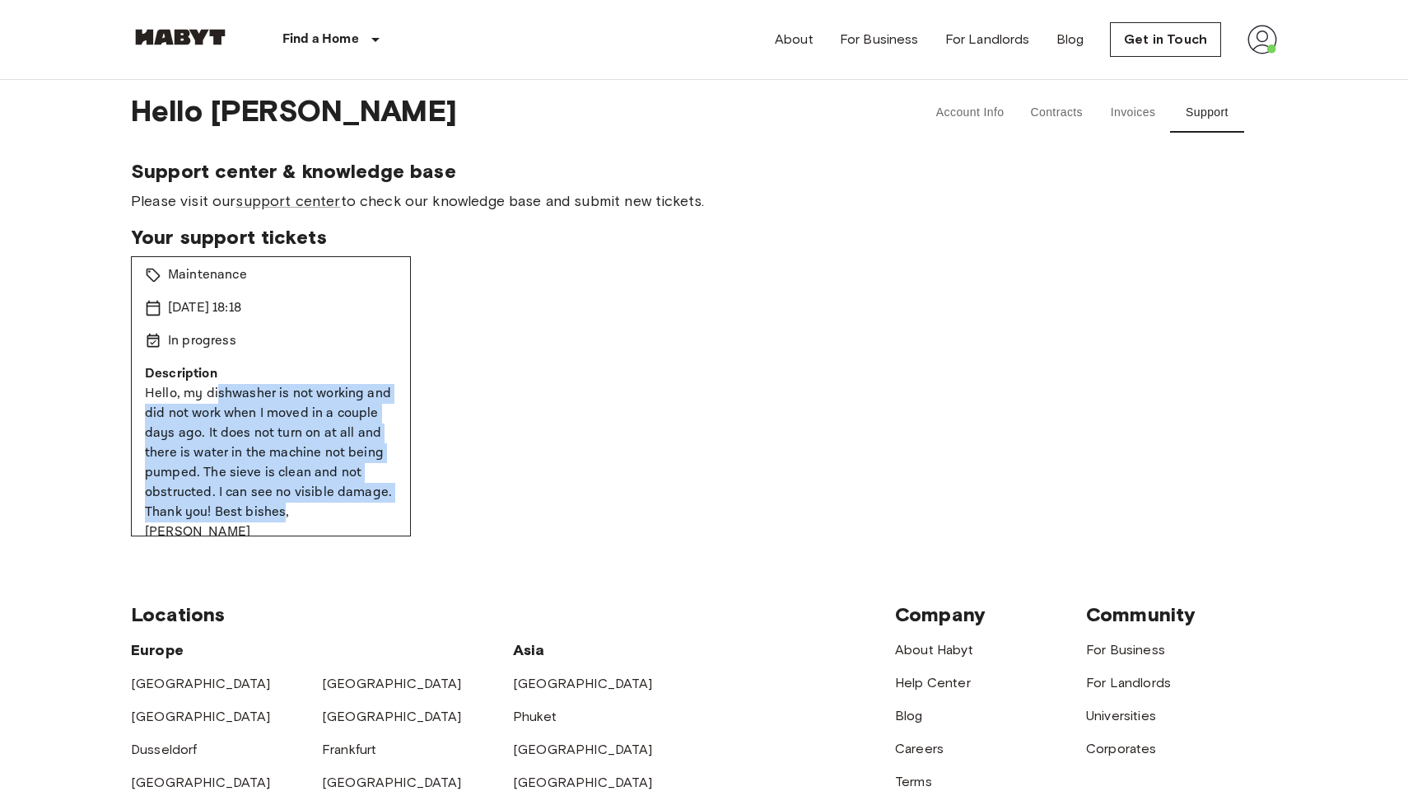
click at [281, 519] on p "Hello, my dishwasher is not working and did not work when I moved in a couple d…" at bounding box center [271, 463] width 252 height 158
drag, startPoint x: 259, startPoint y: 394, endPoint x: 276, endPoint y: 525, distance: 131.3
click at [276, 525] on div "Damage: Dishwasher not working Pending Maintenance [DATE] 18:18 In progress Des…" at bounding box center [271, 396] width 280 height 280
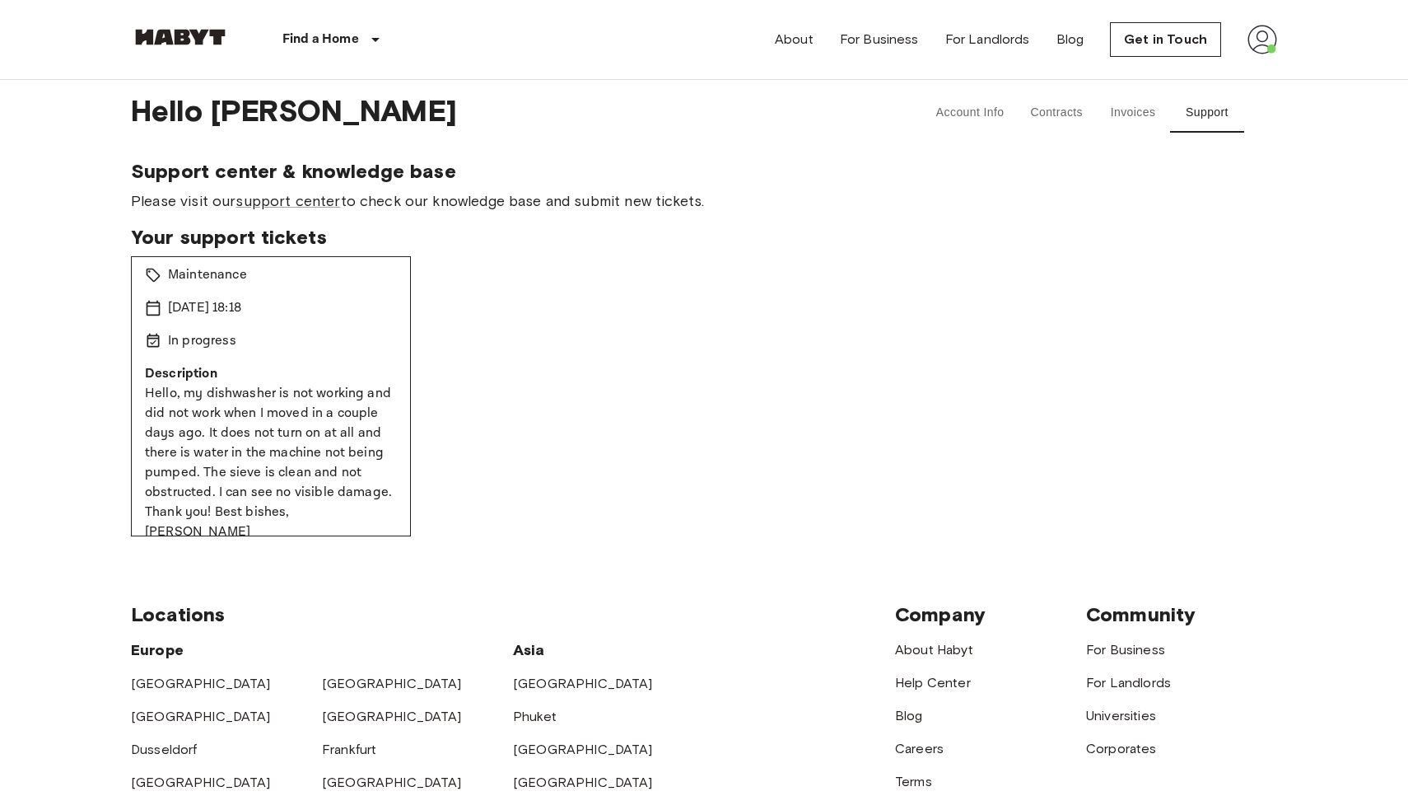
click at [276, 523] on div "Damage: Dishwasher not working Pending Maintenance [DATE] 18:18 In progress Des…" at bounding box center [271, 396] width 280 height 280
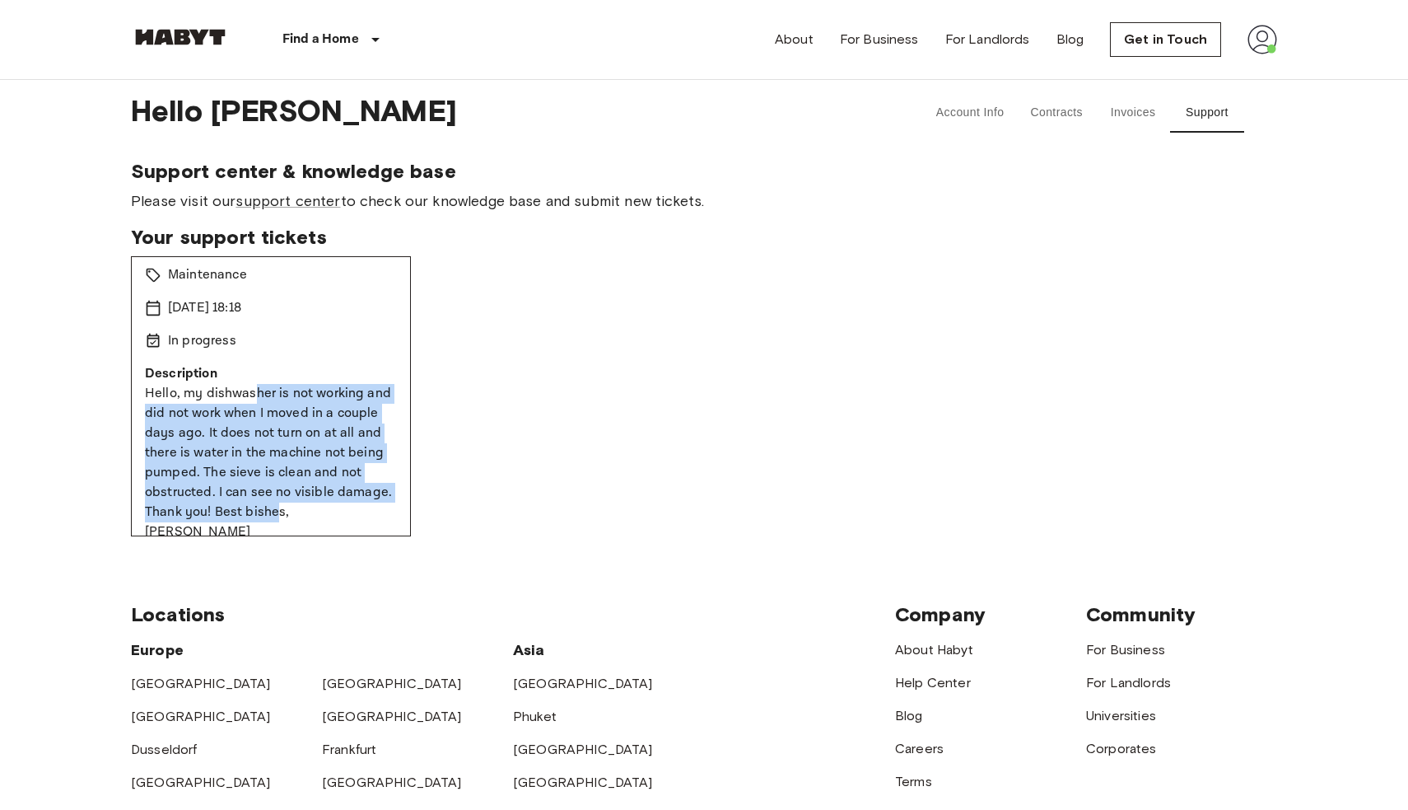
drag, startPoint x: 250, startPoint y: 394, endPoint x: 273, endPoint y: 520, distance: 128.1
click at [273, 520] on p "Hello, my dishwasher is not working and did not work when I moved in a couple d…" at bounding box center [271, 463] width 252 height 158
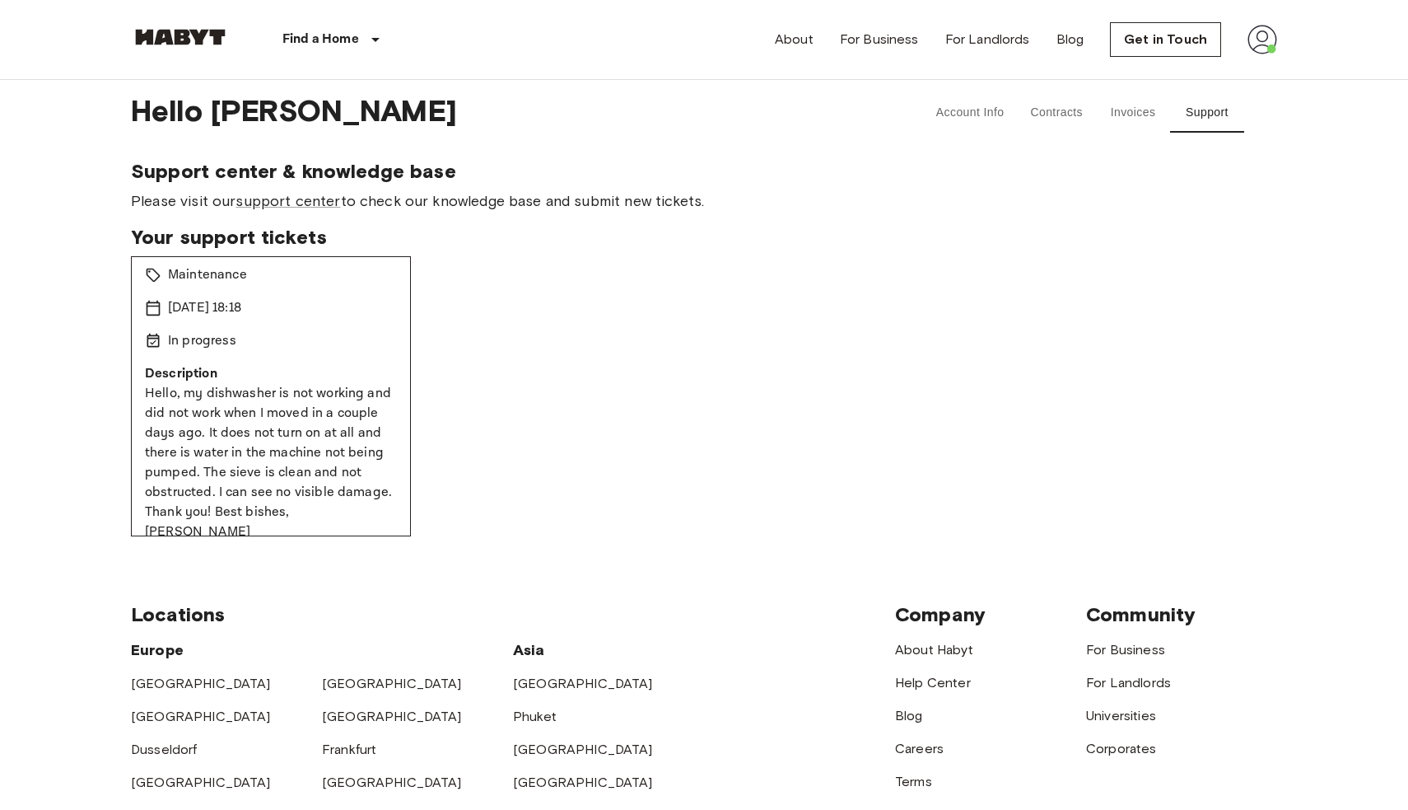
click at [273, 520] on p "Hello, my dishwasher is not working and did not work when I moved in a couple d…" at bounding box center [271, 463] width 252 height 158
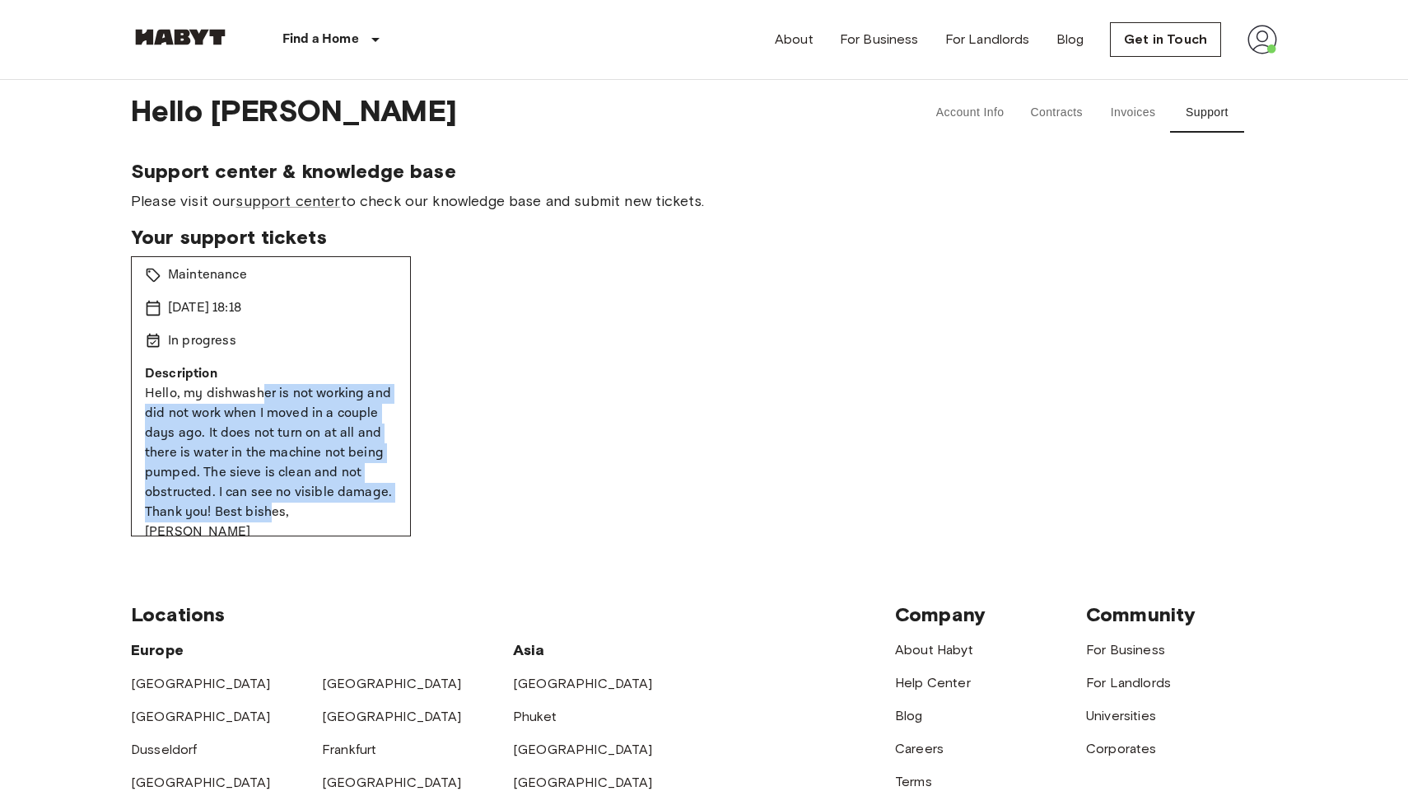
drag, startPoint x: 262, startPoint y: 389, endPoint x: 270, endPoint y: 519, distance: 130.4
click at [270, 519] on p "Hello, my dishwasher is not working and did not work when I moved in a couple d…" at bounding box center [271, 463] width 252 height 158
drag, startPoint x: 267, startPoint y: 515, endPoint x: 258, endPoint y: 397, distance: 118.1
click at [258, 397] on p "Hello, my dishwasher is not working and did not work when I moved in a couple d…" at bounding box center [271, 463] width 252 height 158
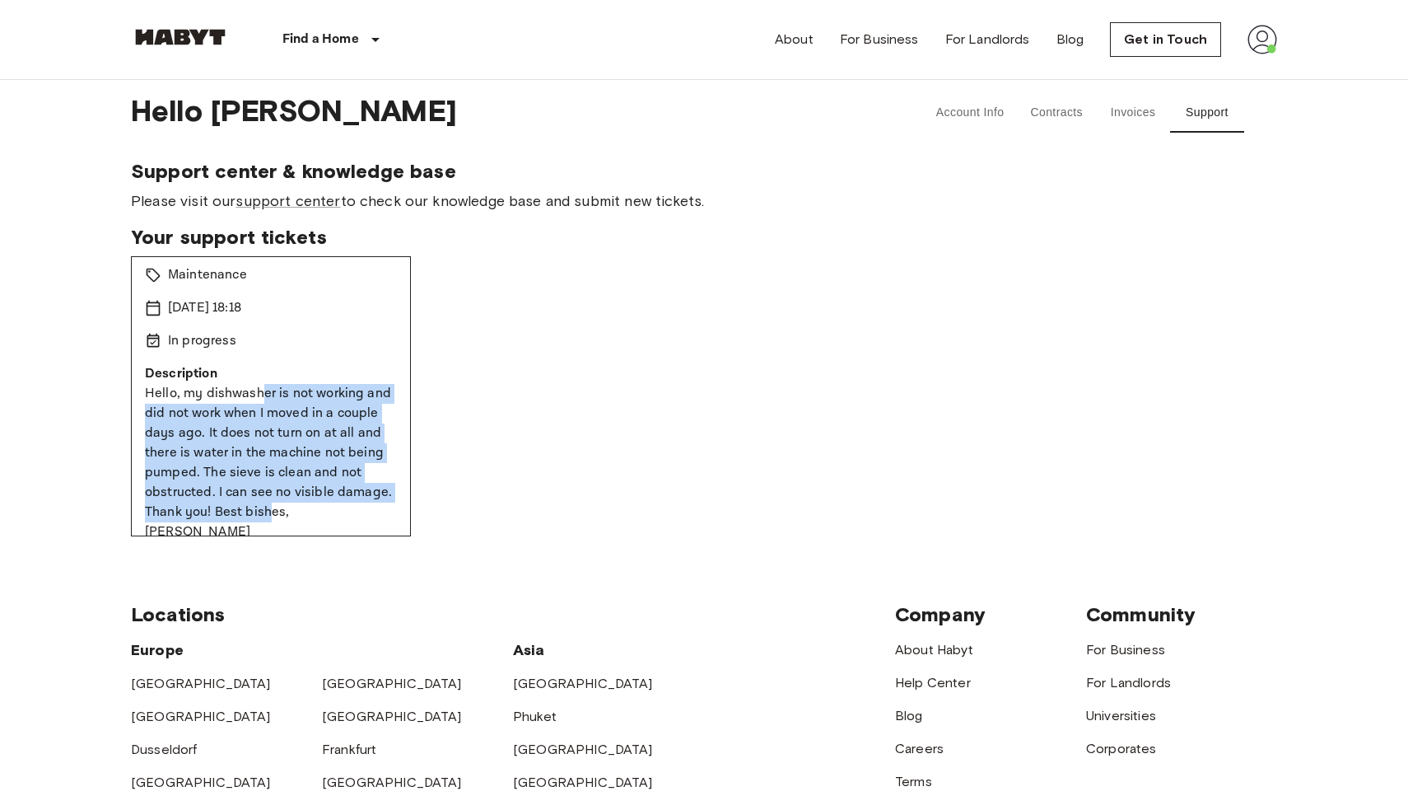
click at [258, 397] on p "Hello, my dishwasher is not working and did not work when I moved in a couple d…" at bounding box center [271, 463] width 252 height 158
drag, startPoint x: 260, startPoint y: 415, endPoint x: 264, endPoint y: 511, distance: 95.6
click at [264, 511] on p "Hello, my dishwasher is not working and did not work when I moved in a couple d…" at bounding box center [271, 463] width 252 height 158
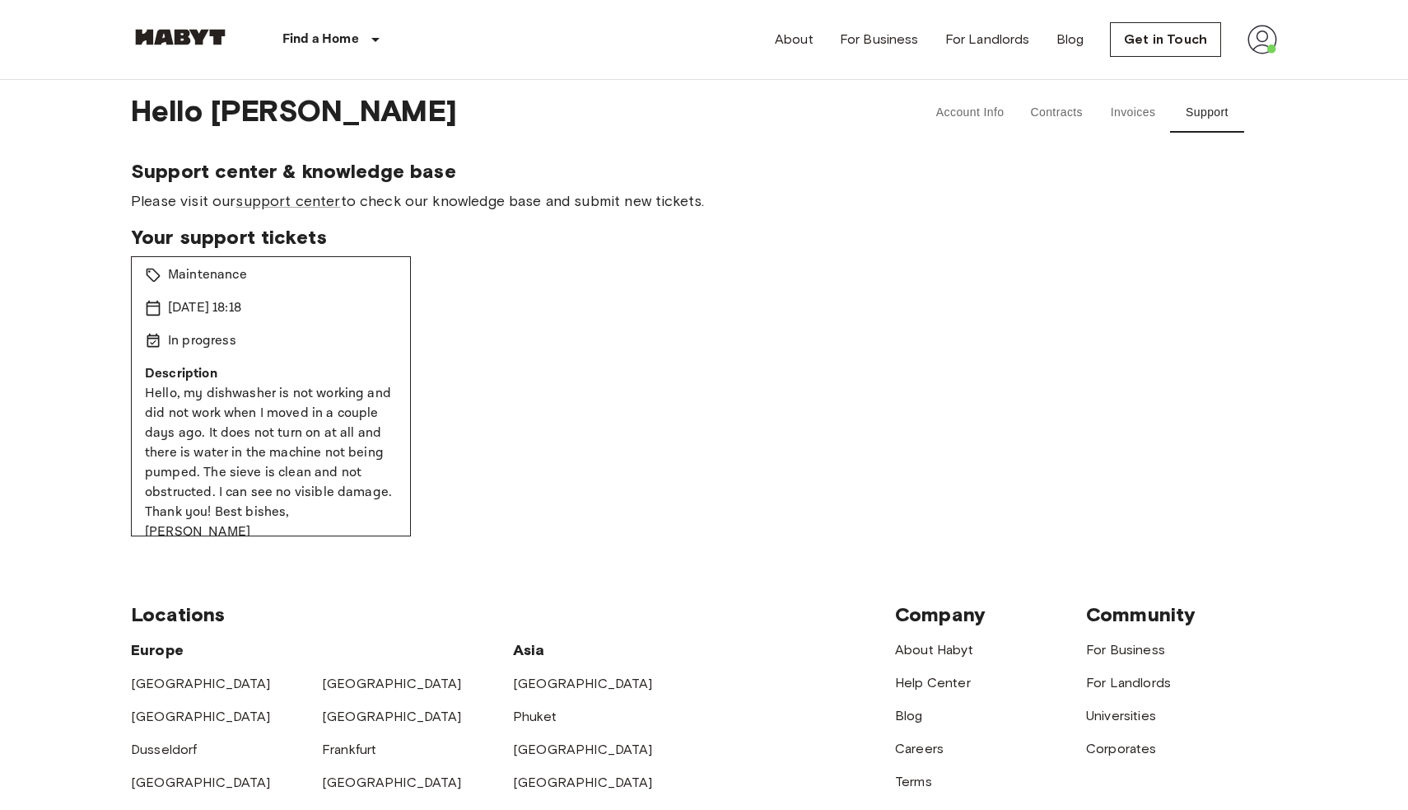
click at [264, 511] on p "Hello, my dishwasher is not working and did not work when I moved in a couple d…" at bounding box center [271, 463] width 252 height 158
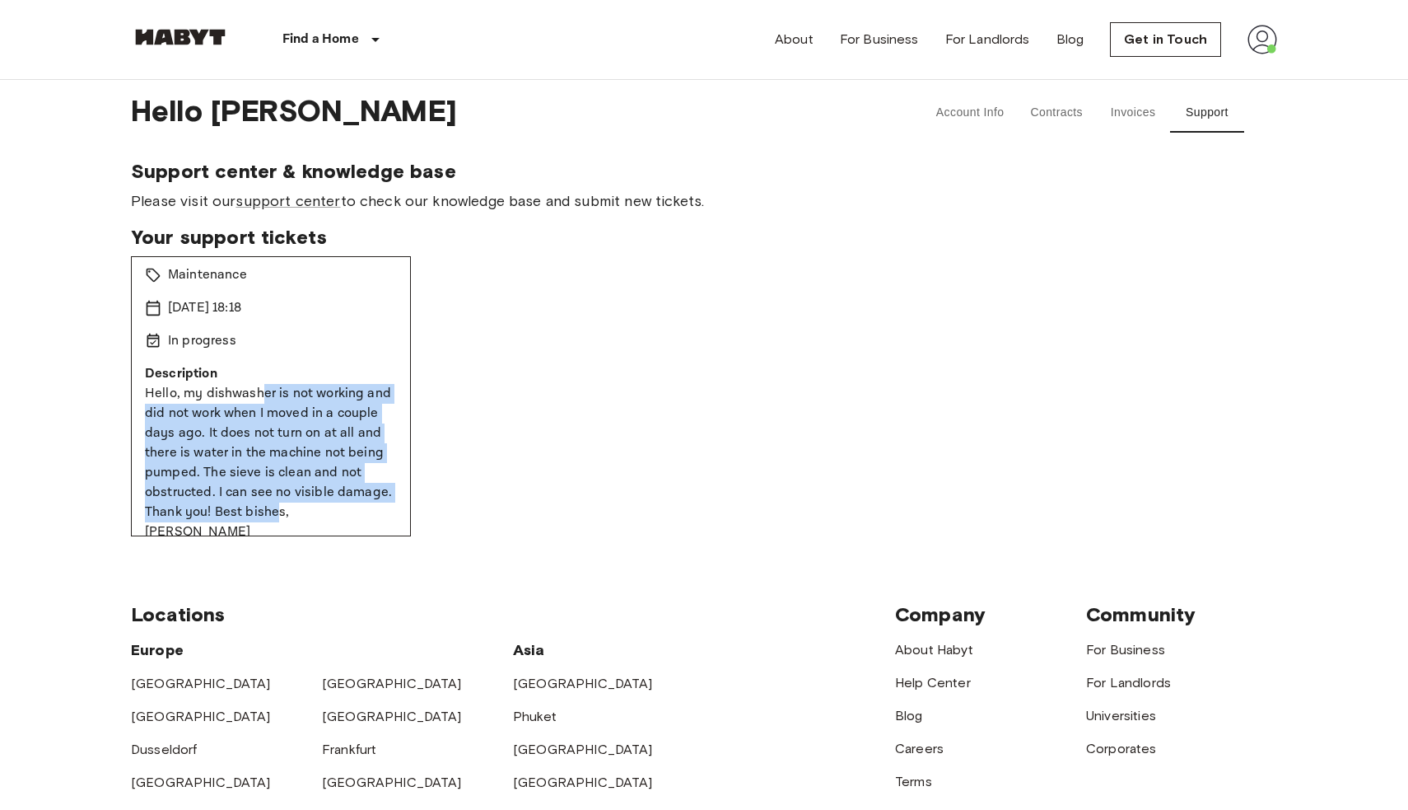
drag, startPoint x: 275, startPoint y: 511, endPoint x: 258, endPoint y: 390, distance: 121.5
click at [258, 390] on p "Hello, my dishwasher is not working and did not work when I moved in a couple d…" at bounding box center [271, 463] width 252 height 158
drag, startPoint x: 246, startPoint y: 391, endPoint x: 266, endPoint y: 504, distance: 114.5
click at [266, 504] on p "Hello, my dishwasher is not working and did not work when I moved in a couple d…" at bounding box center [271, 463] width 252 height 158
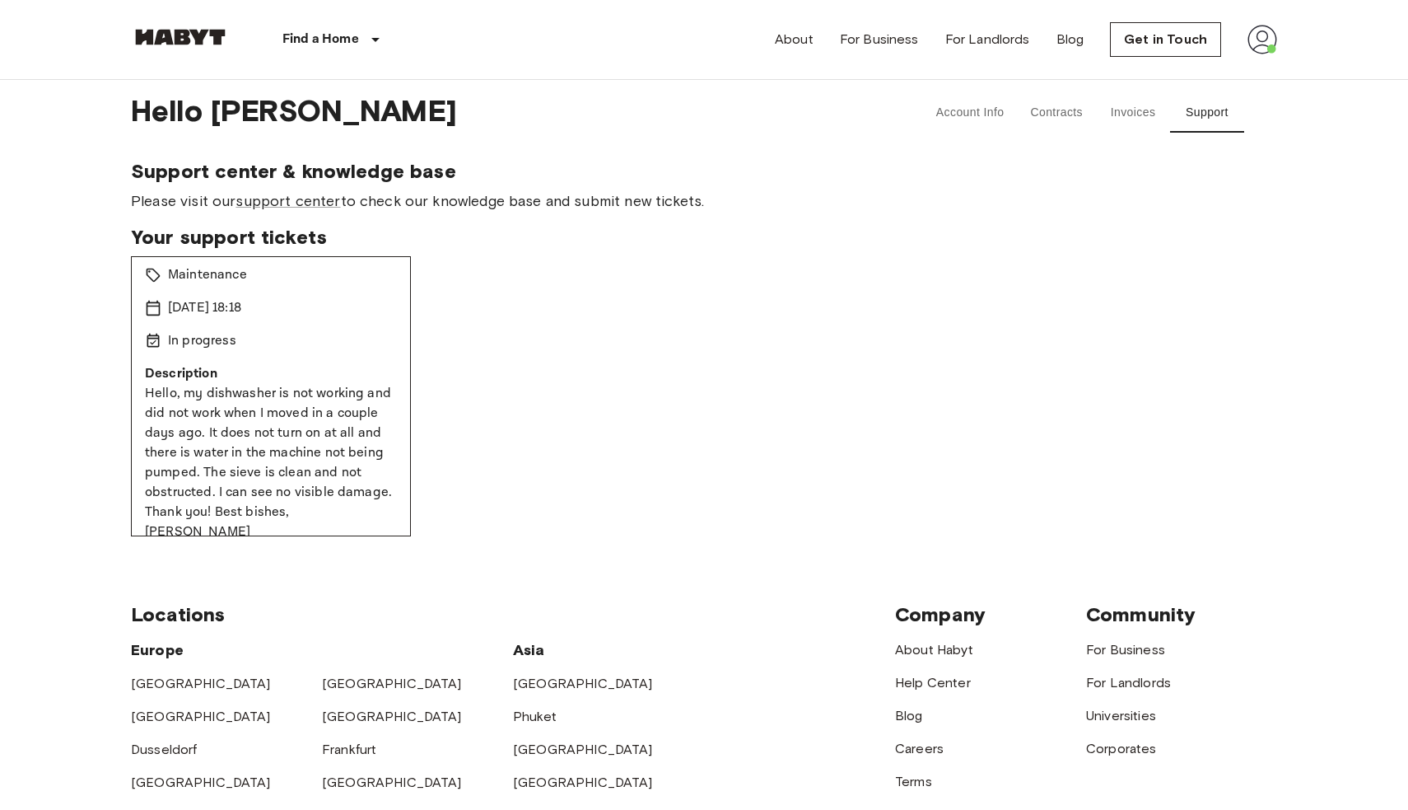
click at [266, 504] on p "Hello, my dishwasher is not working and did not work when I moved in a couple d…" at bounding box center [271, 463] width 252 height 158
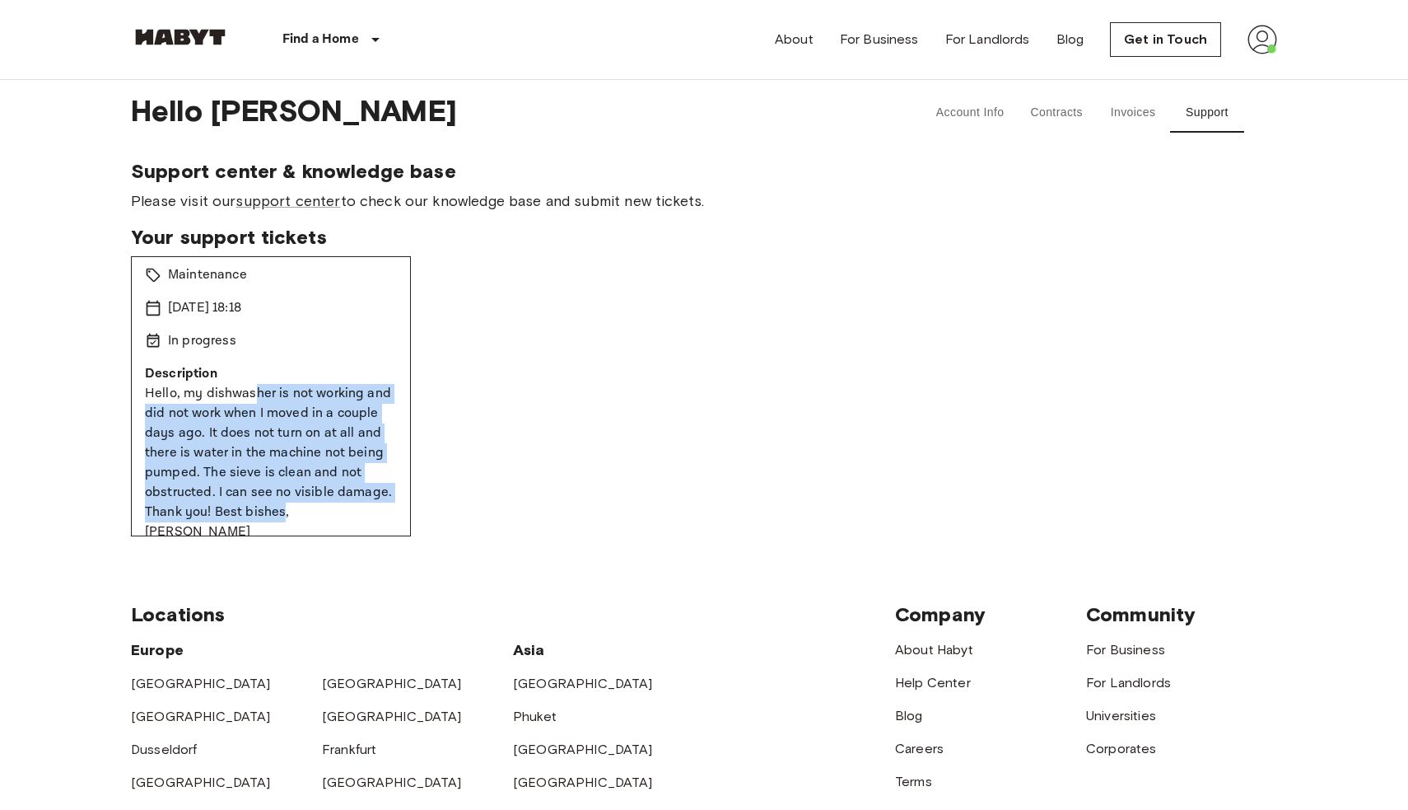
drag, startPoint x: 280, startPoint y: 507, endPoint x: 253, endPoint y: 391, distance: 118.5
click at [253, 391] on p "Hello, my dishwasher is not working and did not work when I moved in a couple d…" at bounding box center [271, 463] width 252 height 158
drag, startPoint x: 246, startPoint y: 390, endPoint x: 273, endPoint y: 513, distance: 126.3
click at [273, 513] on p "Hello, my dishwasher is not working and did not work when I moved in a couple d…" at bounding box center [271, 463] width 252 height 158
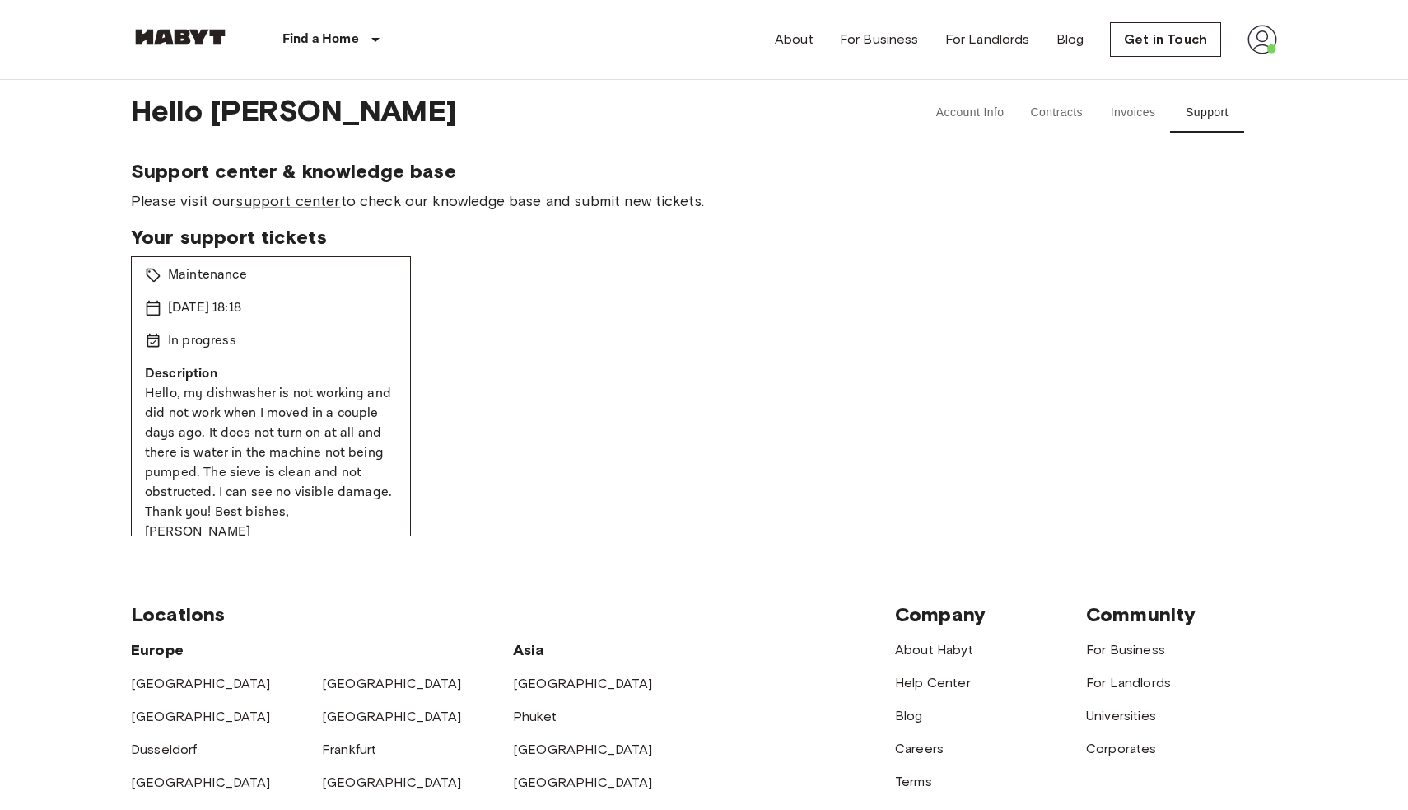
click at [273, 513] on p "Hello, my dishwasher is not working and did not work when I moved in a couple d…" at bounding box center [271, 463] width 252 height 158
